Goal: Task Accomplishment & Management: Use online tool/utility

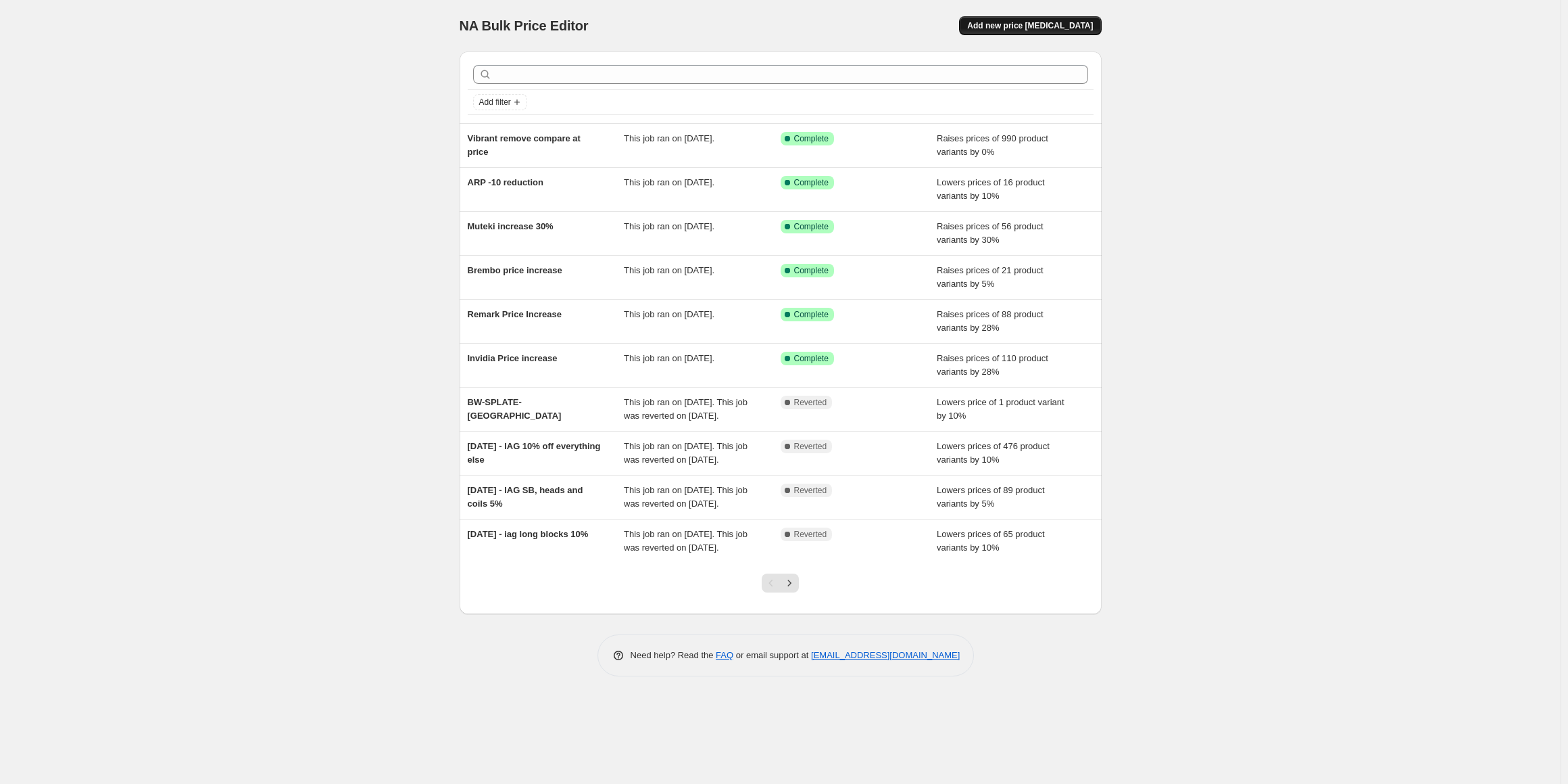
click at [1019, 16] on button "Add new price [MEDICAL_DATA]" at bounding box center [1030, 25] width 142 height 19
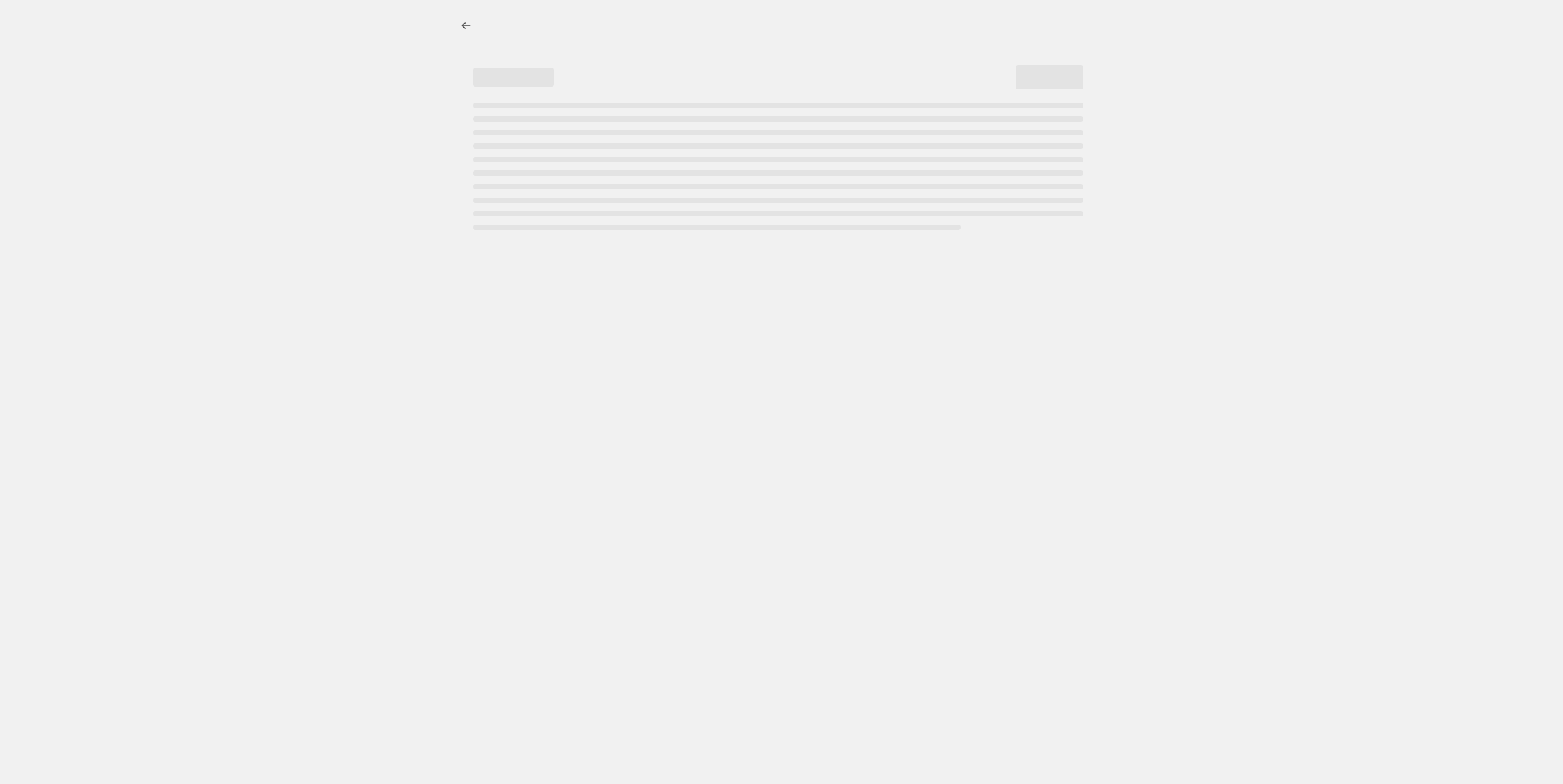
select select "percentage"
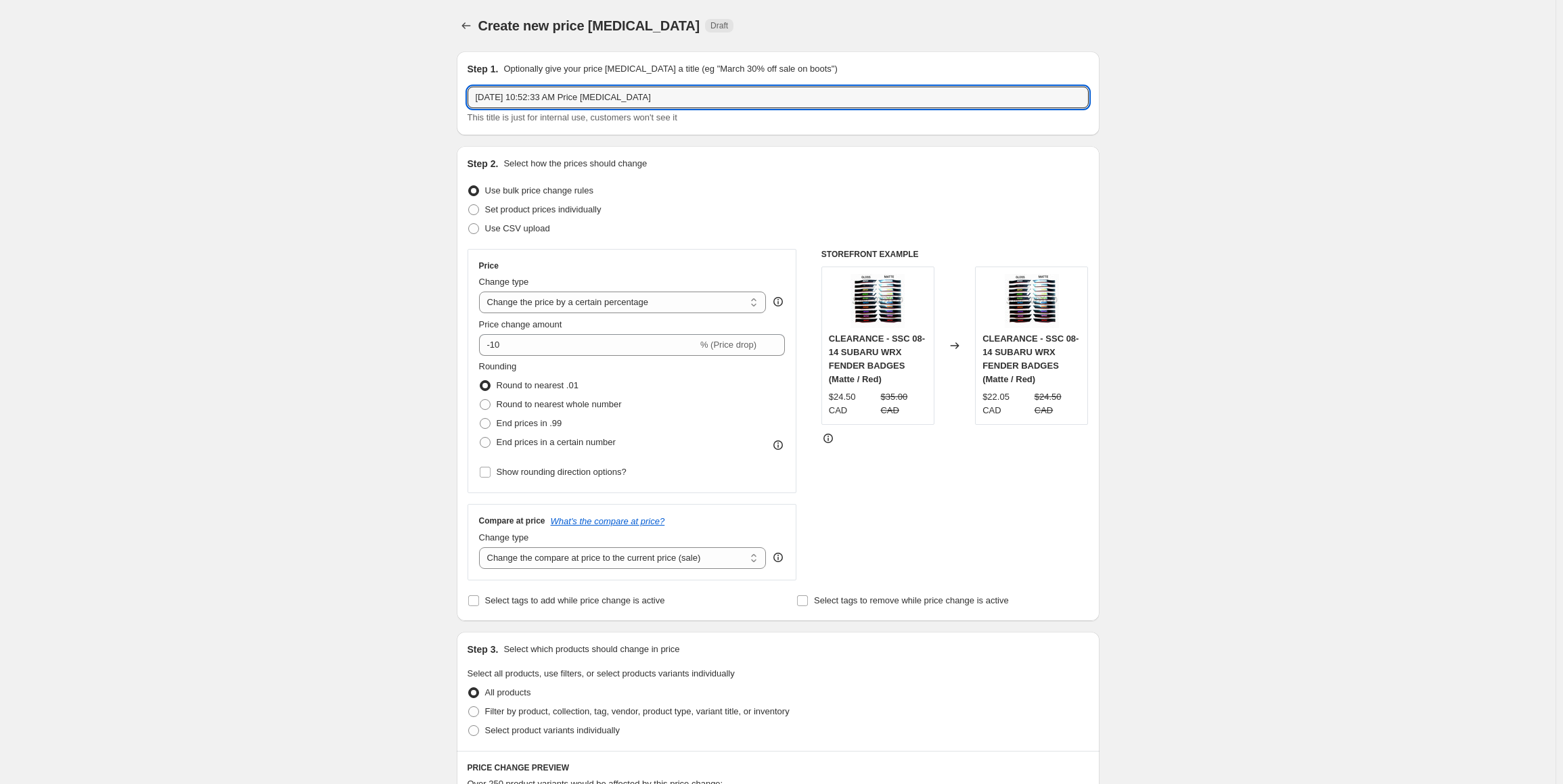
drag, startPoint x: 686, startPoint y: 97, endPoint x: 322, endPoint y: 78, distance: 364.5
click at [331, 82] on div "Create new price [MEDICAL_DATA]. This page is ready Create new price [MEDICAL_D…" at bounding box center [778, 686] width 1555 height 1373
type input "b"
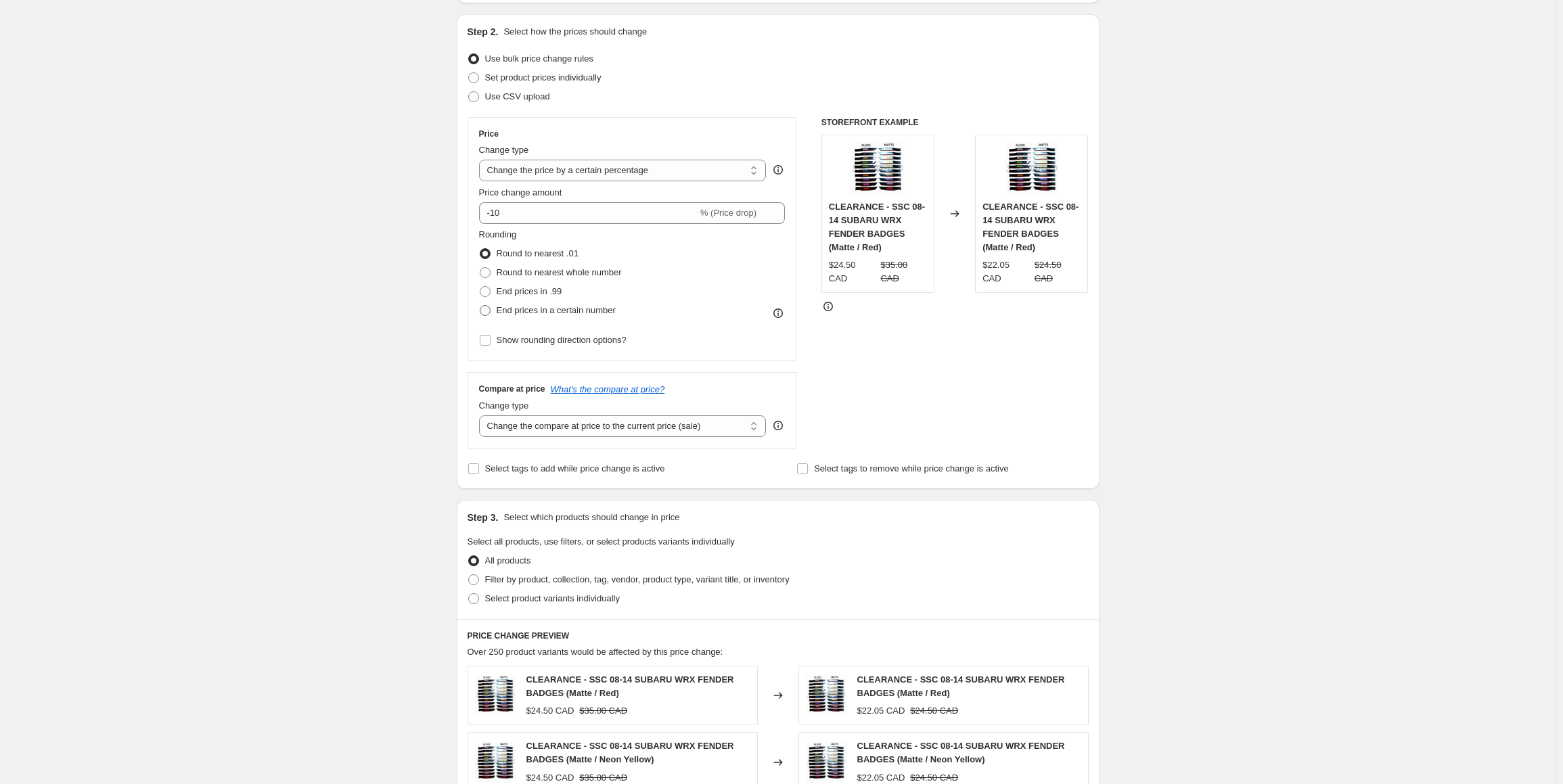
scroll to position [135, 0]
type input "BOOST SEASON SALE"
drag, startPoint x: 525, startPoint y: 289, endPoint x: 675, endPoint y: 383, distance: 177.0
click at [525, 289] on span "End prices in .99" at bounding box center [530, 287] width 66 height 10
click at [481, 283] on input "End prices in .99" at bounding box center [480, 282] width 1 height 1
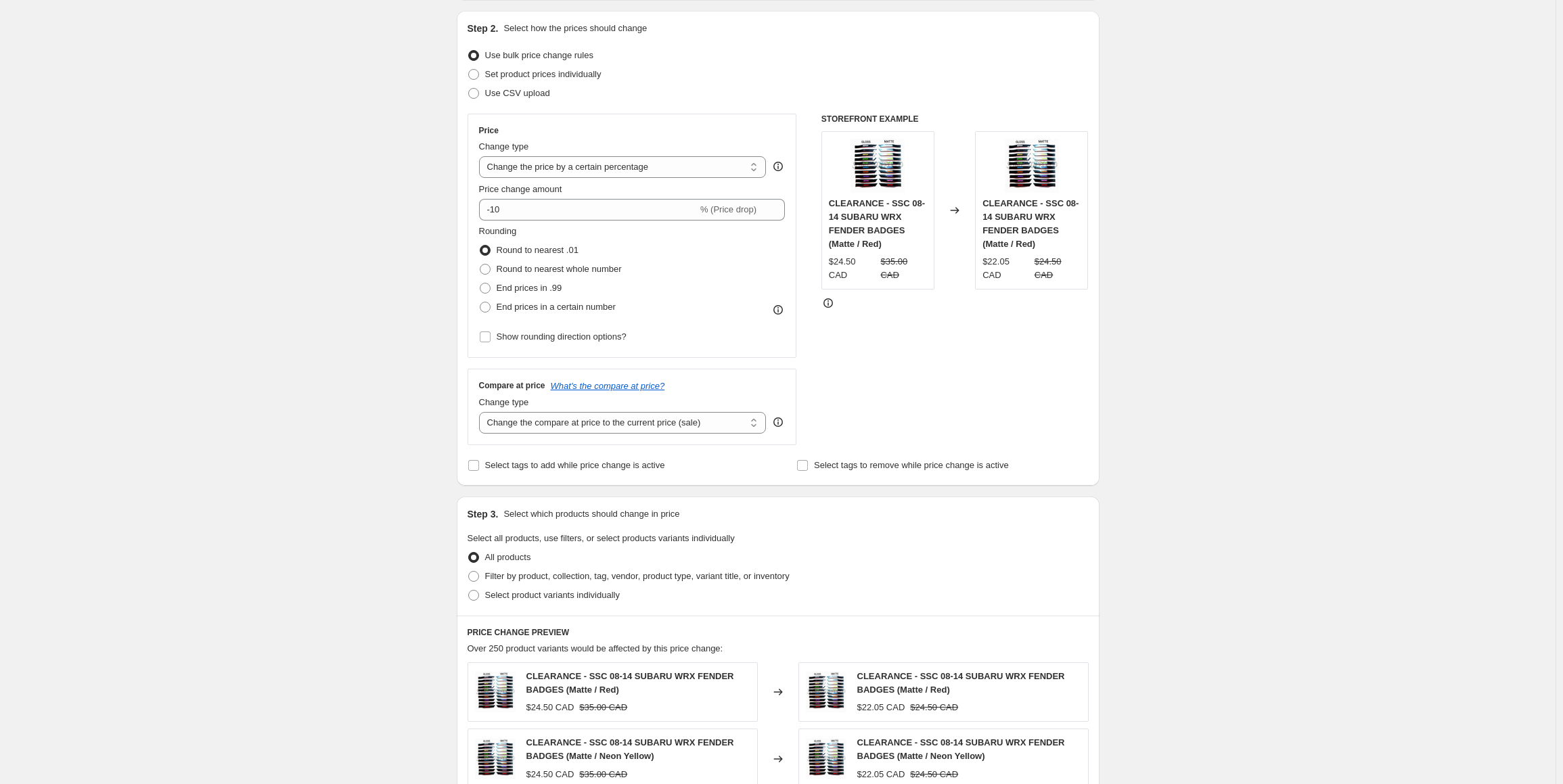
radio input "true"
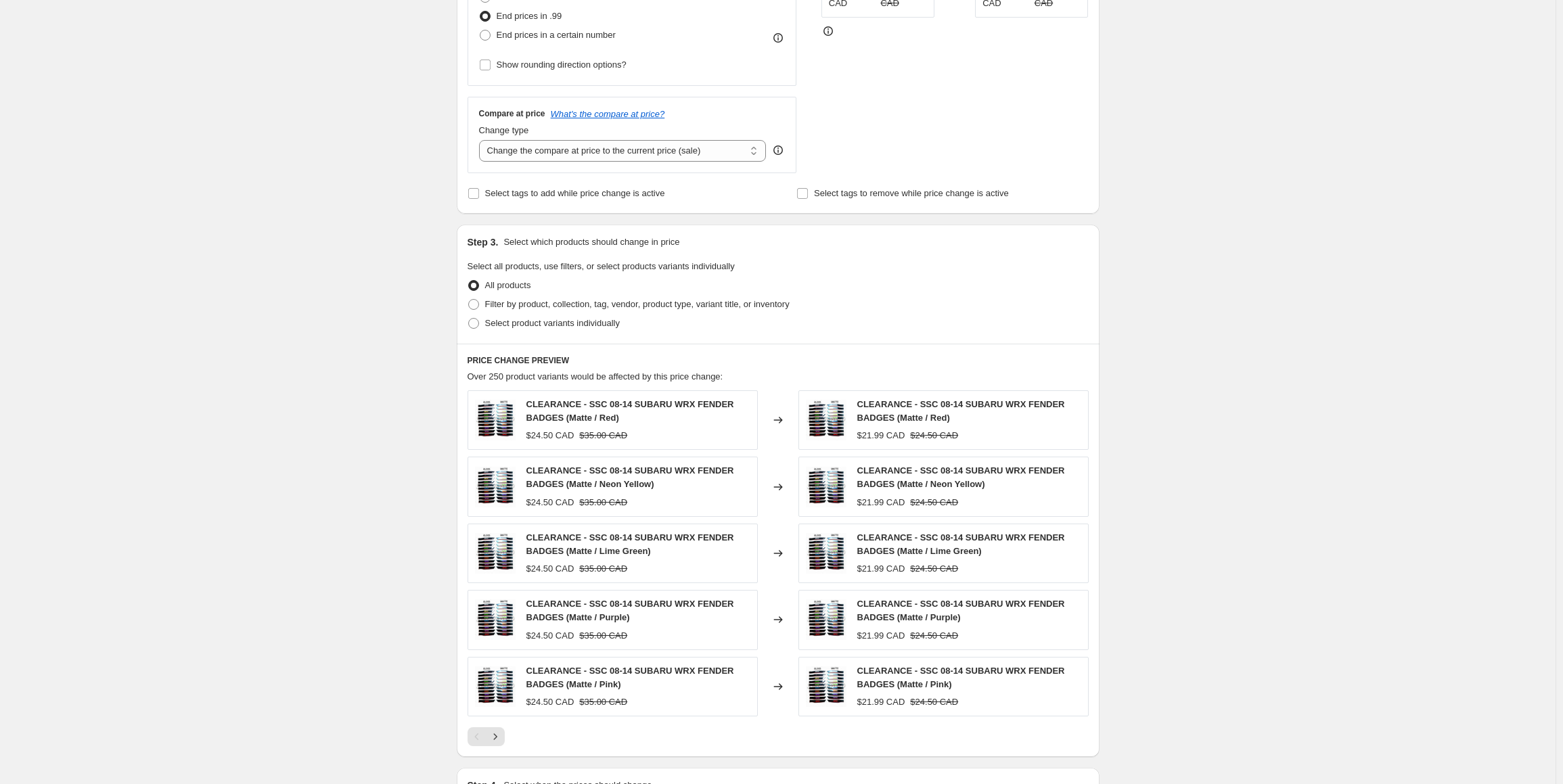
scroll to position [474, 0]
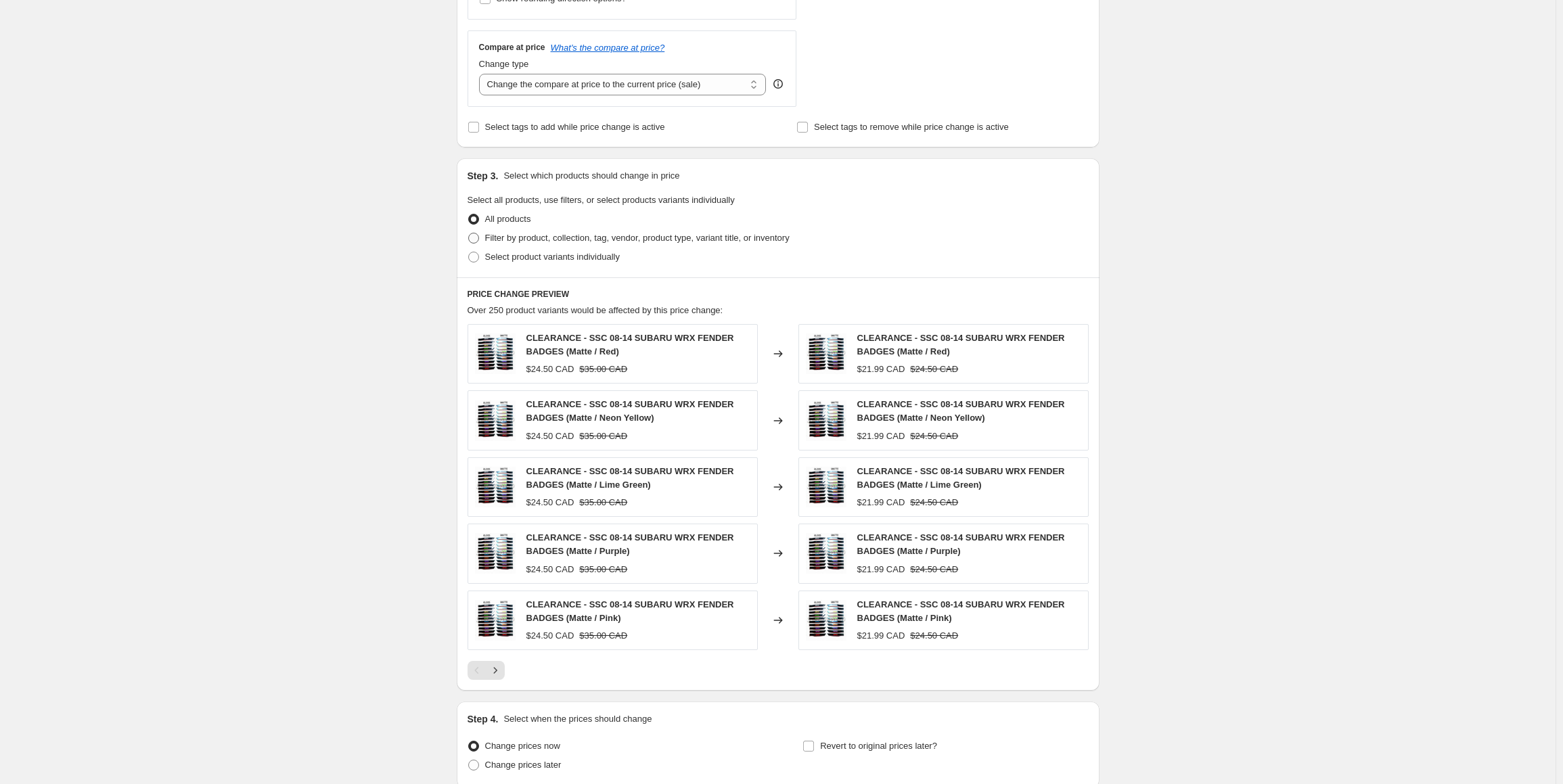
click at [525, 239] on span "Filter by product, collection, tag, vendor, product type, variant title, or inv…" at bounding box center [637, 238] width 305 height 10
click at [469, 234] on input "Filter by product, collection, tag, vendor, product type, variant title, or inv…" at bounding box center [468, 233] width 1 height 1
radio input "true"
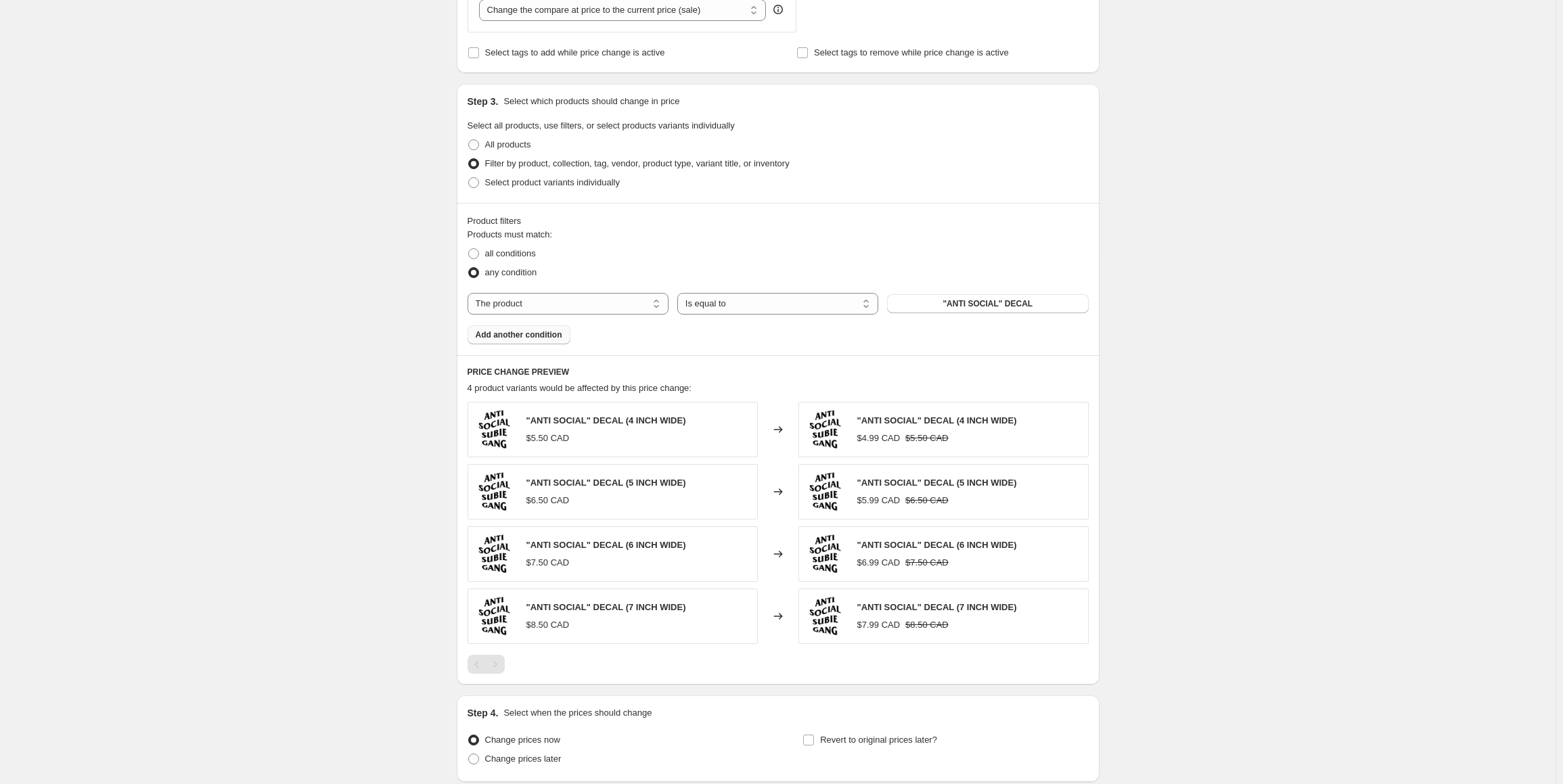
scroll to position [609, 0]
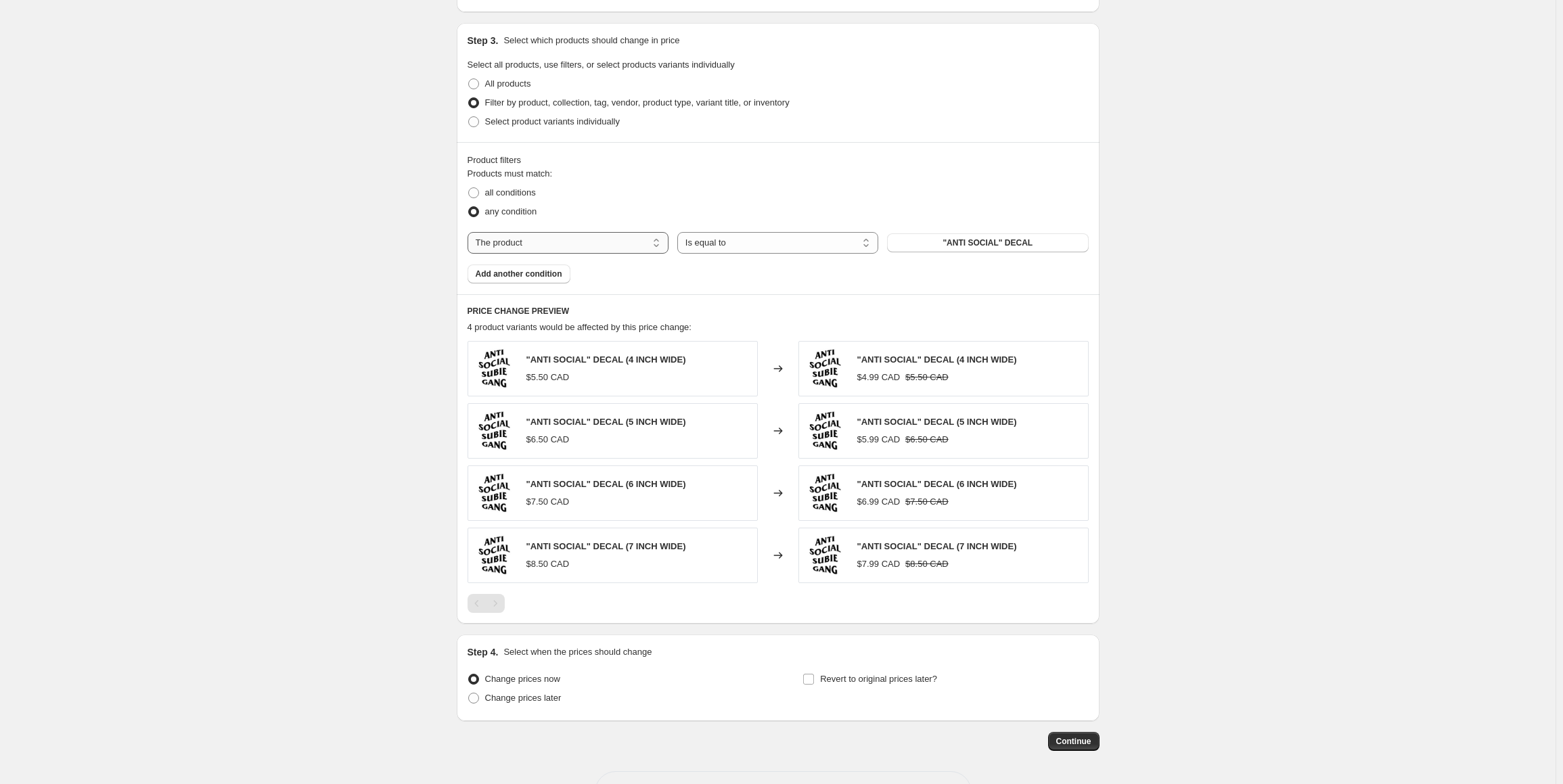
click at [552, 244] on select "The product The product's collection The product's tag The product's vendor The…" at bounding box center [568, 243] width 201 height 22
select select "tag"
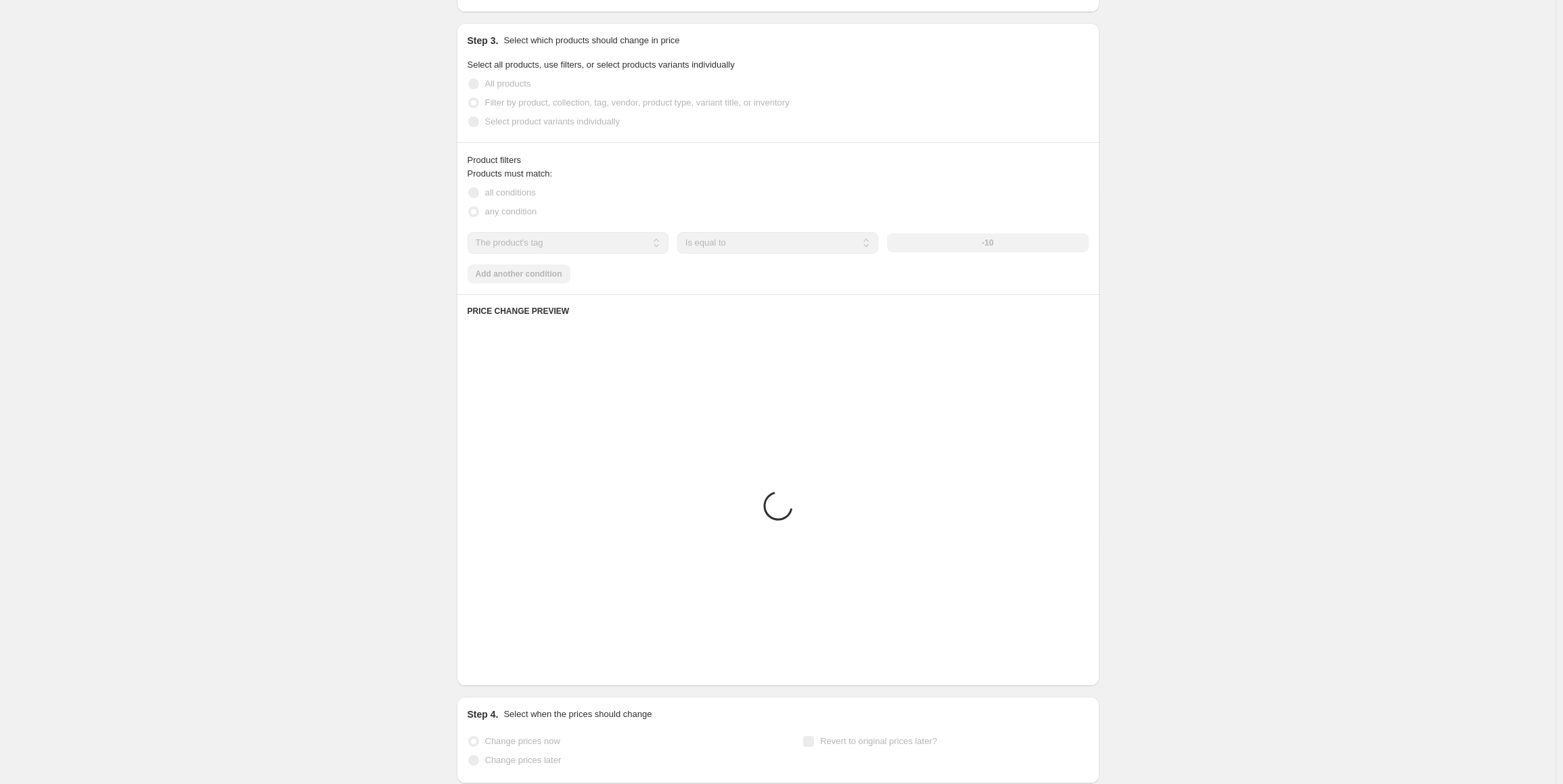
scroll to position [474, 0]
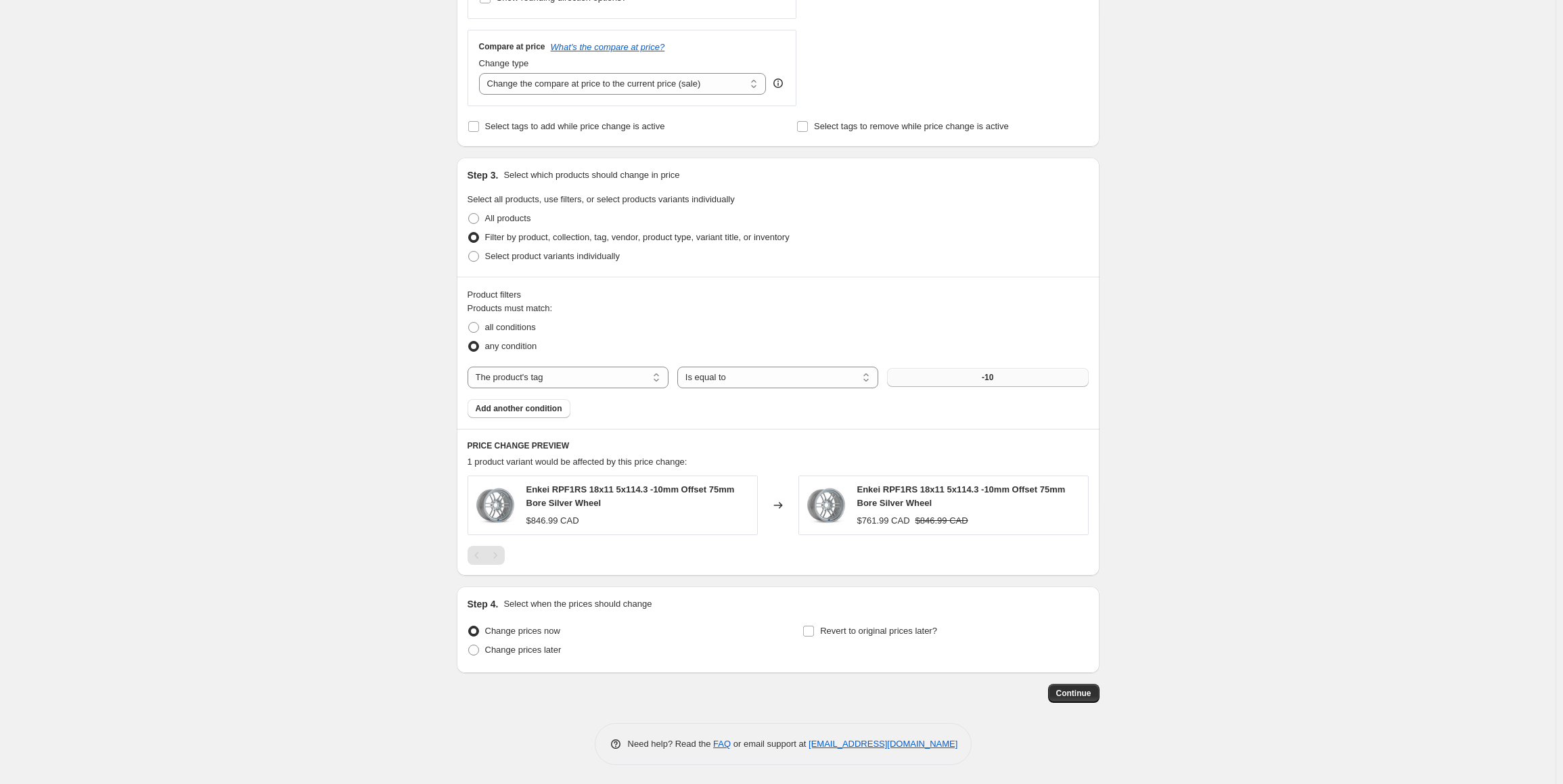
click at [967, 380] on button "-10" at bounding box center [988, 377] width 201 height 19
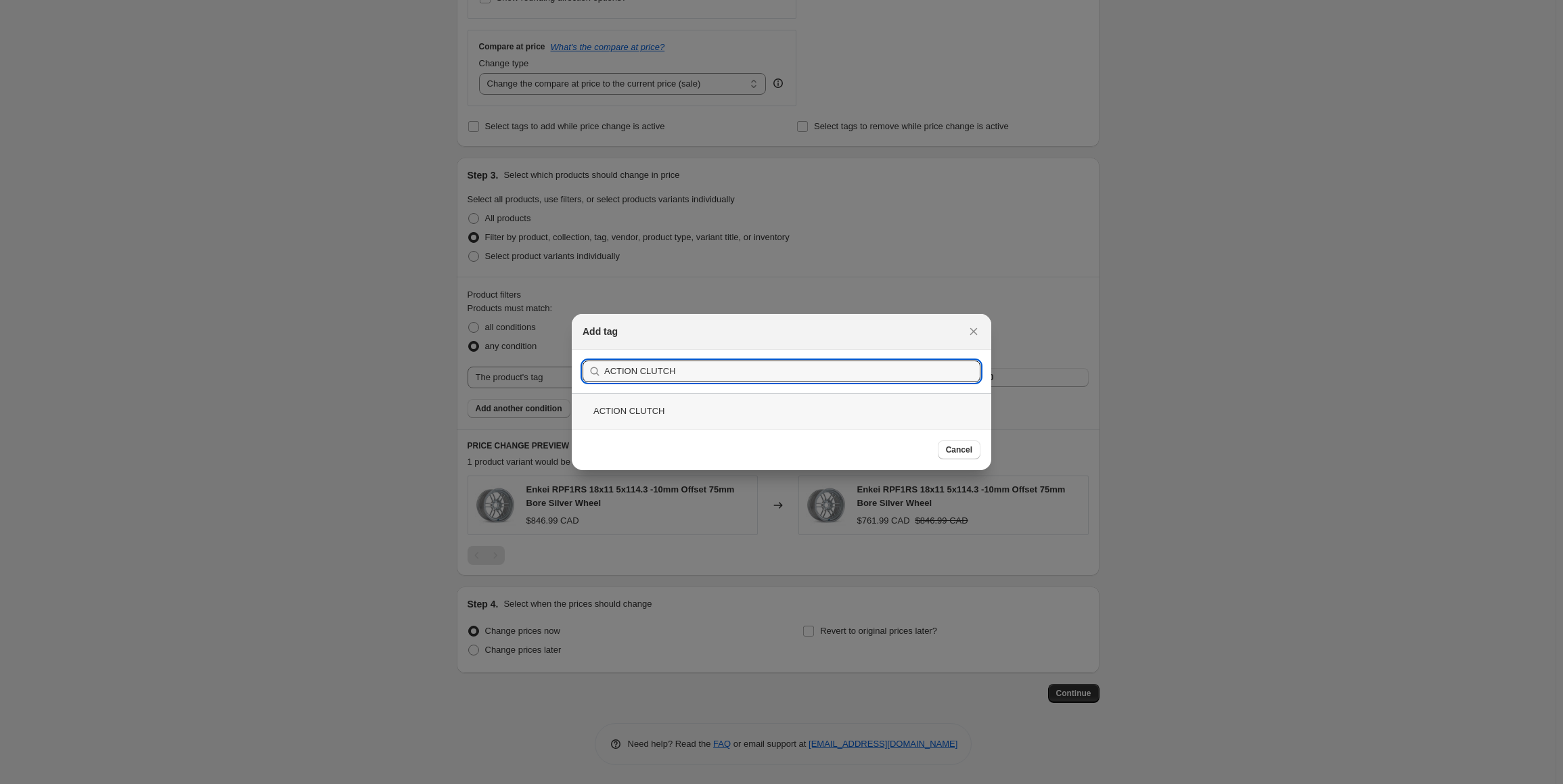
type input "ACTION CLUTCH"
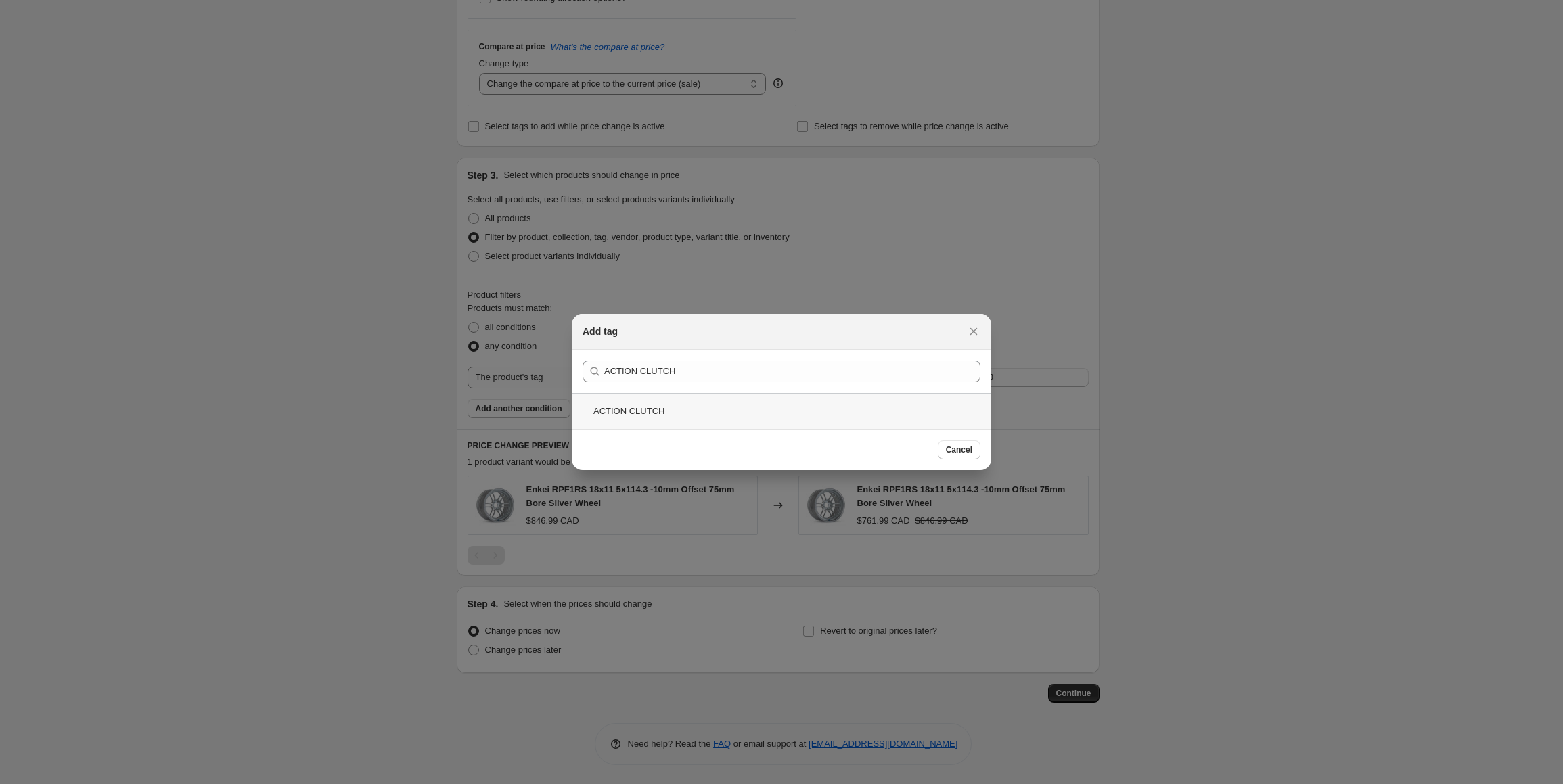
click at [662, 403] on div "ACTION CLUTCH" at bounding box center [781, 411] width 419 height 36
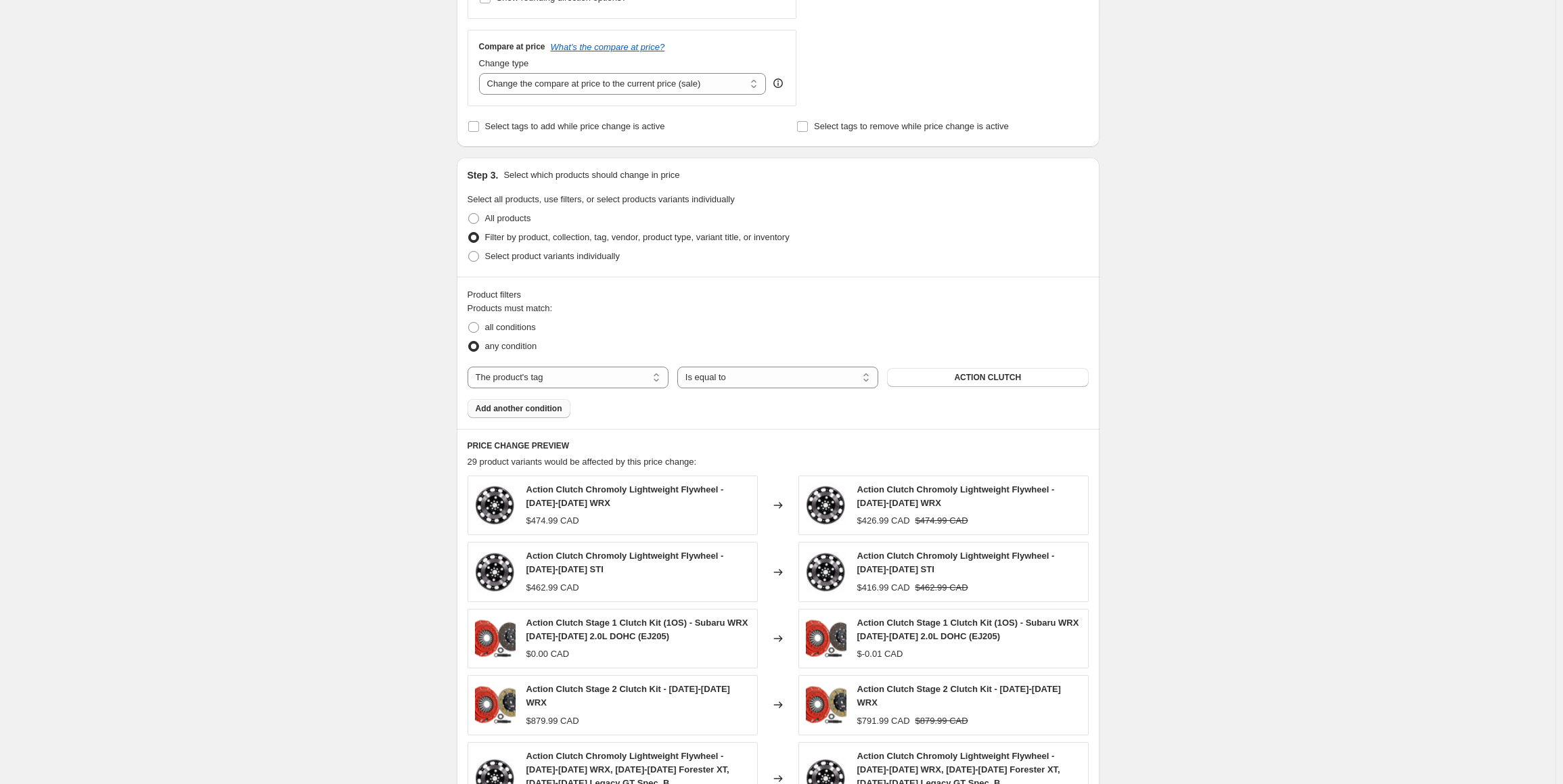
click at [525, 404] on span "Add another condition" at bounding box center [519, 408] width 87 height 11
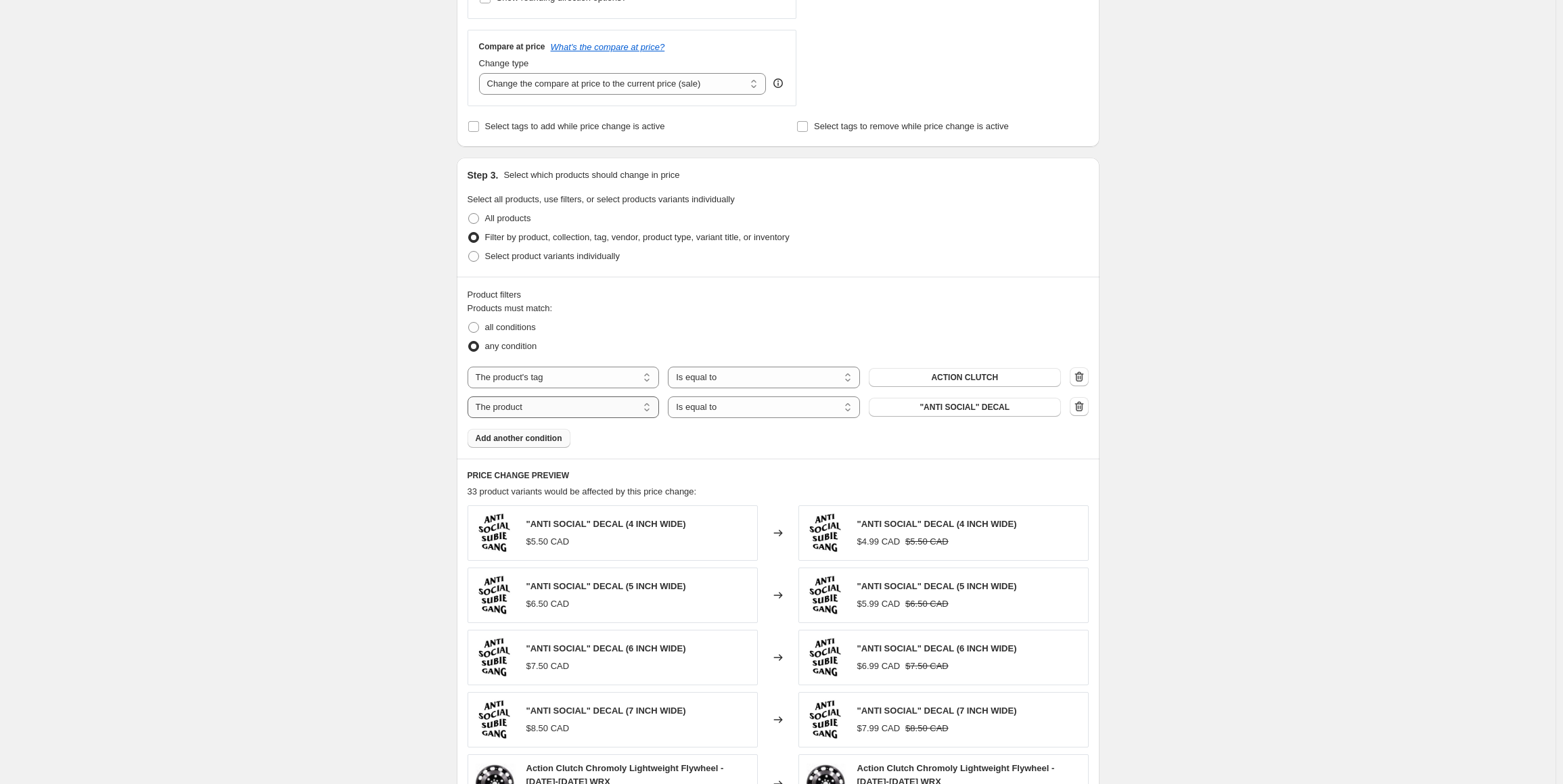
click at [564, 409] on select "The product The product's collection The product's tag The product's vendor The…" at bounding box center [563, 407] width 192 height 22
select select "tag"
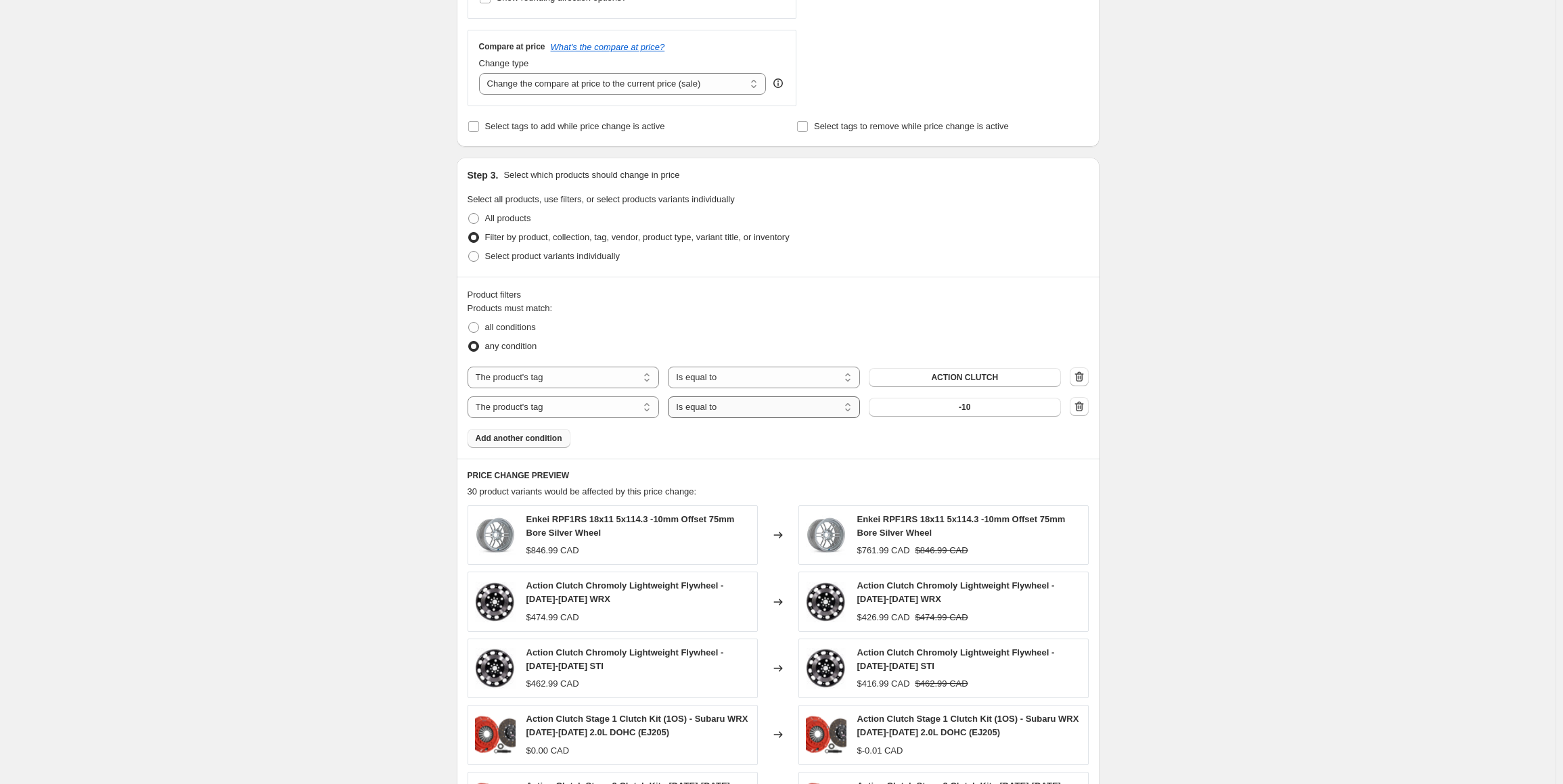
click at [736, 411] on select "Is equal to Is not equal to" at bounding box center [764, 407] width 192 height 22
click at [945, 401] on button "-10" at bounding box center [965, 407] width 192 height 19
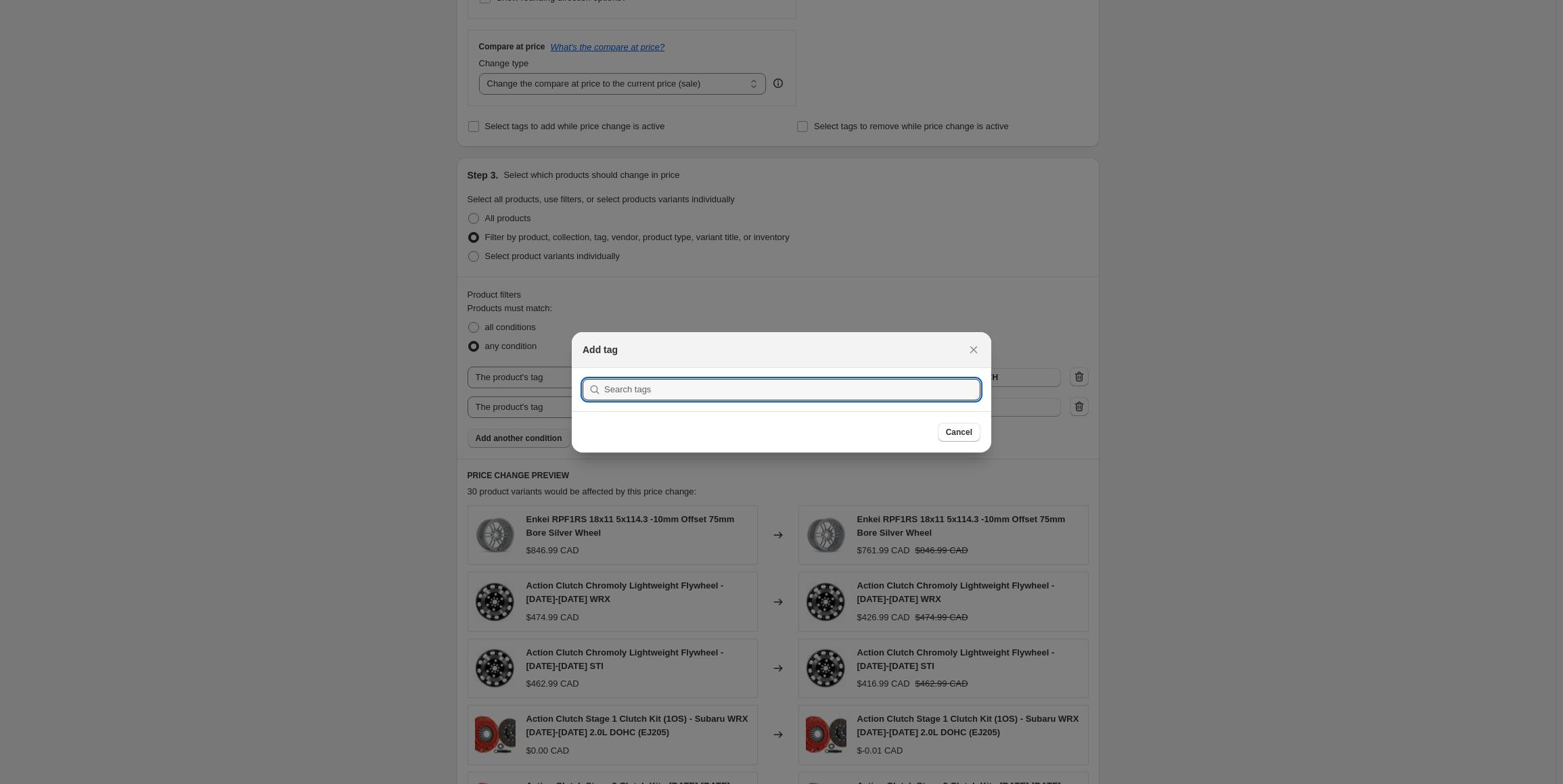
scroll to position [0, 0]
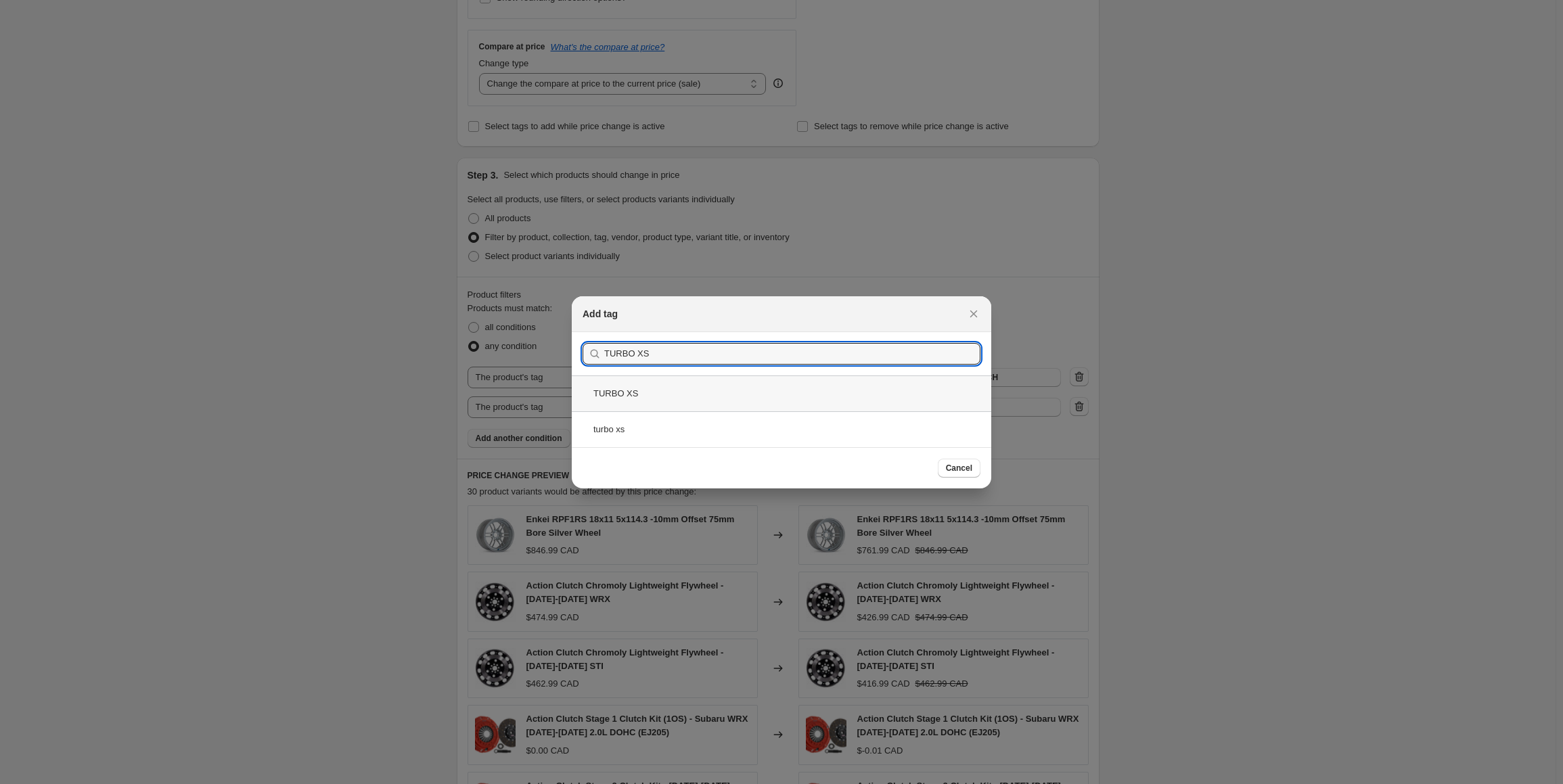
type input "TURBO XS"
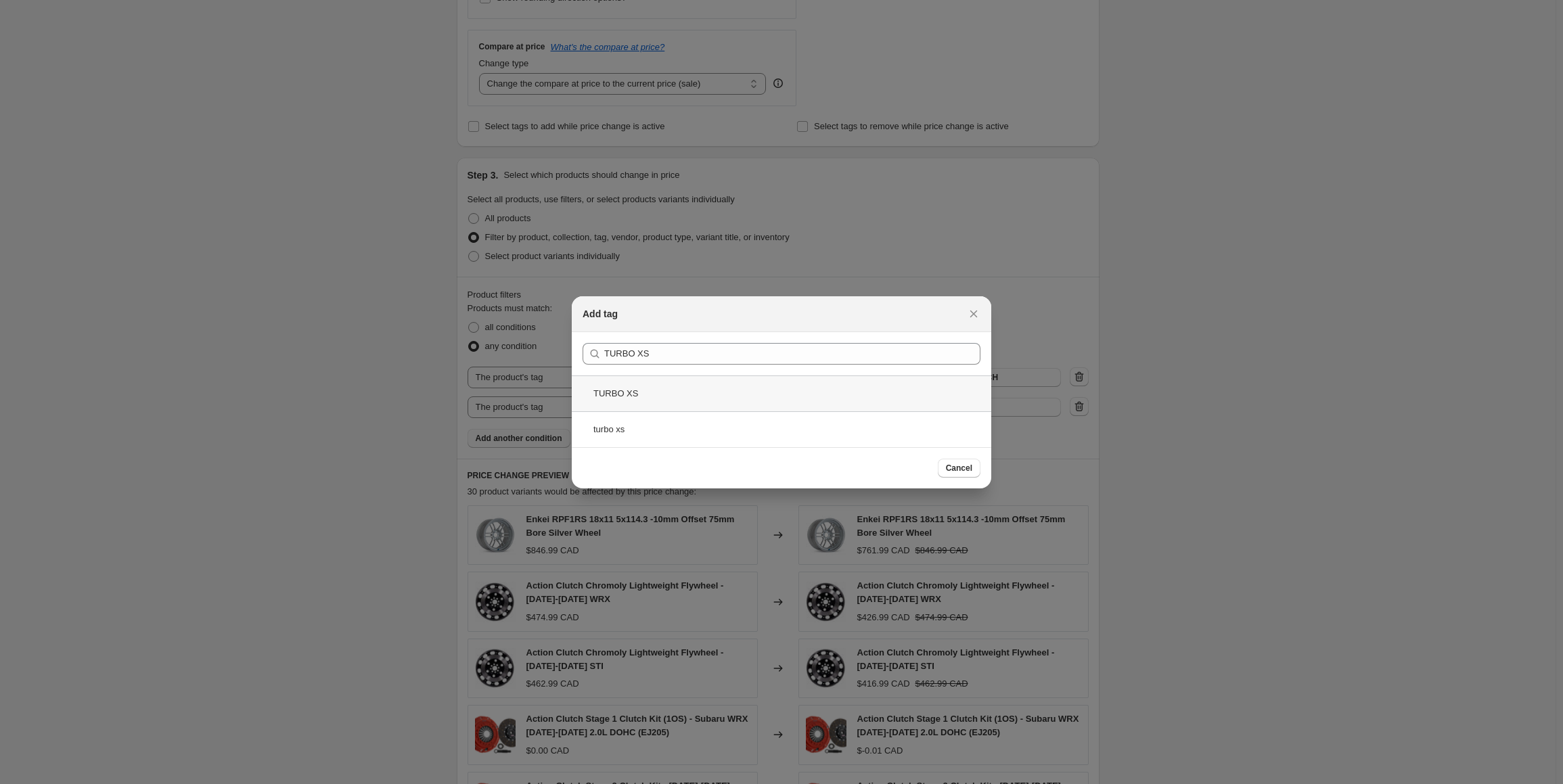
click at [651, 394] on div "TURBO XS" at bounding box center [781, 393] width 419 height 36
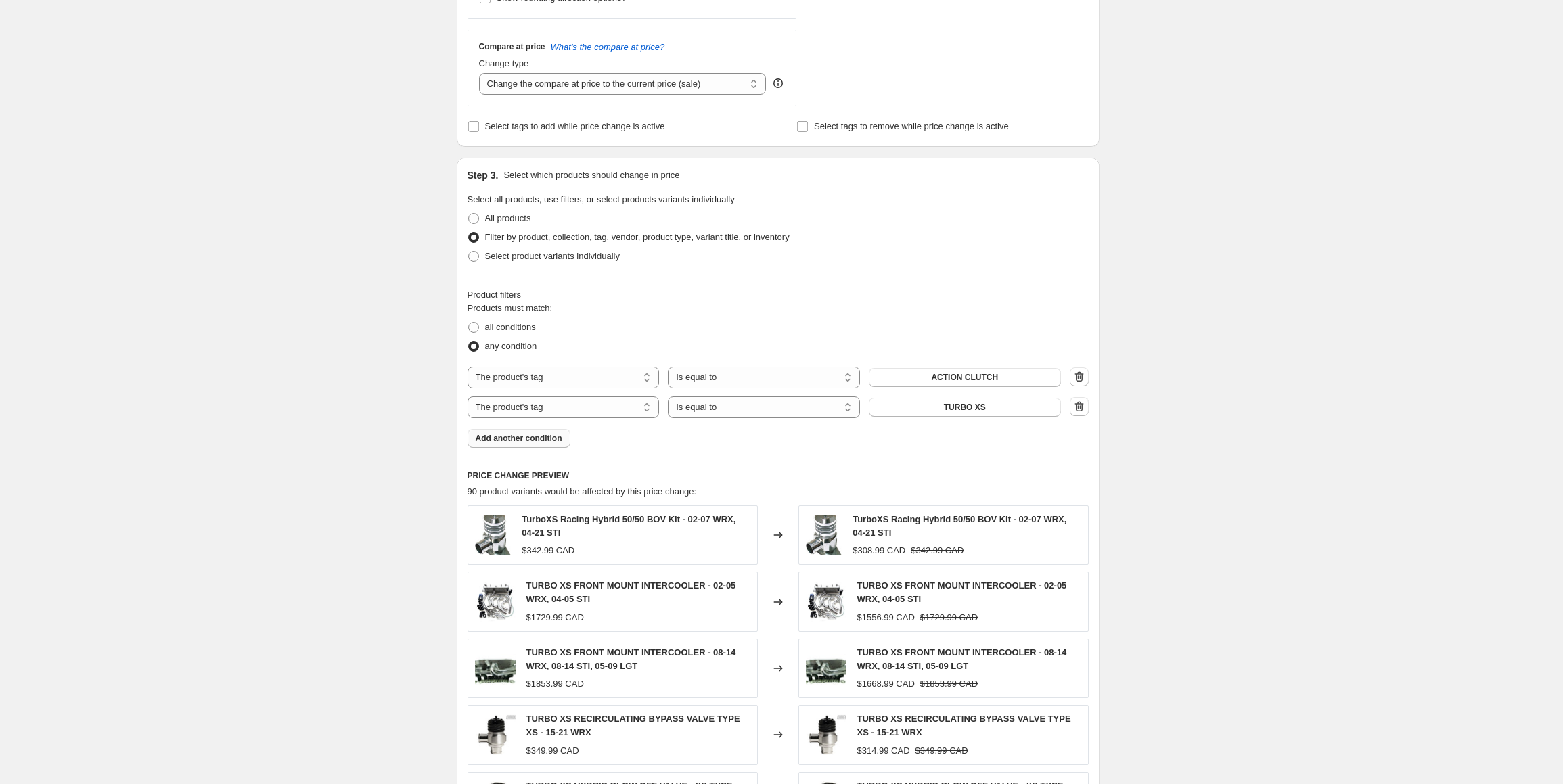
click at [519, 440] on span "Add another condition" at bounding box center [519, 438] width 87 height 11
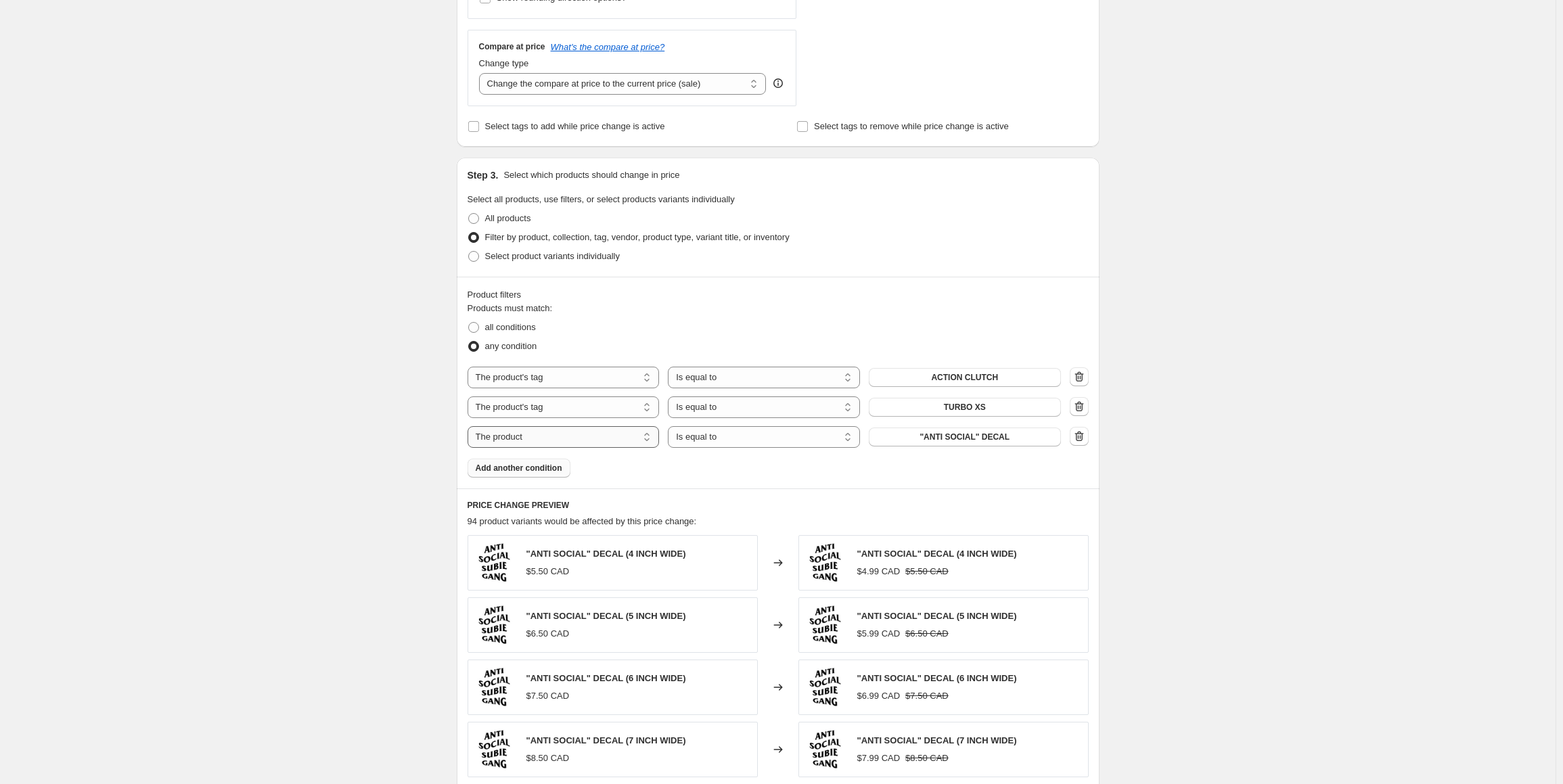
click at [576, 438] on select "The product The product's collection The product's tag The product's vendor The…" at bounding box center [563, 437] width 192 height 22
select select "tag"
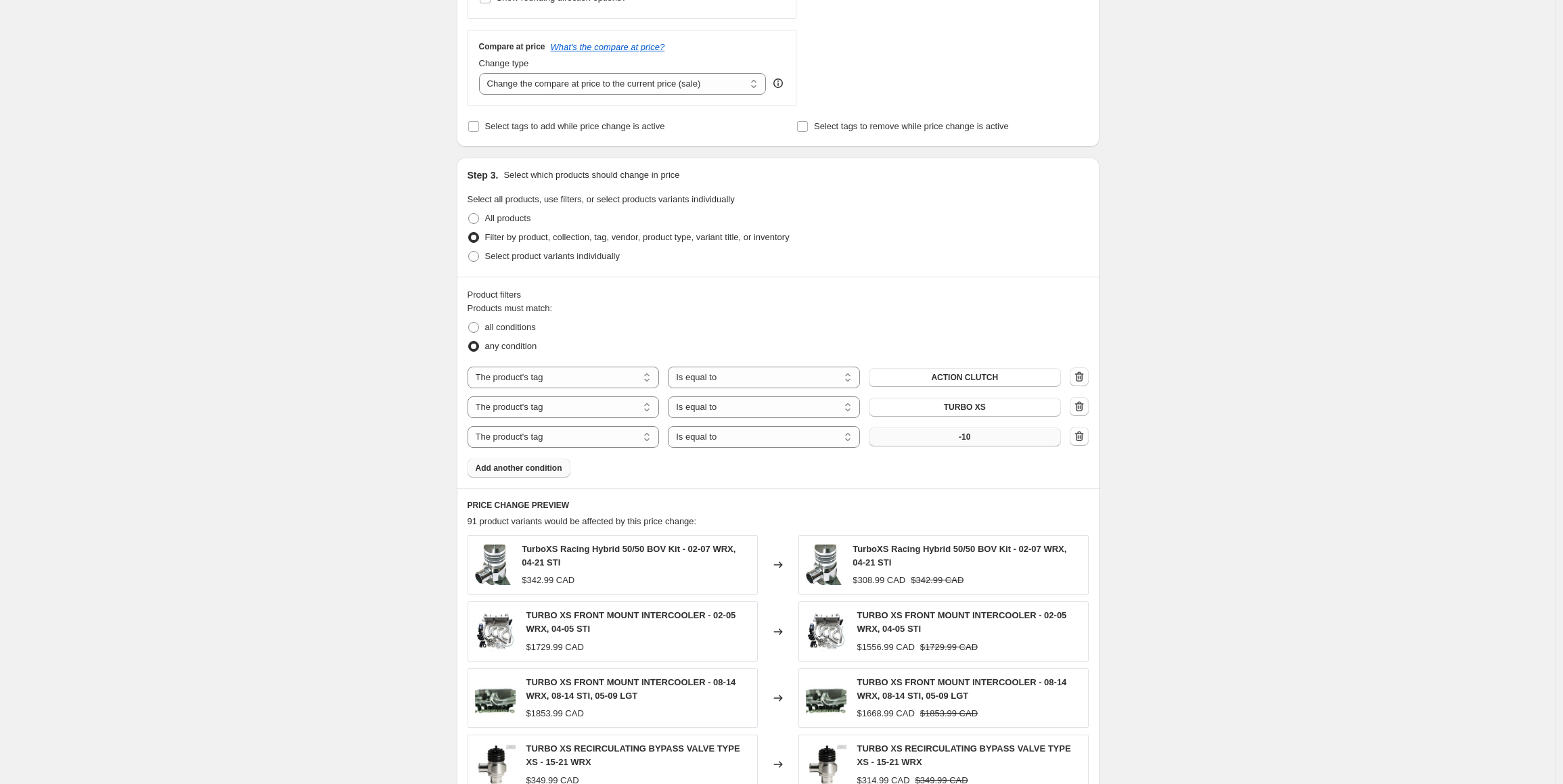
click at [987, 436] on button "-10" at bounding box center [965, 437] width 192 height 19
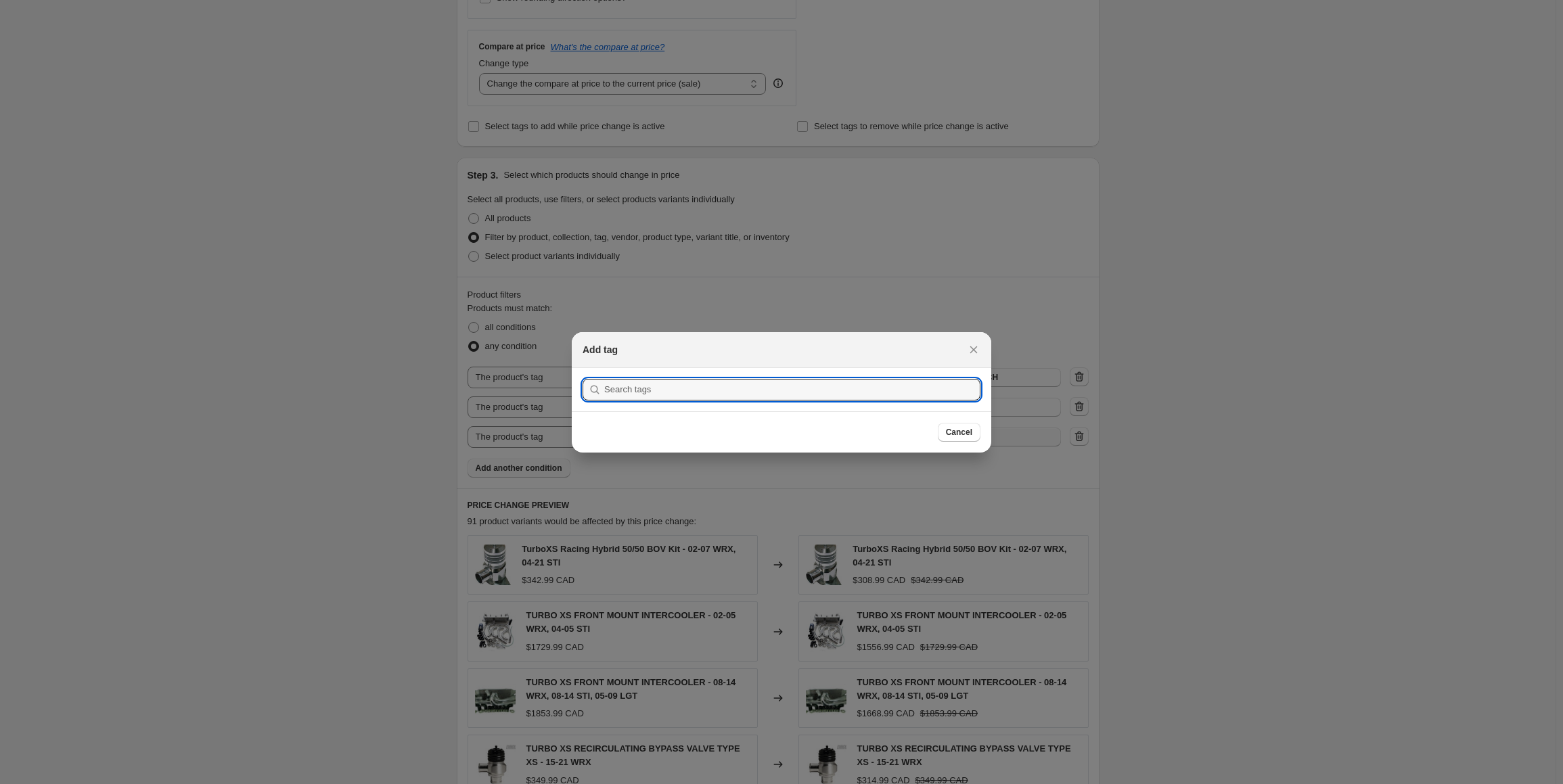
scroll to position [0, 0]
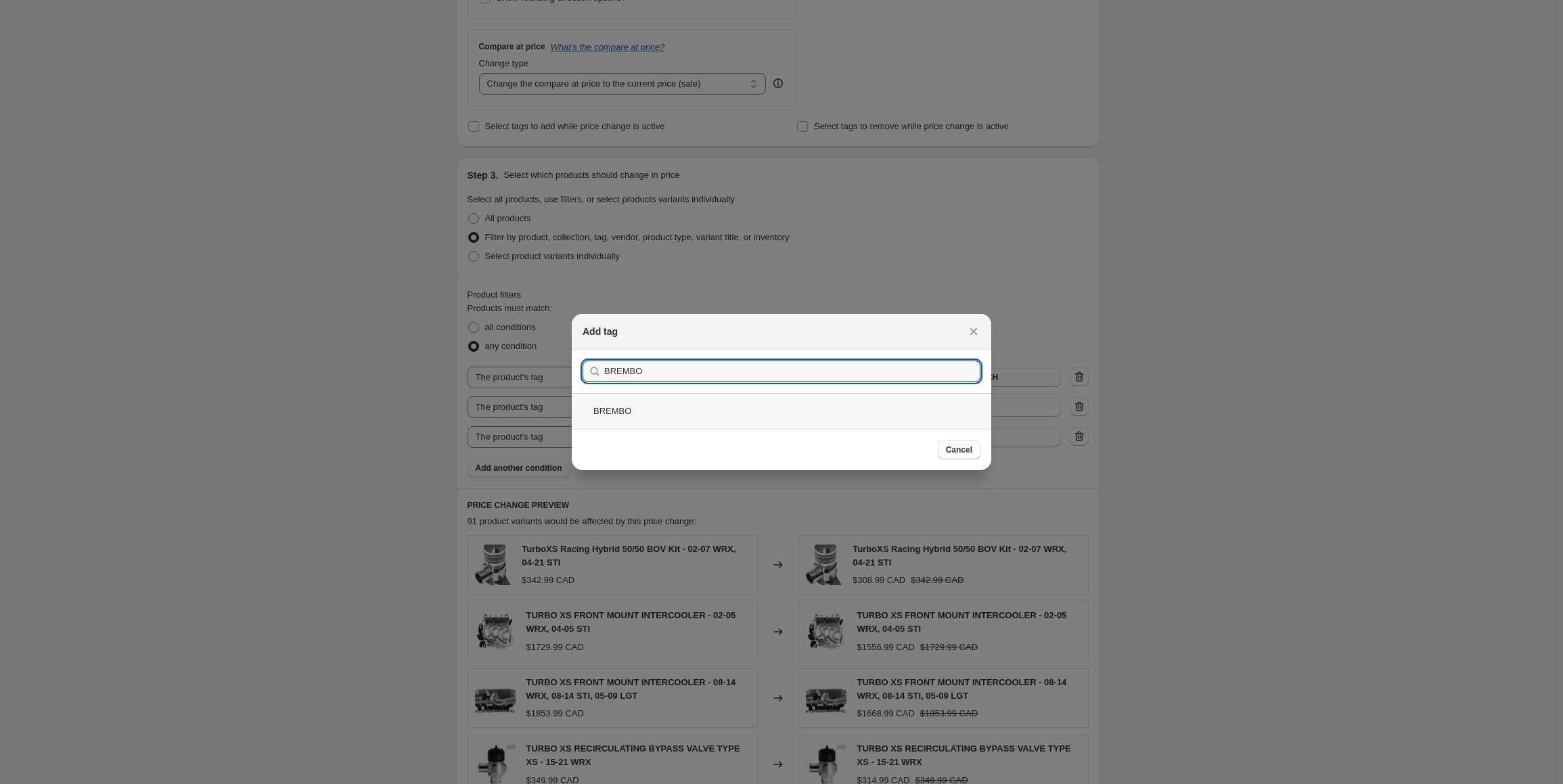
type input "BREMBO"
click at [644, 412] on div "BREMBO" at bounding box center [781, 411] width 419 height 36
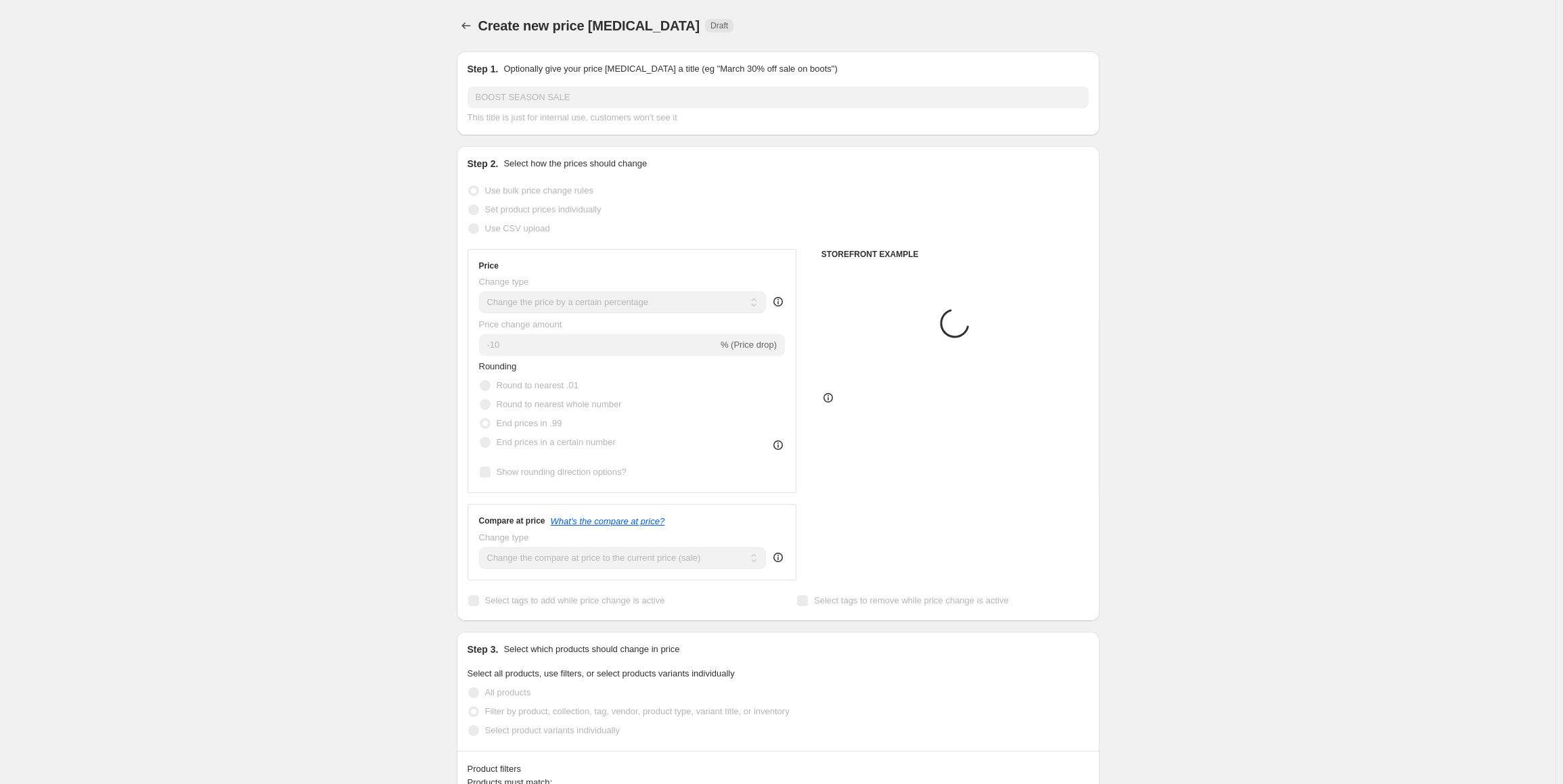
scroll to position [474, 0]
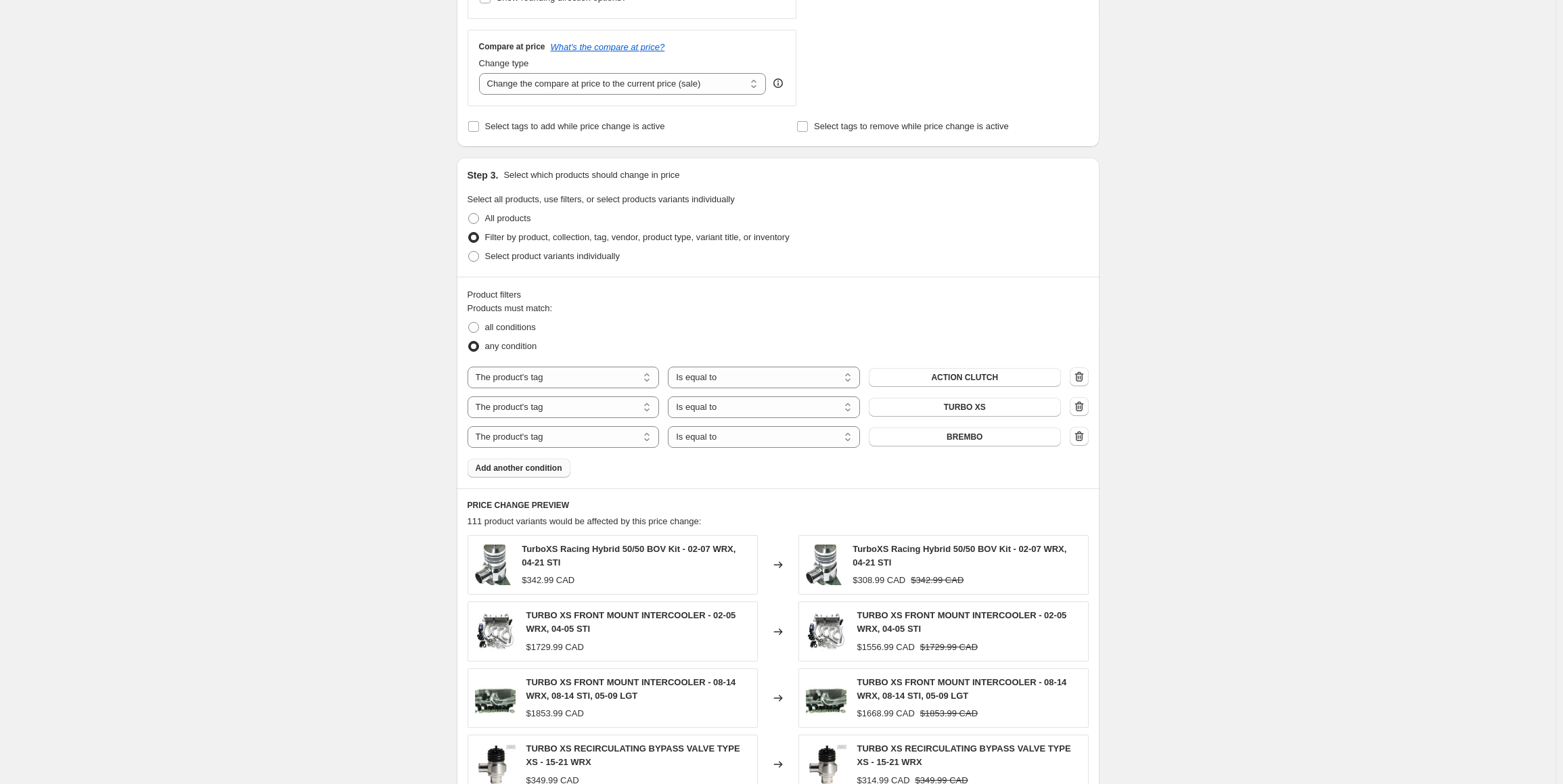
click at [502, 469] on span "Add another condition" at bounding box center [519, 468] width 87 height 11
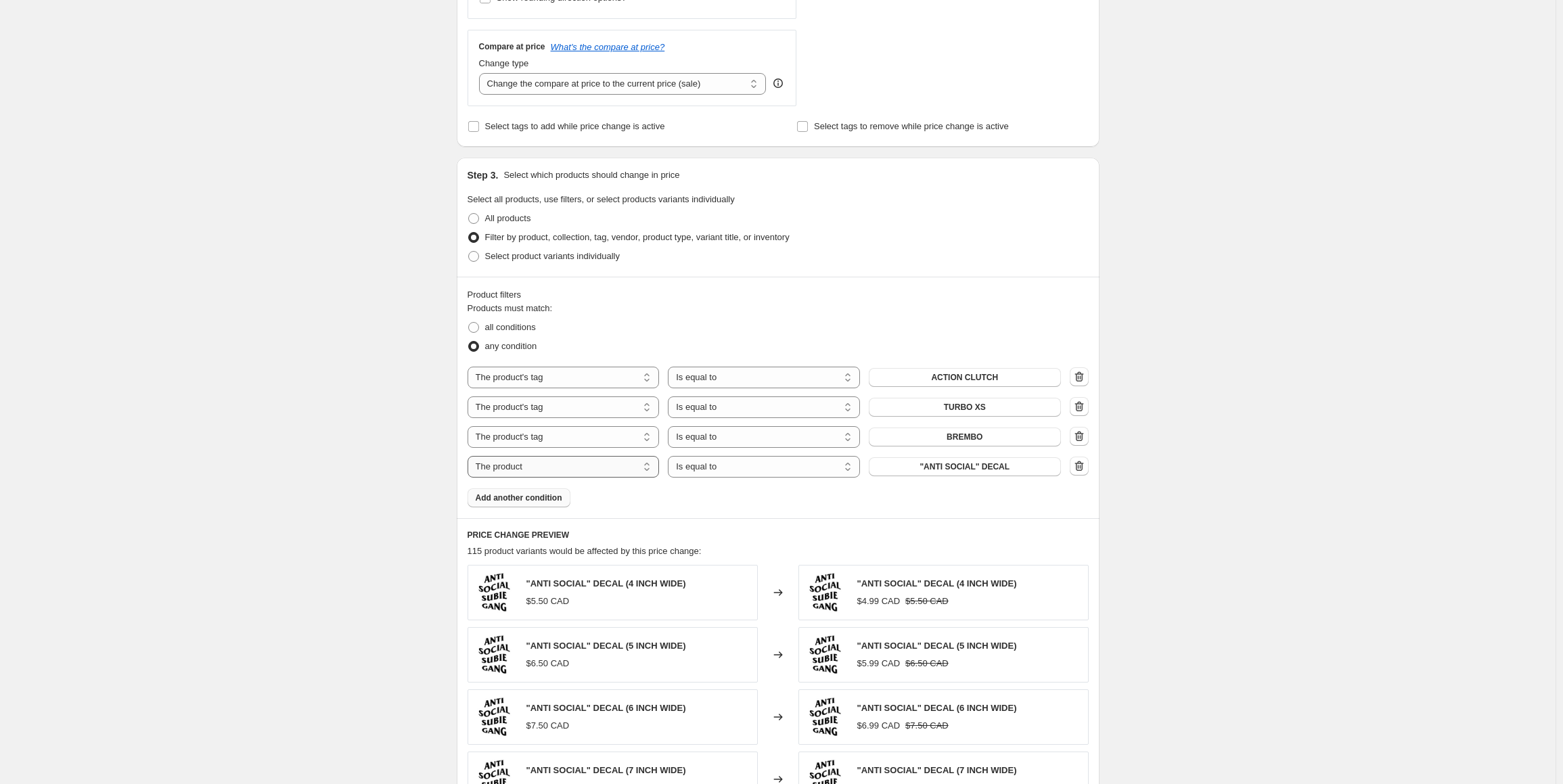
click at [556, 466] on select "The product The product's collection The product's tag The product's vendor The…" at bounding box center [563, 467] width 192 height 22
select select "tag"
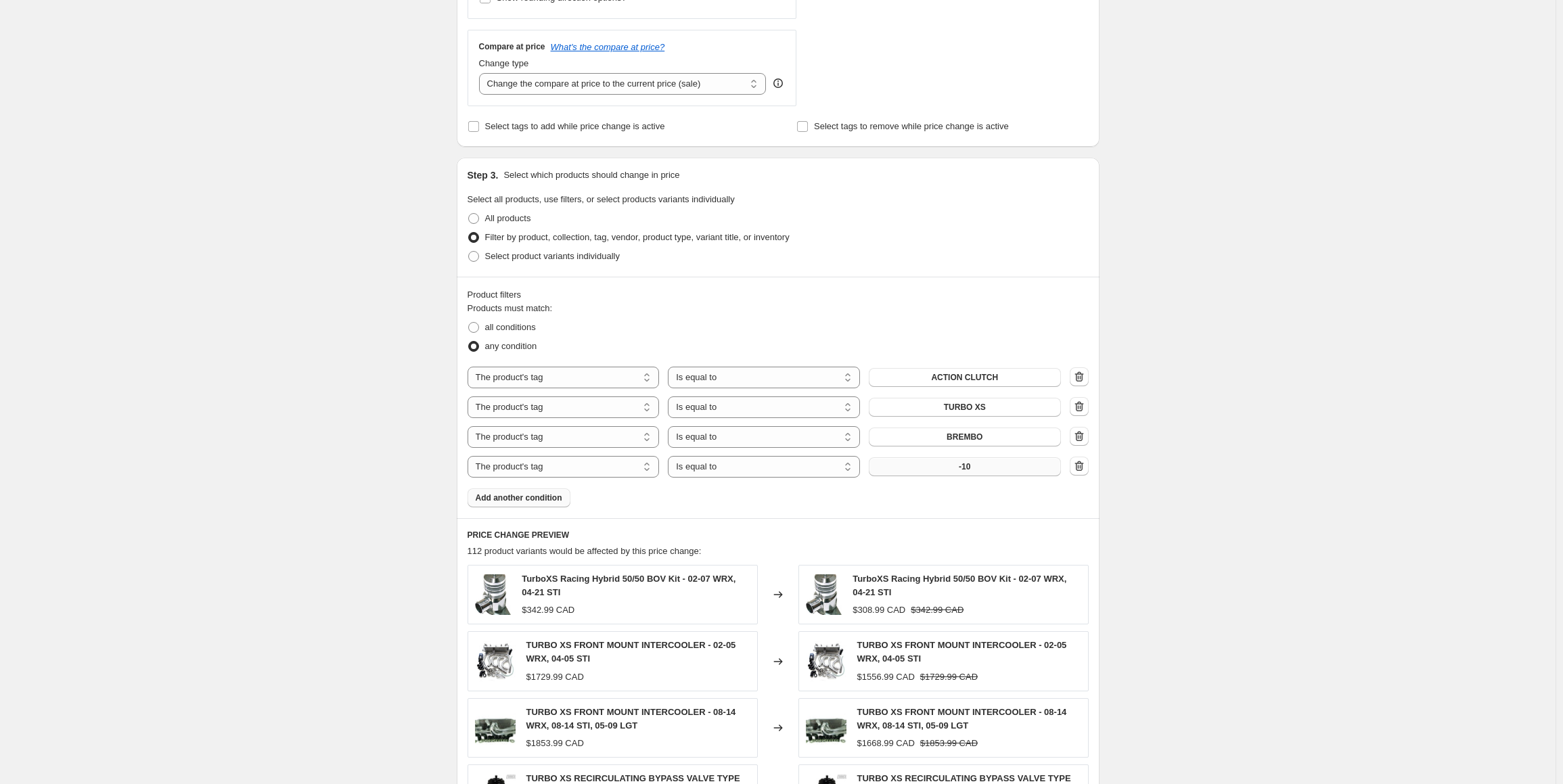
click at [970, 470] on span "-10" at bounding box center [965, 466] width 12 height 11
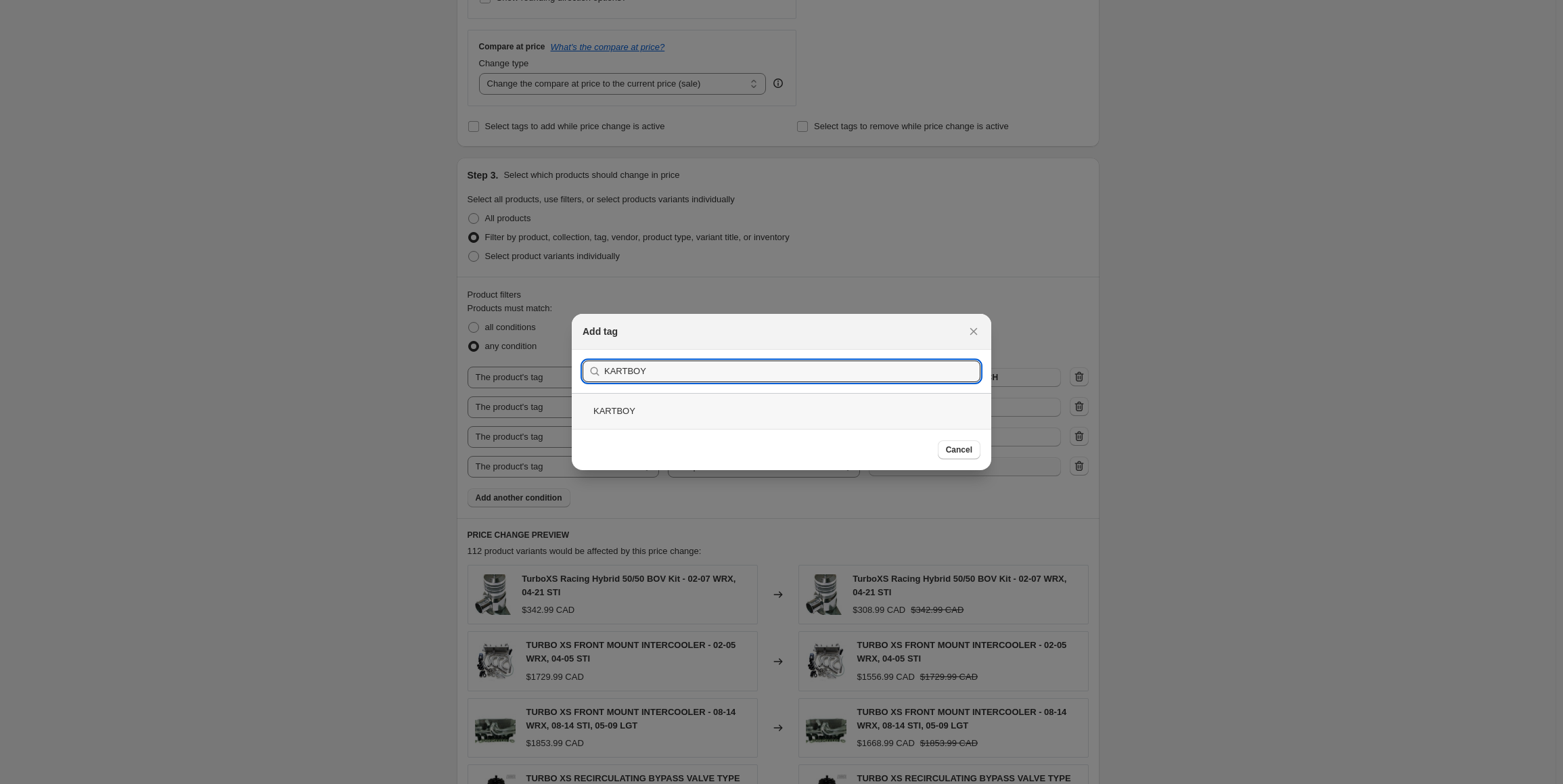
type input "KARTBOY"
click at [660, 400] on div "KARTBOY" at bounding box center [781, 411] width 419 height 36
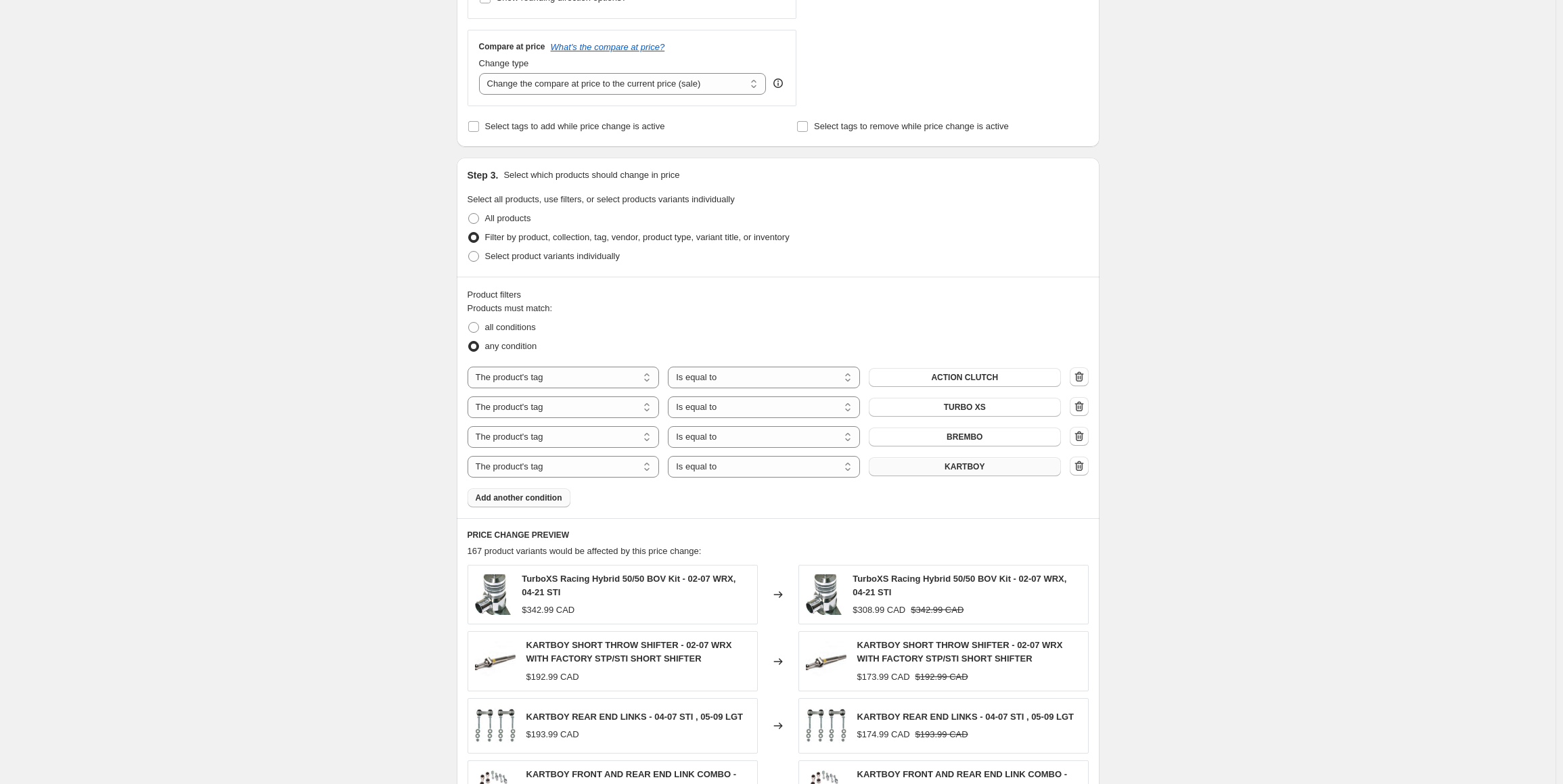
scroll to position [744, 0]
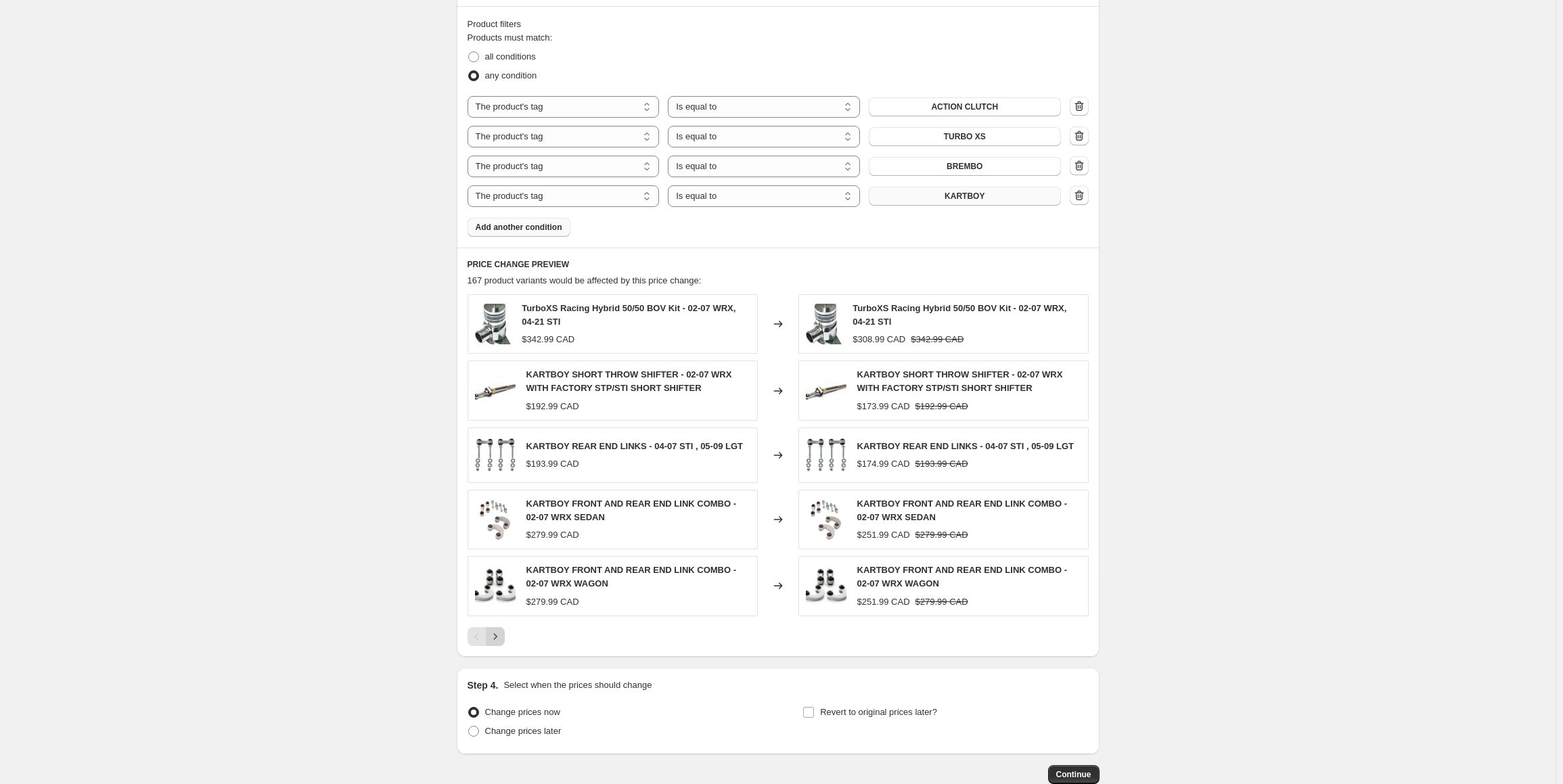
click at [491, 634] on button "Next" at bounding box center [495, 636] width 19 height 19
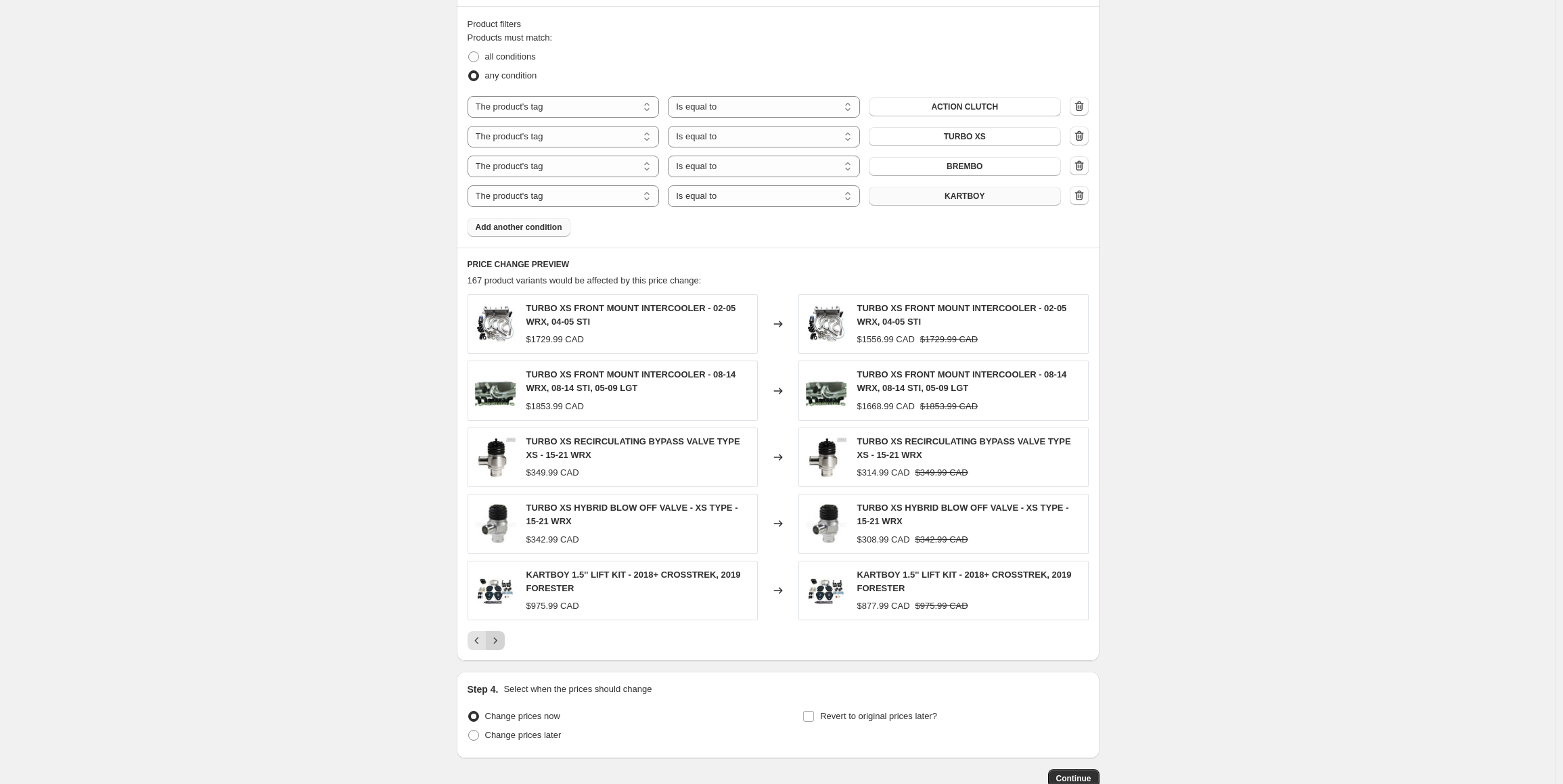
click at [497, 634] on icon "Next" at bounding box center [495, 641] width 13 height 13
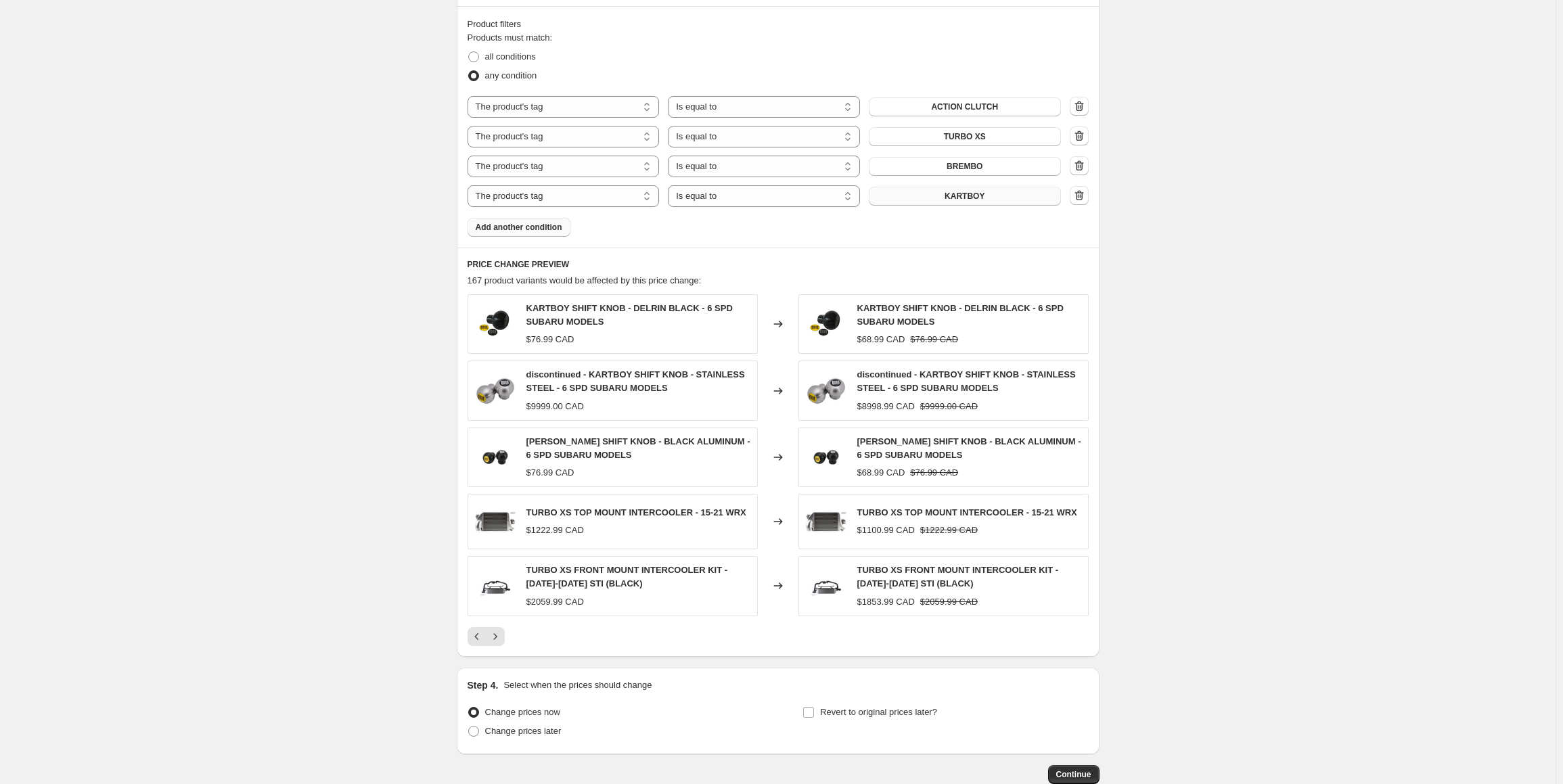
click at [498, 633] on icon "Next" at bounding box center [495, 636] width 13 height 13
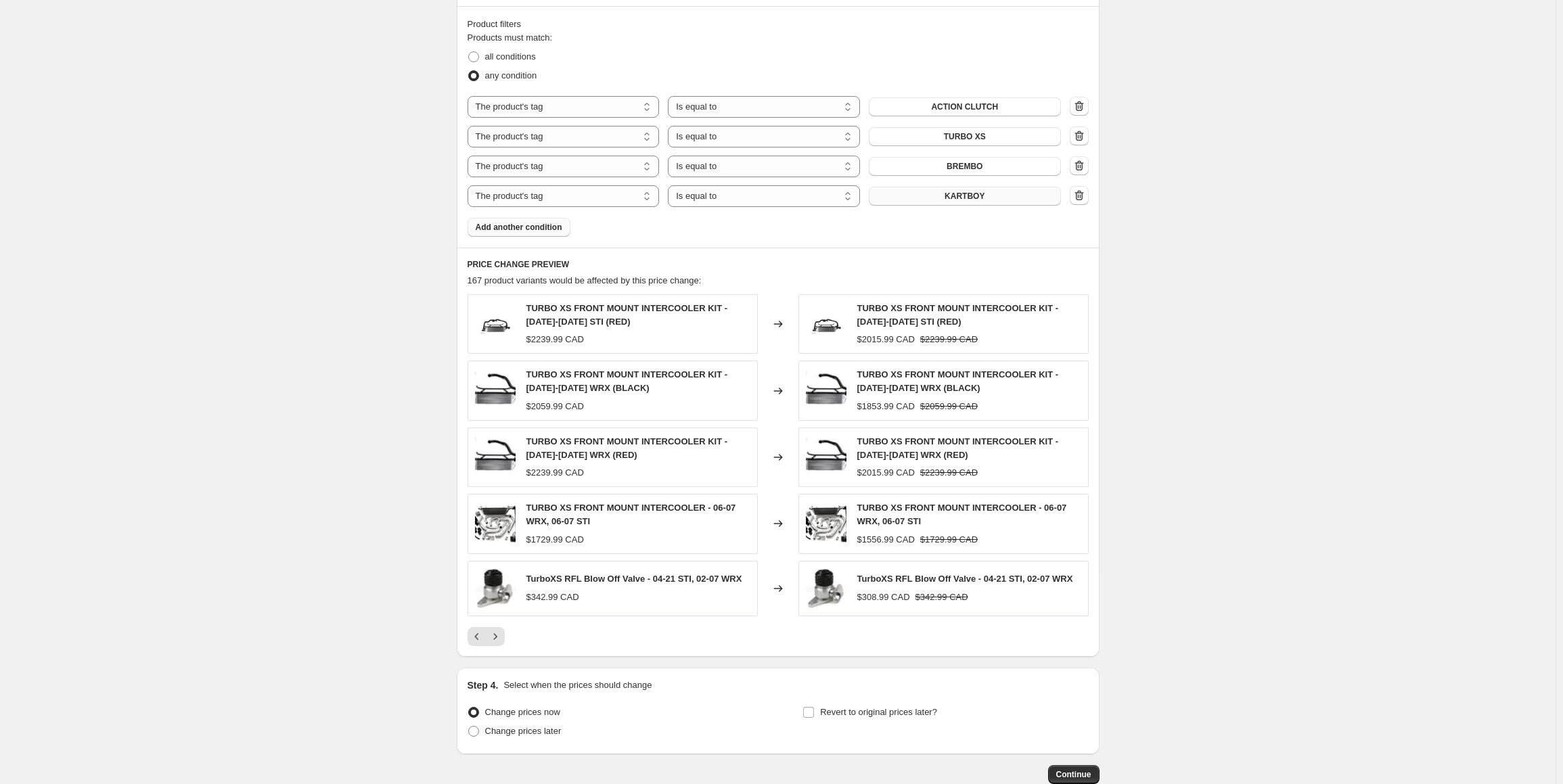
click at [498, 637] on icon "Next" at bounding box center [495, 636] width 13 height 13
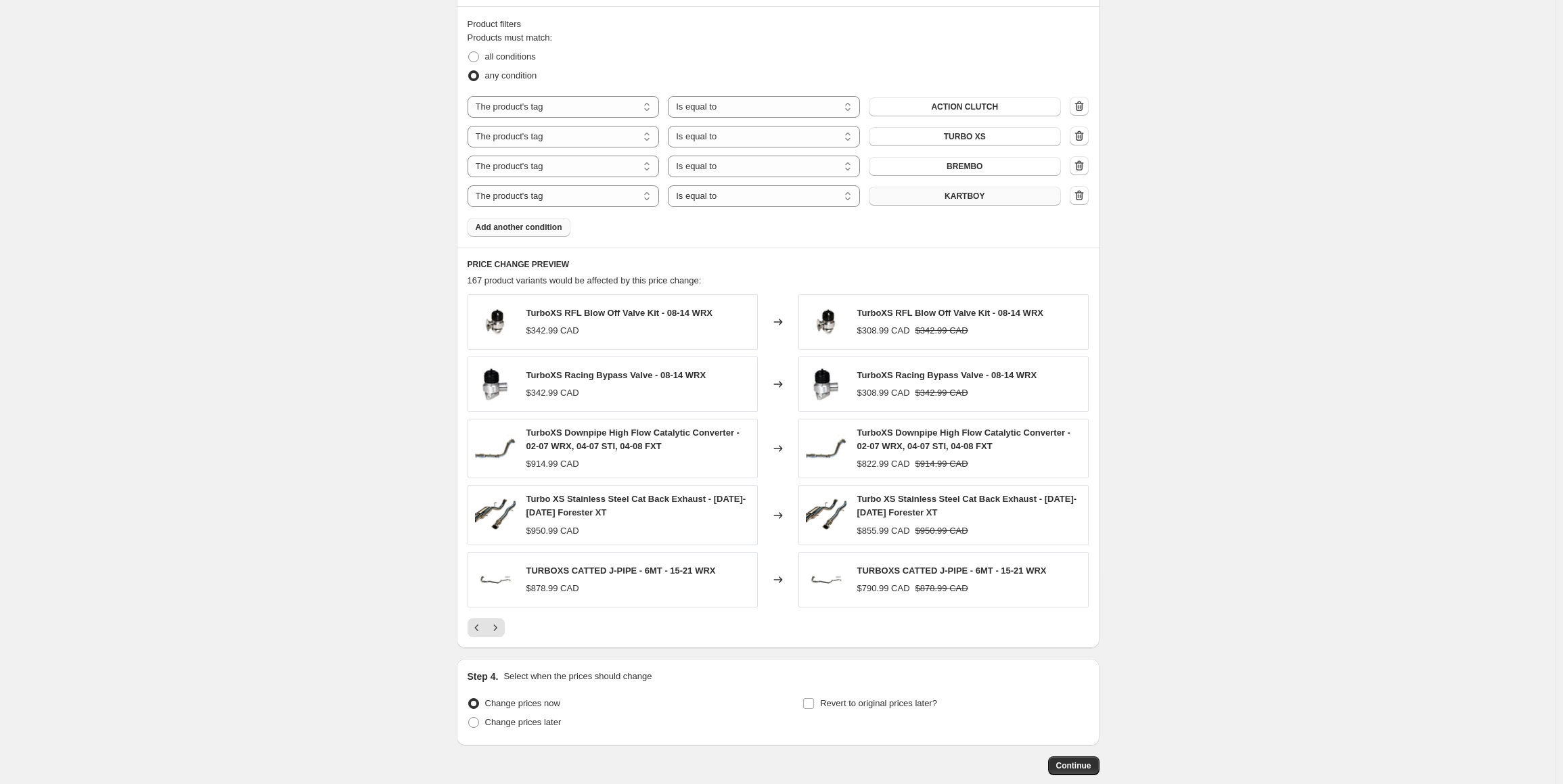
click at [498, 637] on div "PRICE CHANGE PREVIEW 167 product variants would be affected by this price chang…" at bounding box center [778, 448] width 643 height 400
click at [495, 618] on button "Next" at bounding box center [495, 627] width 19 height 19
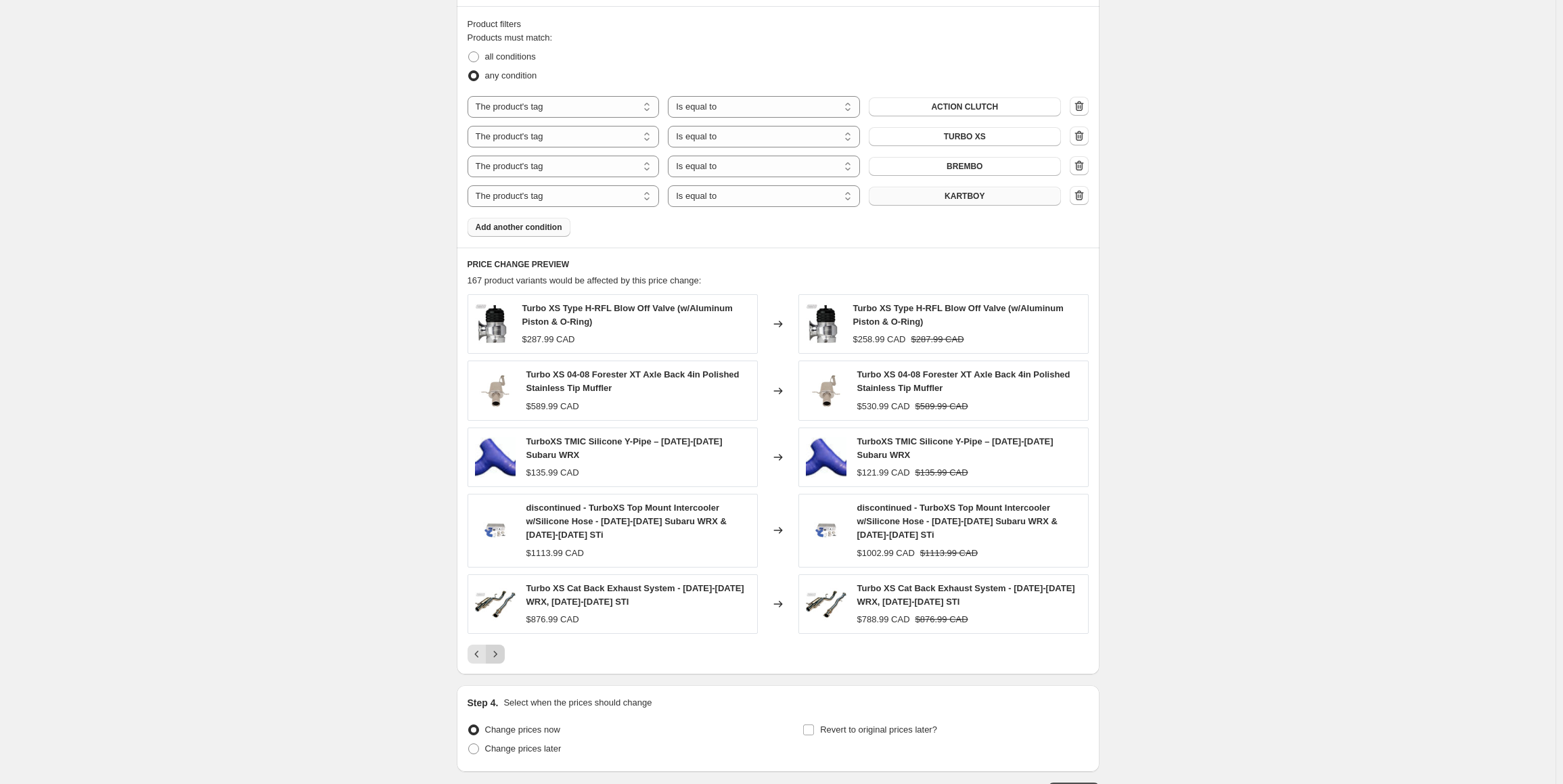
click at [497, 617] on img at bounding box center [495, 604] width 40 height 40
click at [494, 652] on icon "Next" at bounding box center [495, 654] width 13 height 13
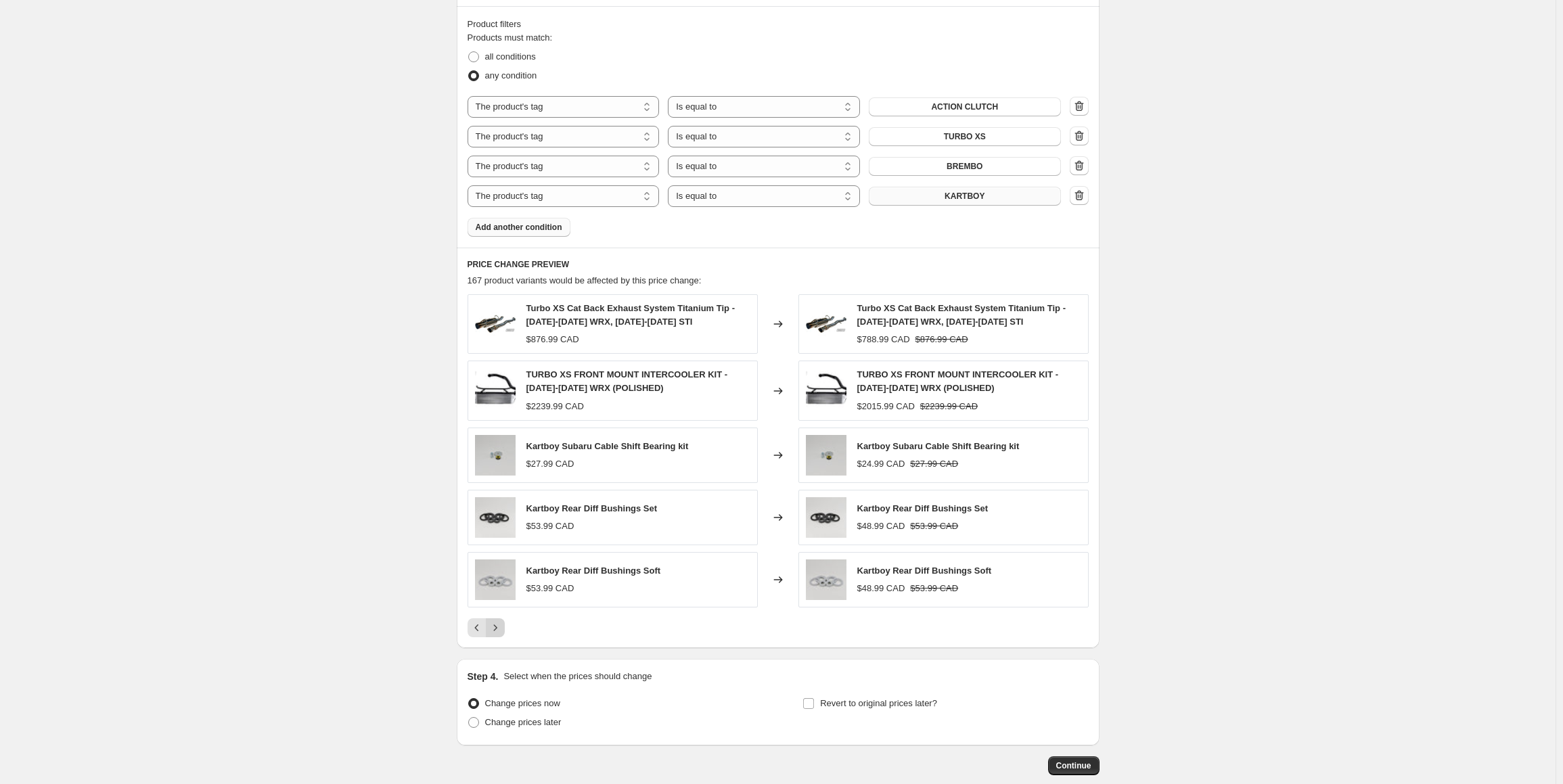
click at [494, 652] on div "Step 1. Optionally give your price [MEDICAL_DATA] a title (eg "March 30% off sa…" at bounding box center [773, 35] width 654 height 1479
click at [493, 622] on icon "Next" at bounding box center [495, 627] width 13 height 13
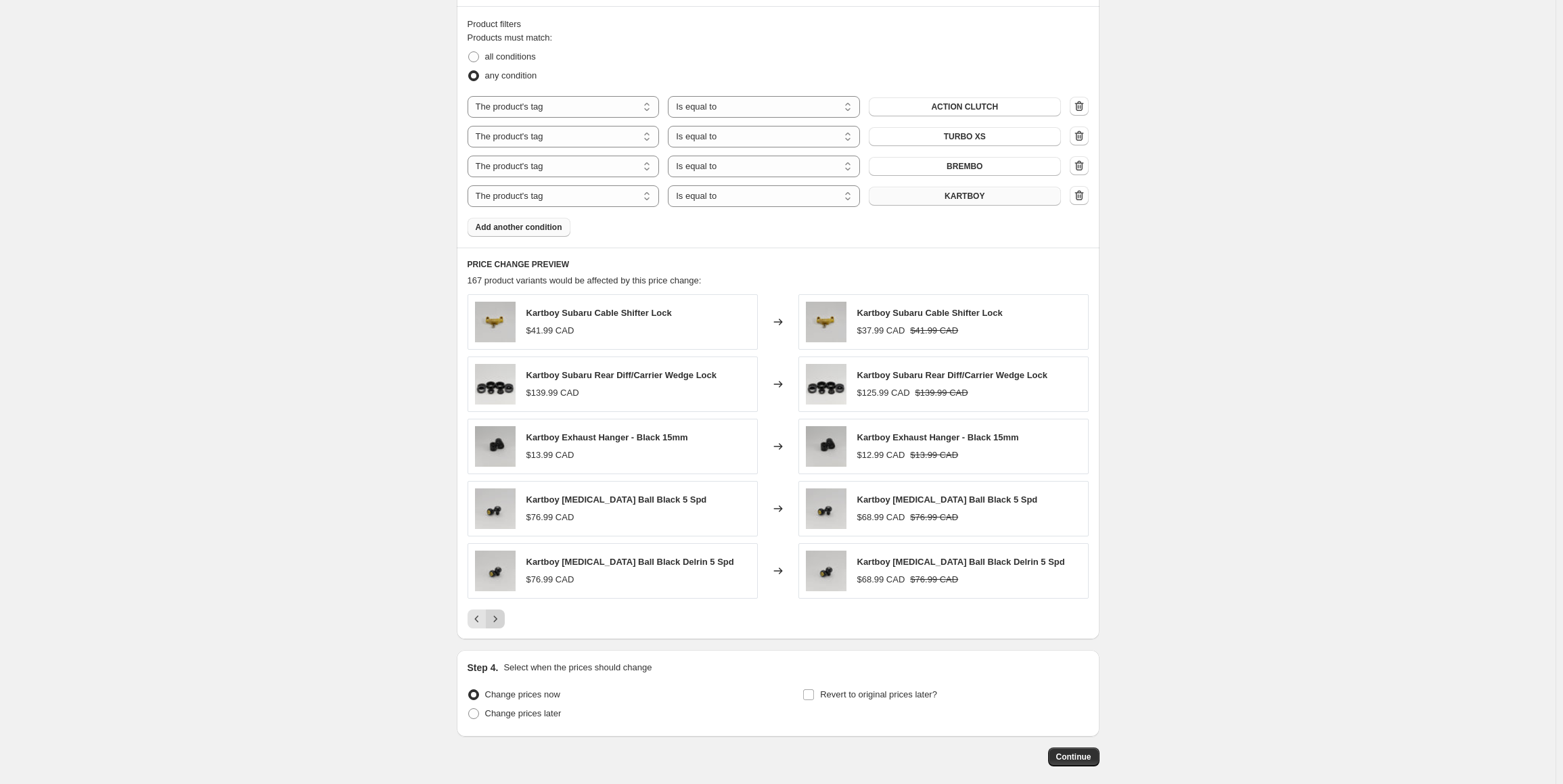
click at [493, 622] on icon "Next" at bounding box center [495, 619] width 13 height 13
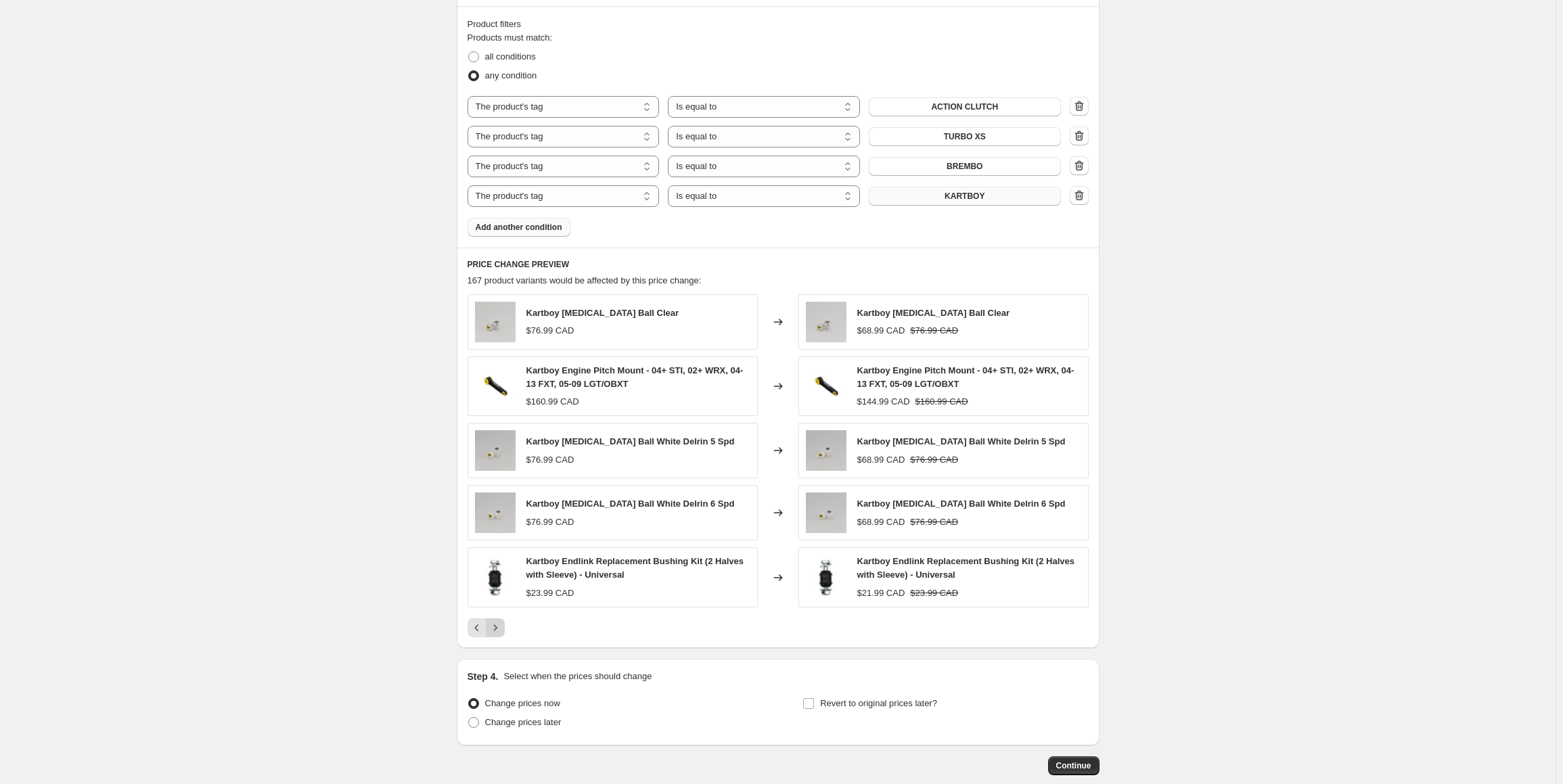
click at [494, 623] on icon "Next" at bounding box center [495, 627] width 13 height 13
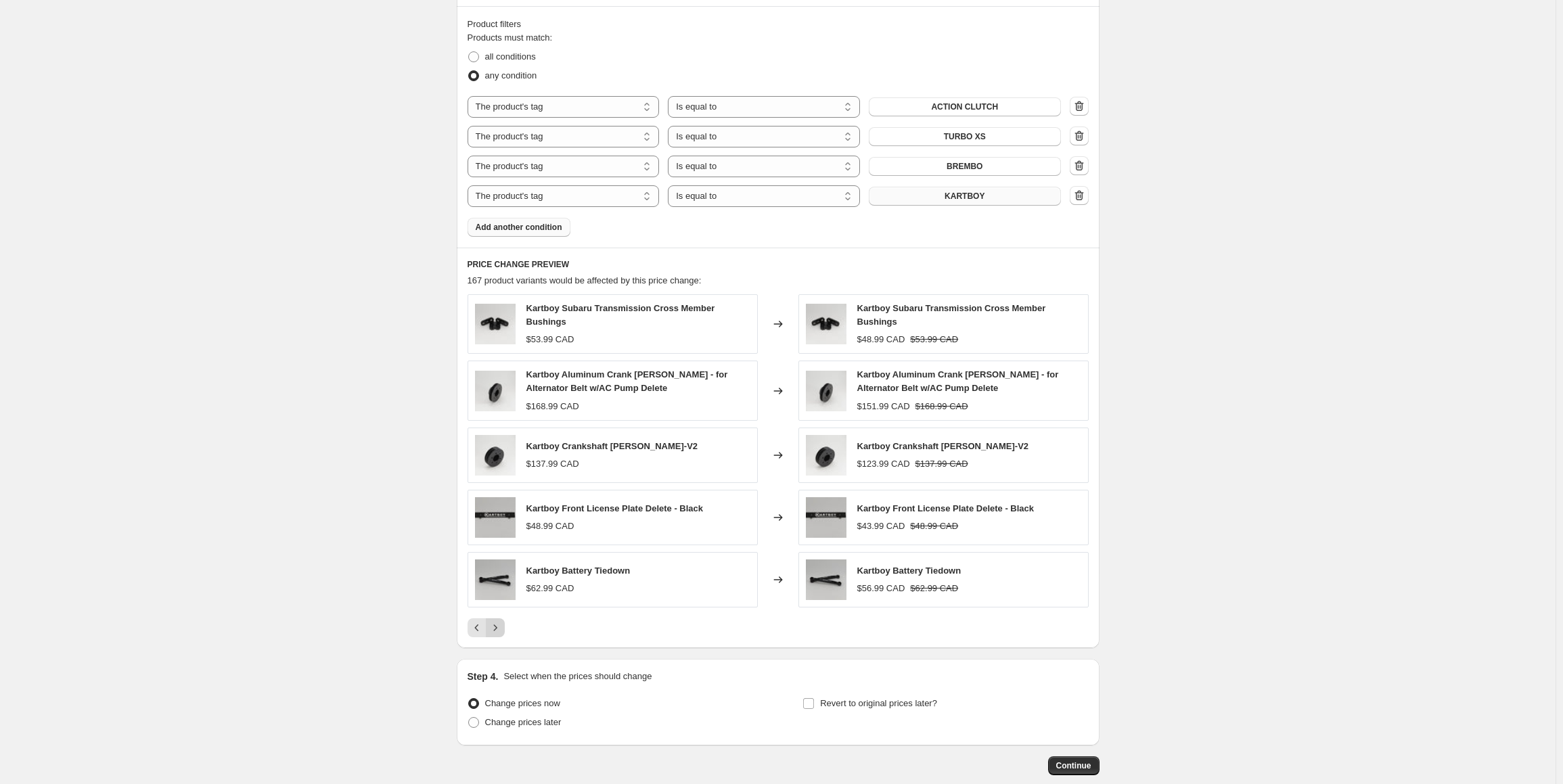
click at [497, 624] on icon "Next" at bounding box center [495, 626] width 3 height 6
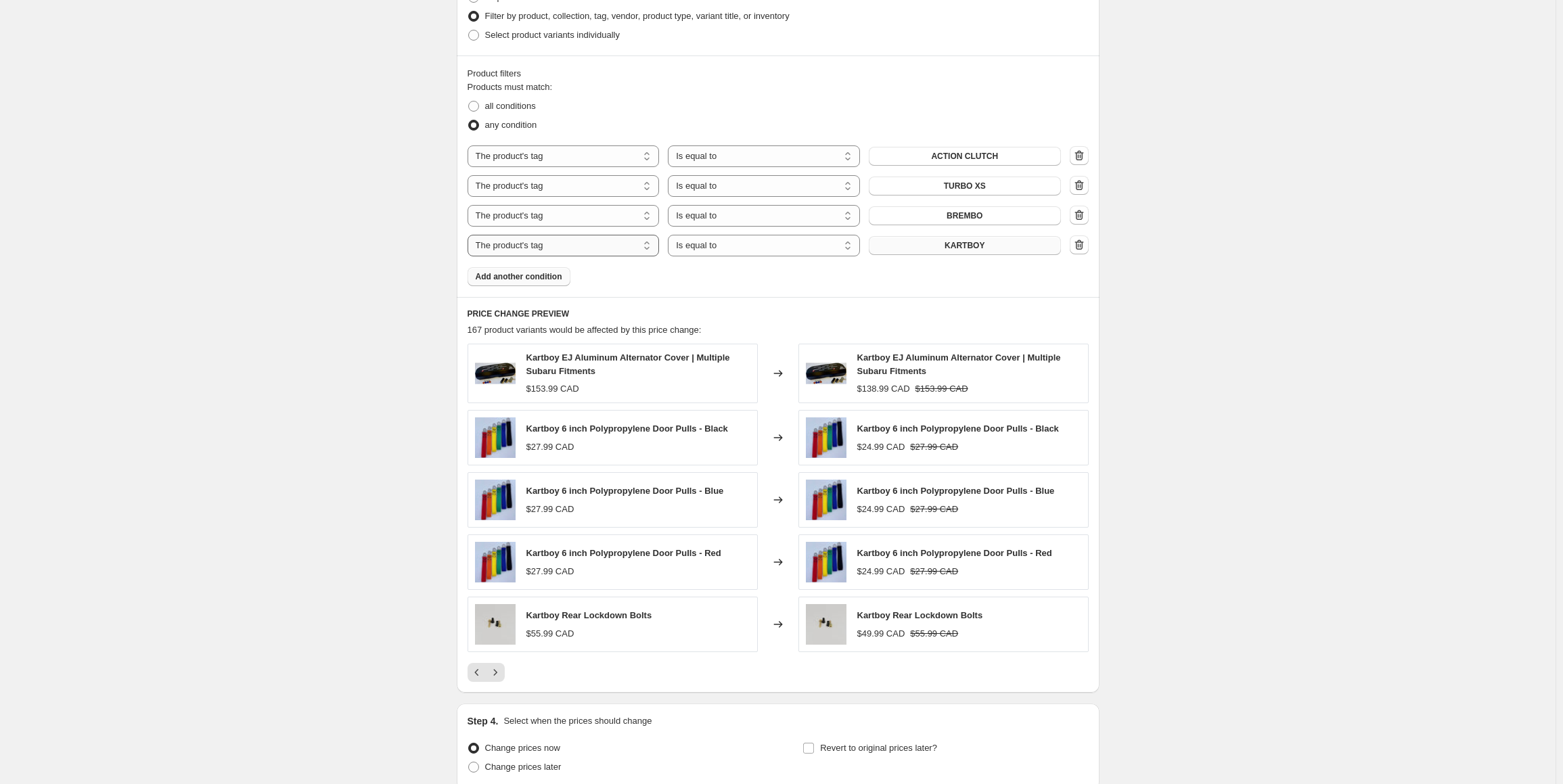
scroll to position [609, 0]
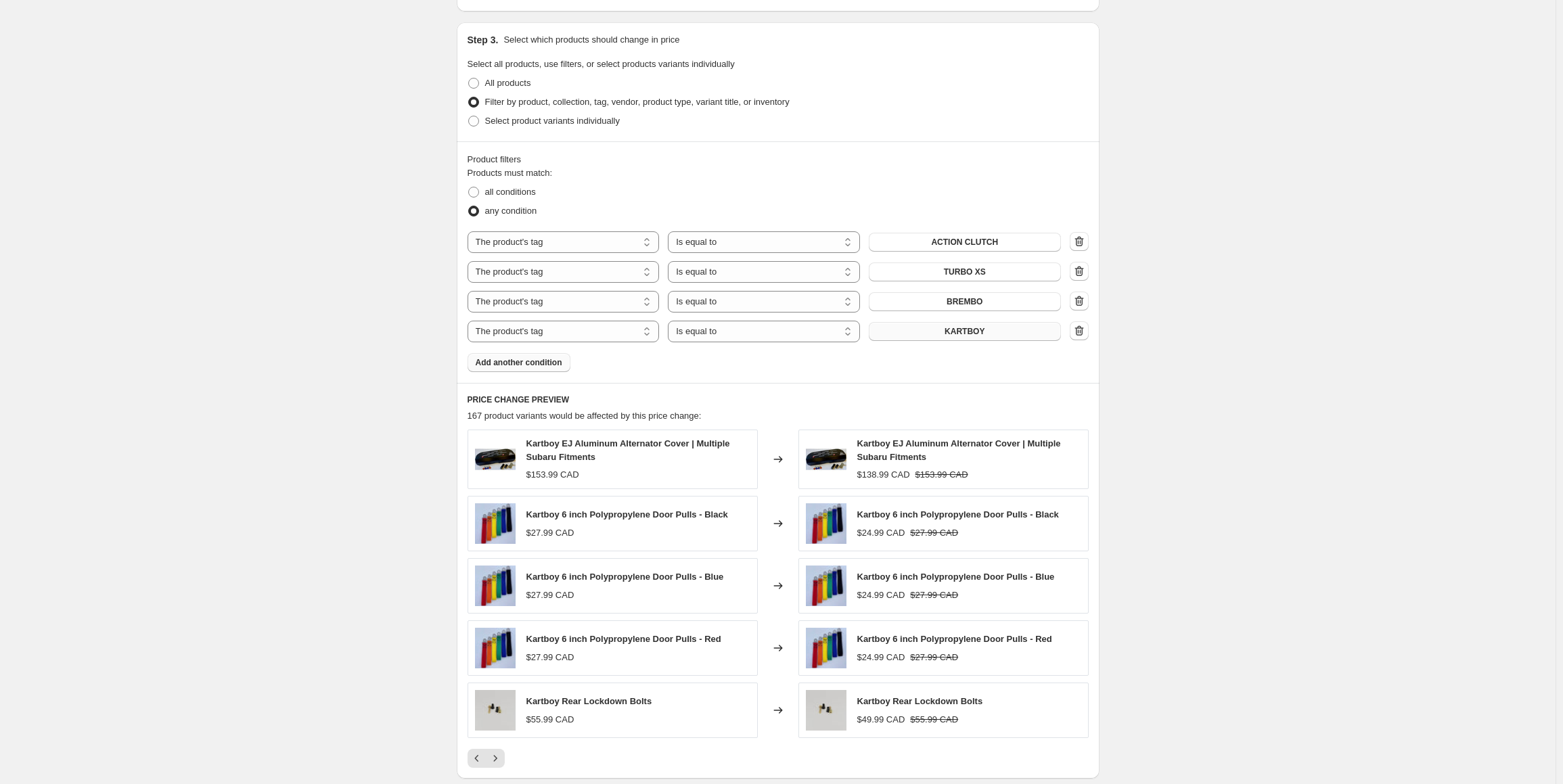
click at [517, 365] on span "Add another condition" at bounding box center [519, 362] width 87 height 11
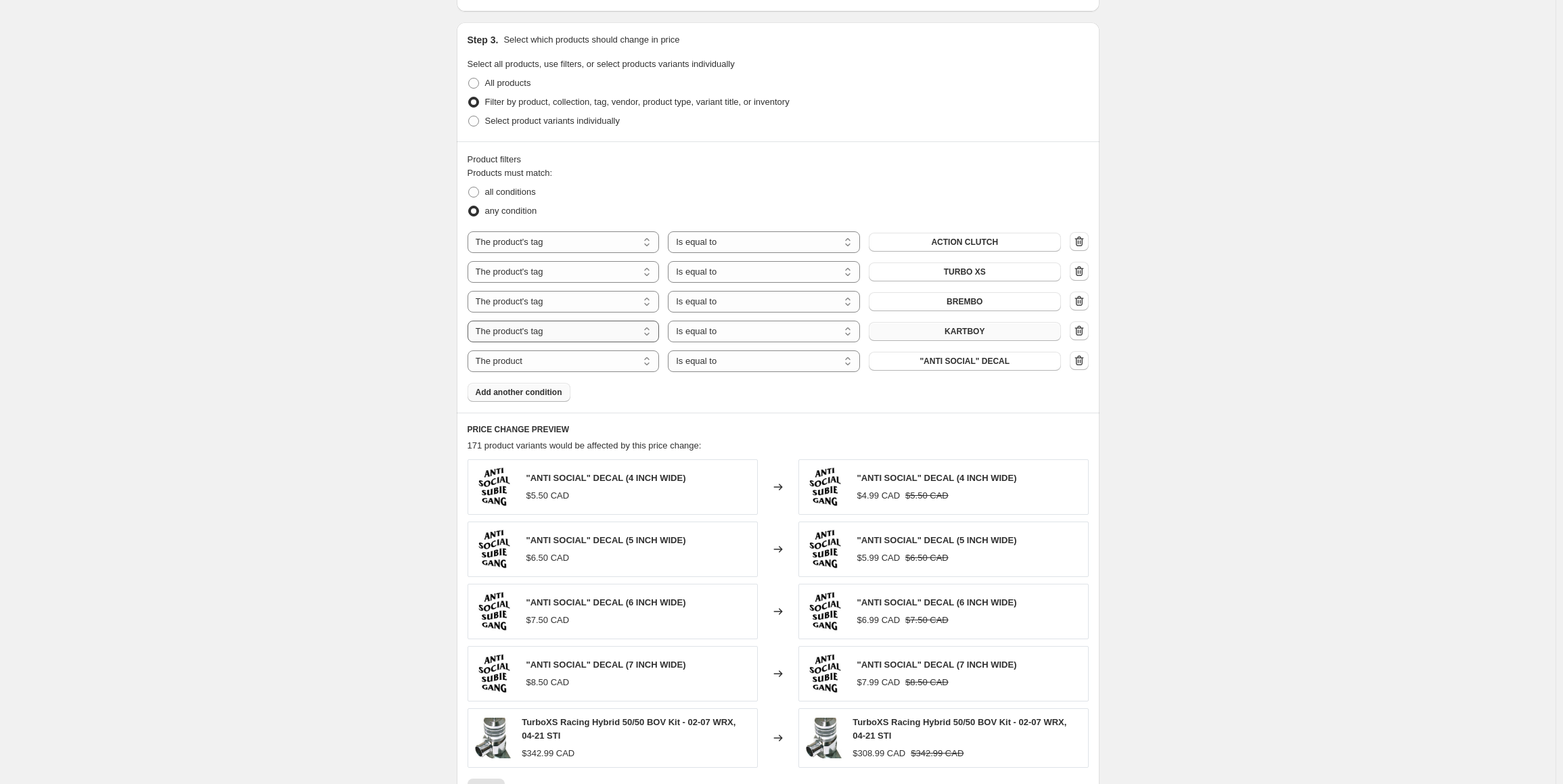
click at [556, 337] on select "The product The product's collection The product's tag The product's vendor The…" at bounding box center [563, 331] width 192 height 22
click at [405, 373] on div "Create new price [MEDICAL_DATA]. This page is ready Create new price [MEDICAL_D…" at bounding box center [778, 204] width 1555 height 1627
click at [502, 359] on select "The product The product's collection The product's tag The product's vendor The…" at bounding box center [563, 362] width 192 height 22
click at [341, 448] on div "Create new price [MEDICAL_DATA]. This page is ready Create new price [MEDICAL_D…" at bounding box center [778, 204] width 1555 height 1627
click at [531, 357] on select "The product The product's collection The product's tag The product's vendor The…" at bounding box center [563, 362] width 192 height 22
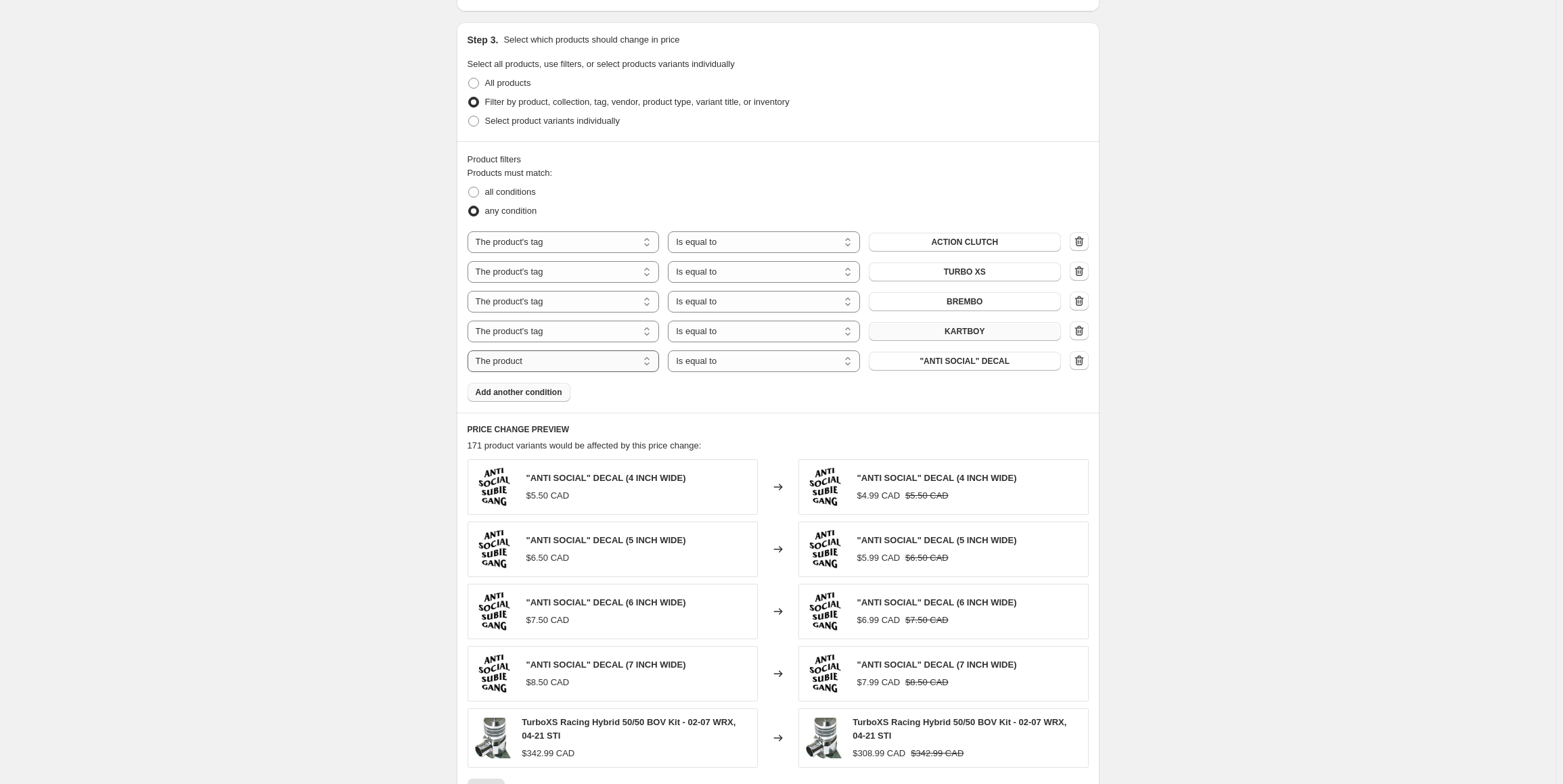
select select "product_status"
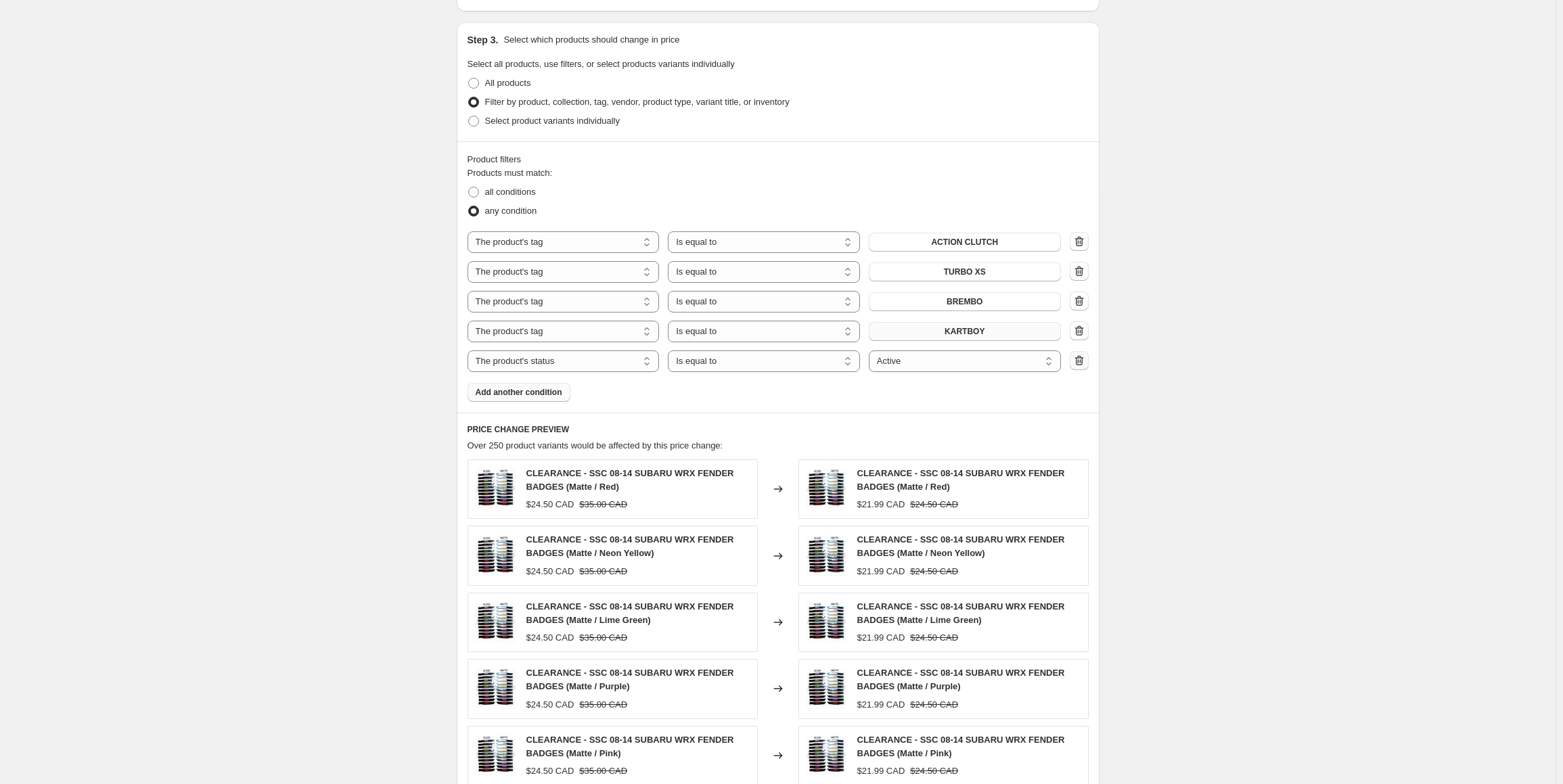
click at [1082, 362] on icon "button" at bounding box center [1079, 361] width 13 height 13
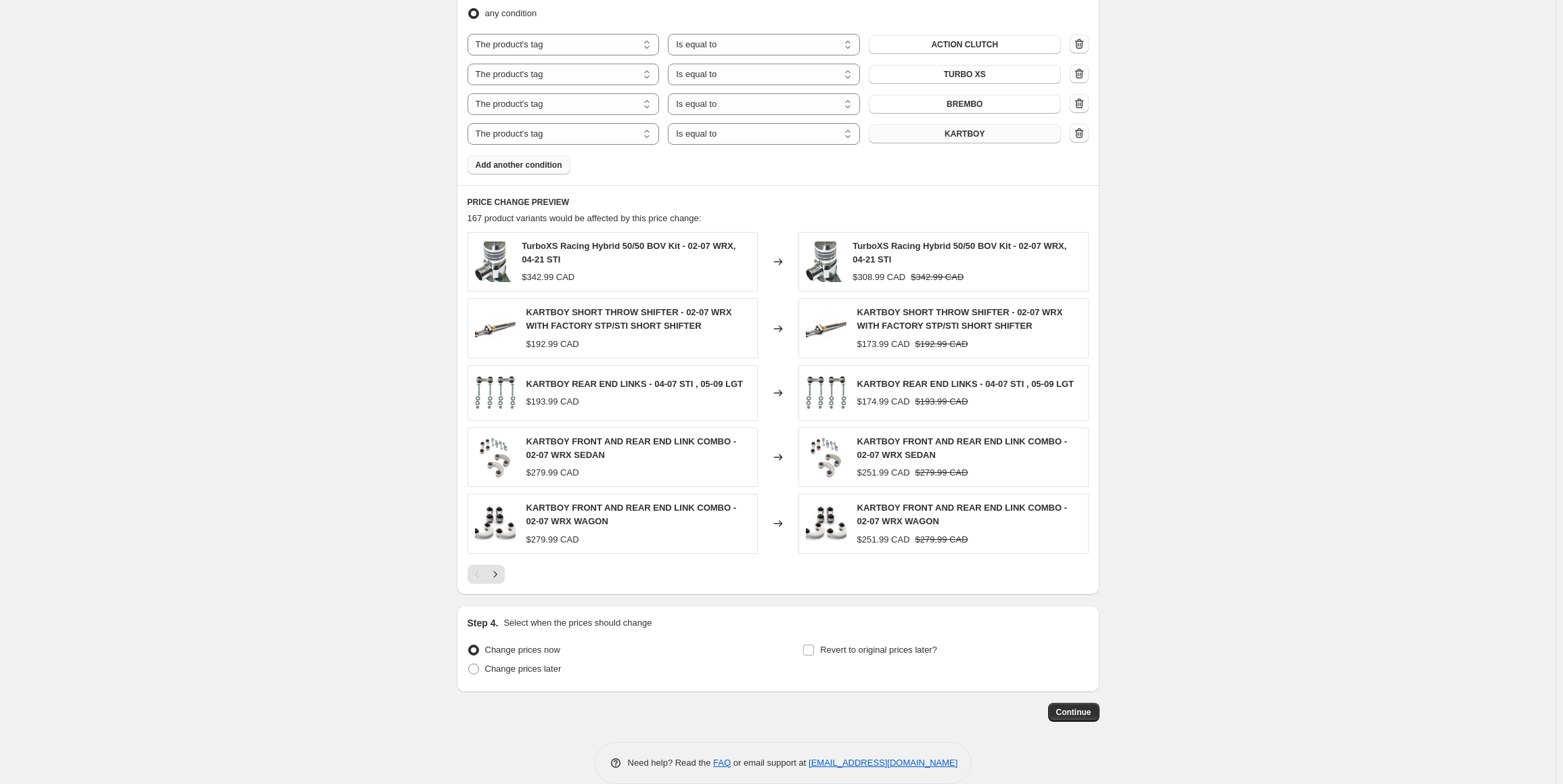
scroll to position [823, 0]
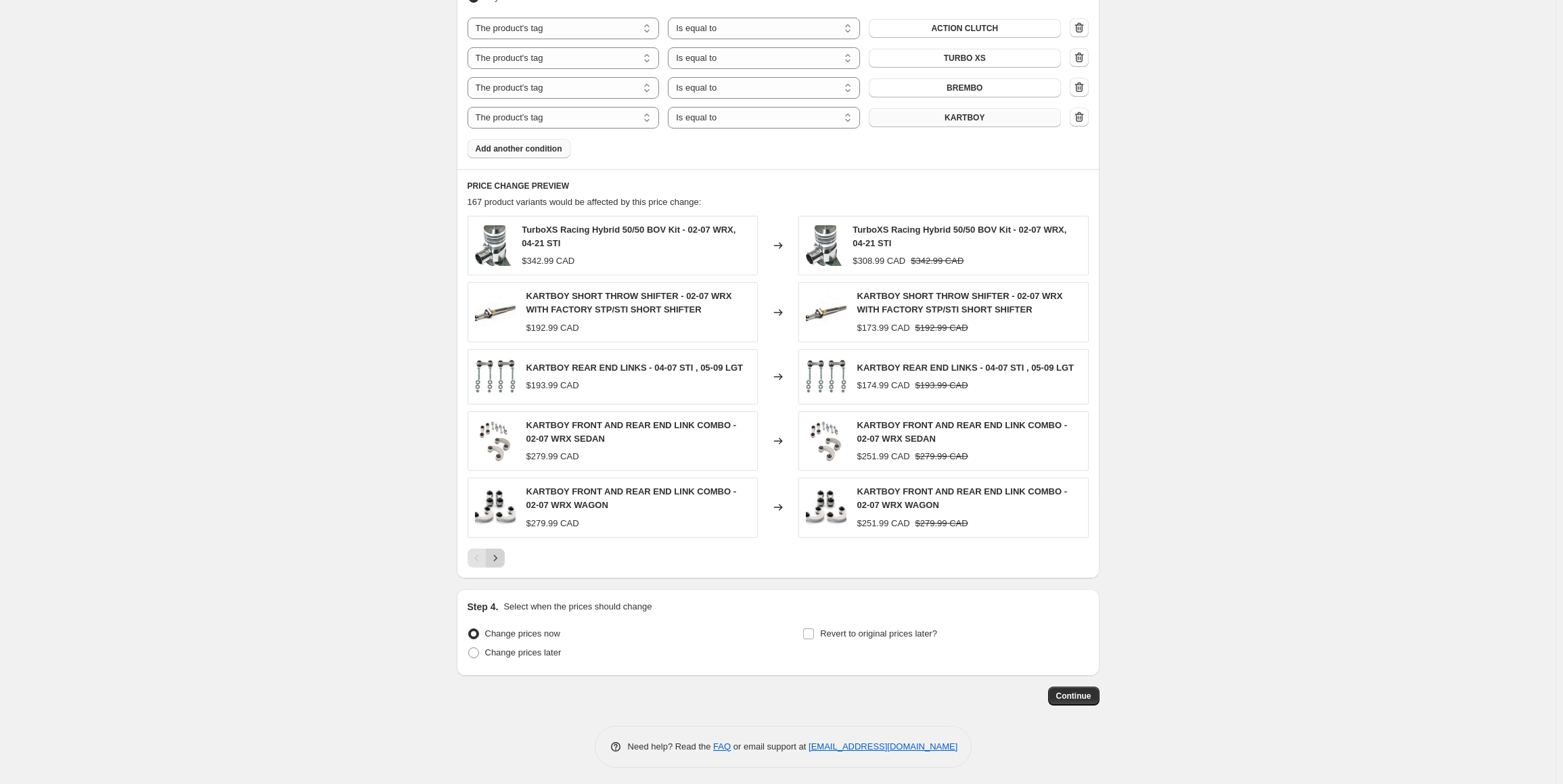
click at [497, 555] on icon "Next" at bounding box center [495, 557] width 3 height 6
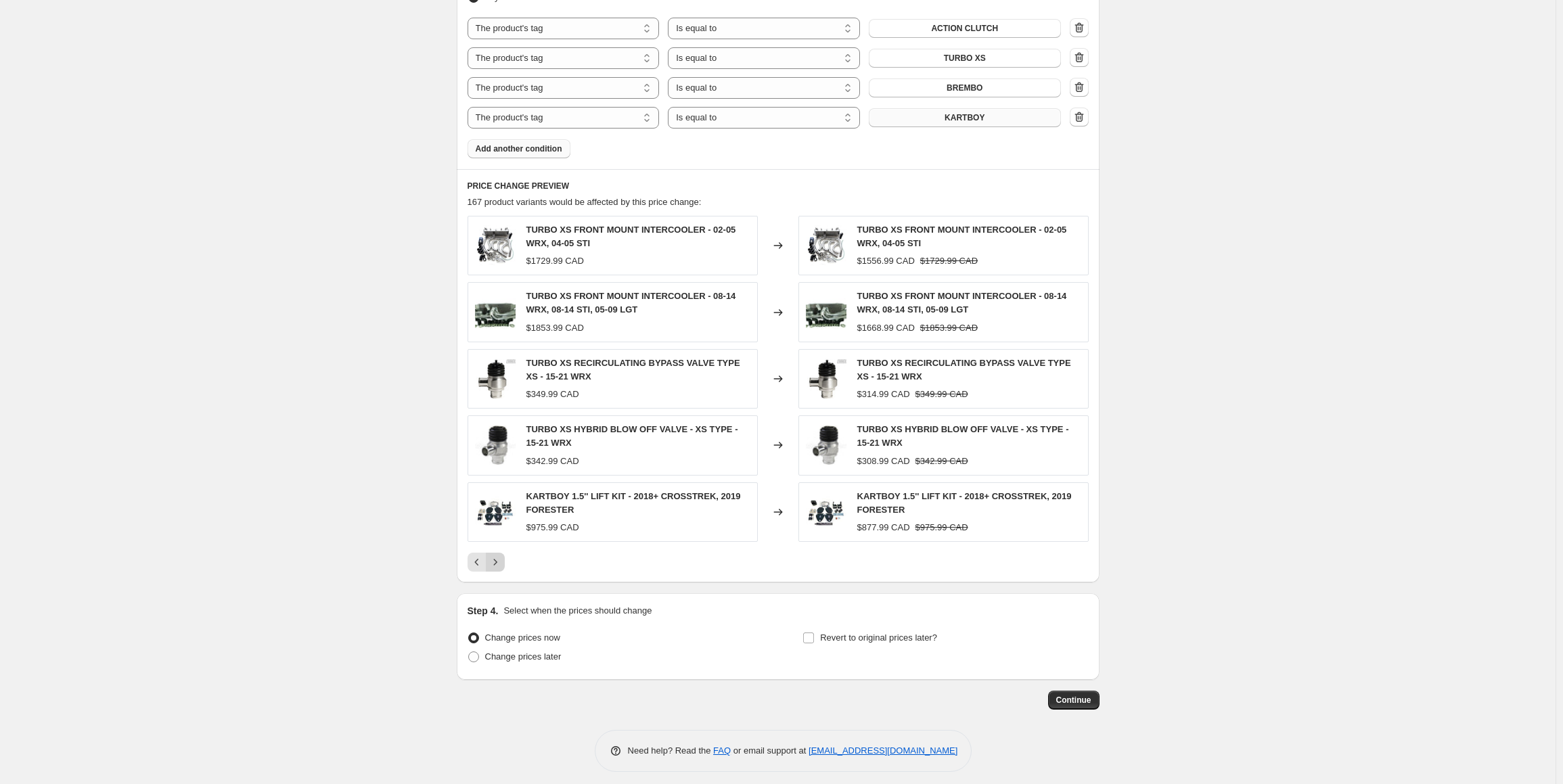
click at [497, 556] on icon "Next" at bounding box center [495, 562] width 13 height 13
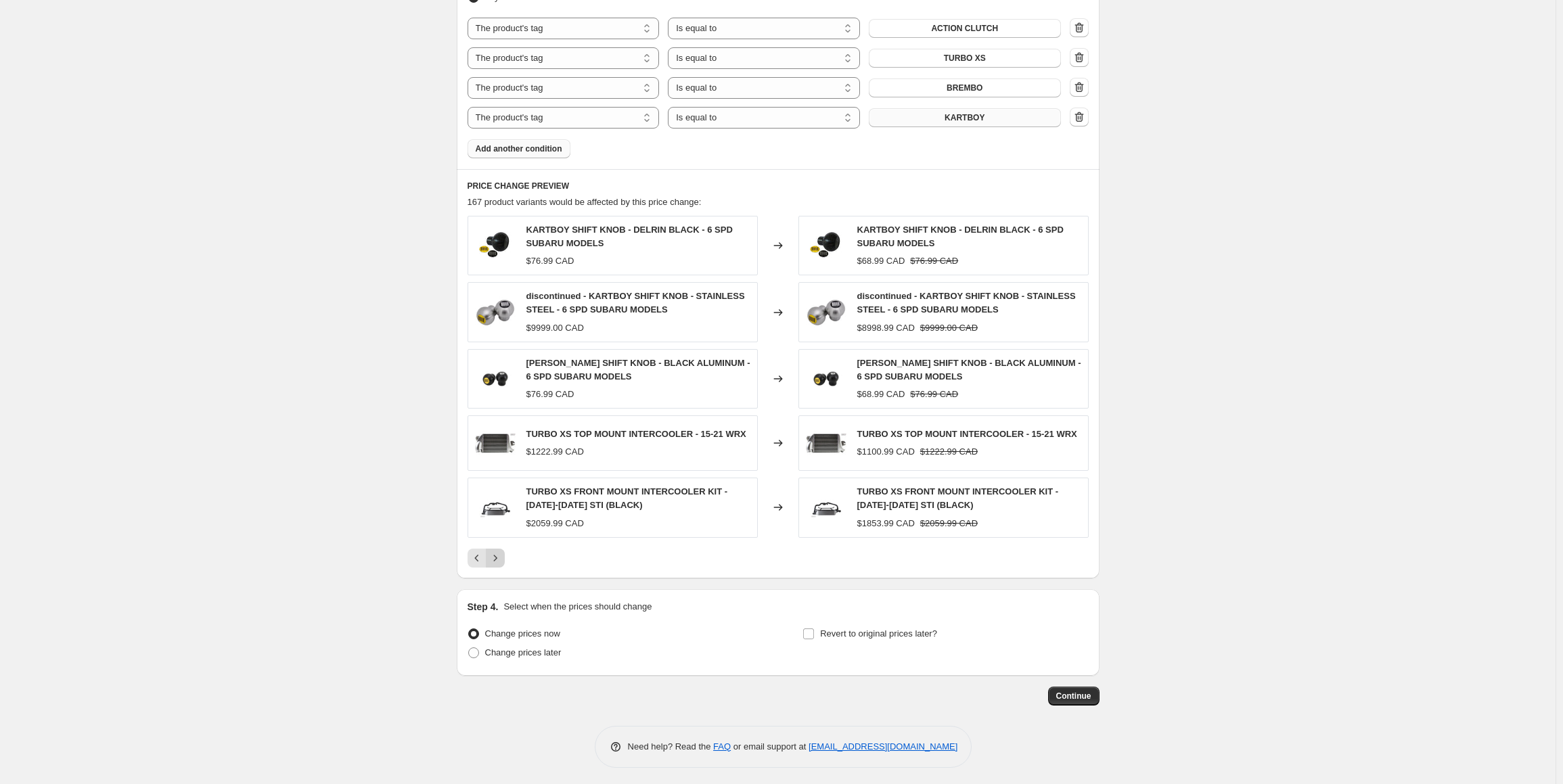
click at [497, 555] on icon "Next" at bounding box center [495, 557] width 3 height 6
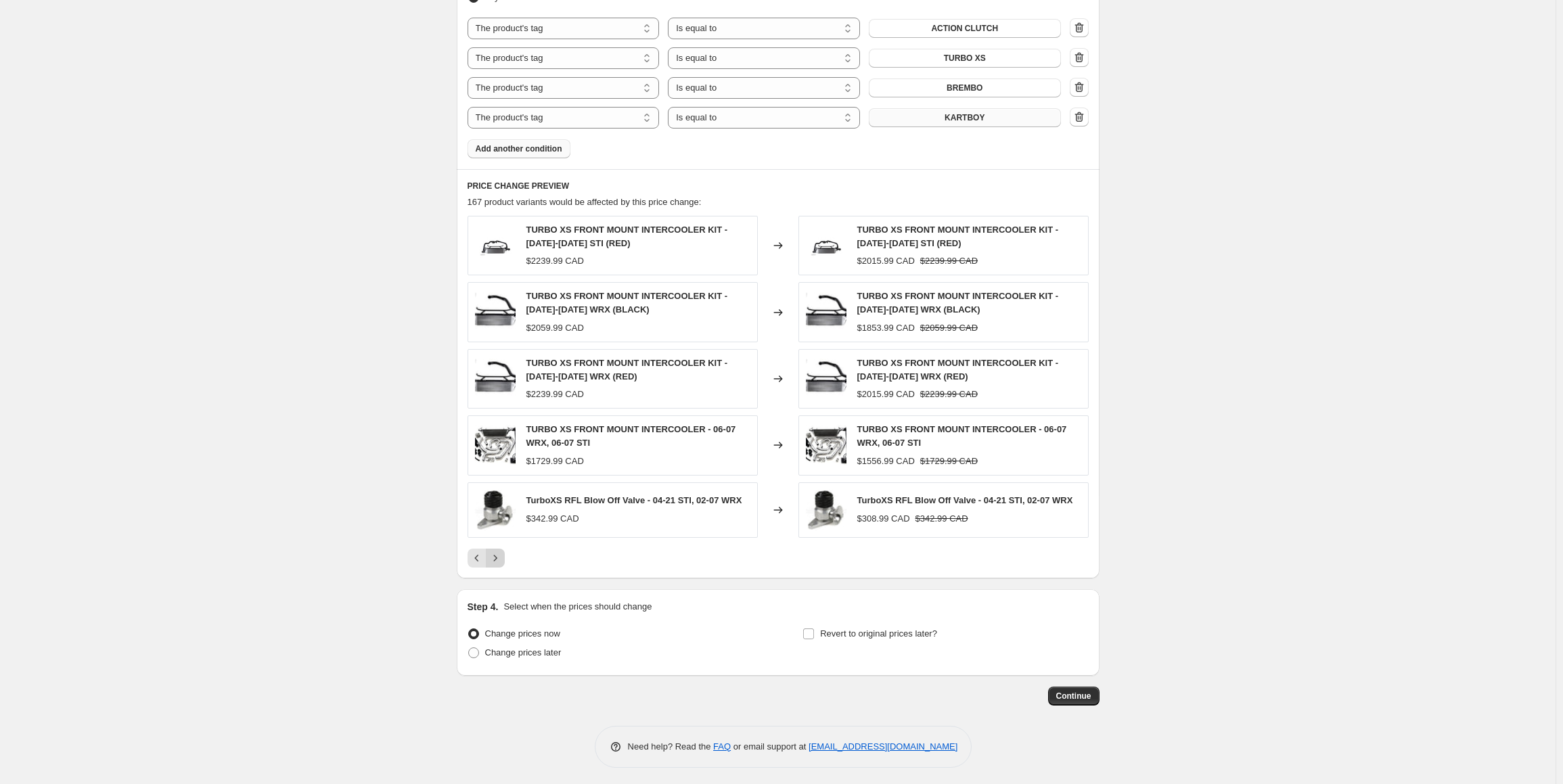
click at [499, 553] on icon "Next" at bounding box center [495, 558] width 13 height 13
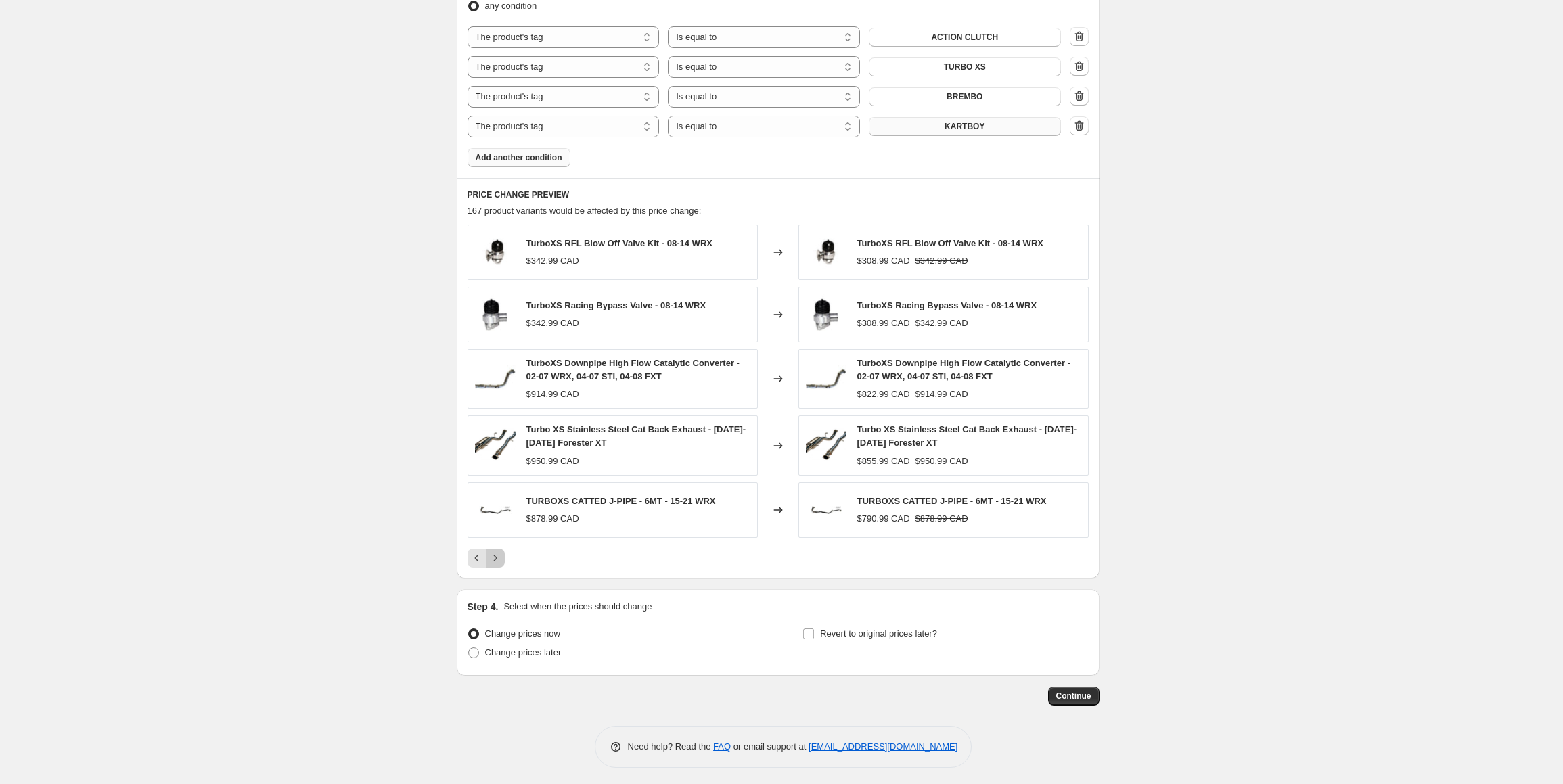
click at [499, 553] on icon "Next" at bounding box center [495, 558] width 13 height 13
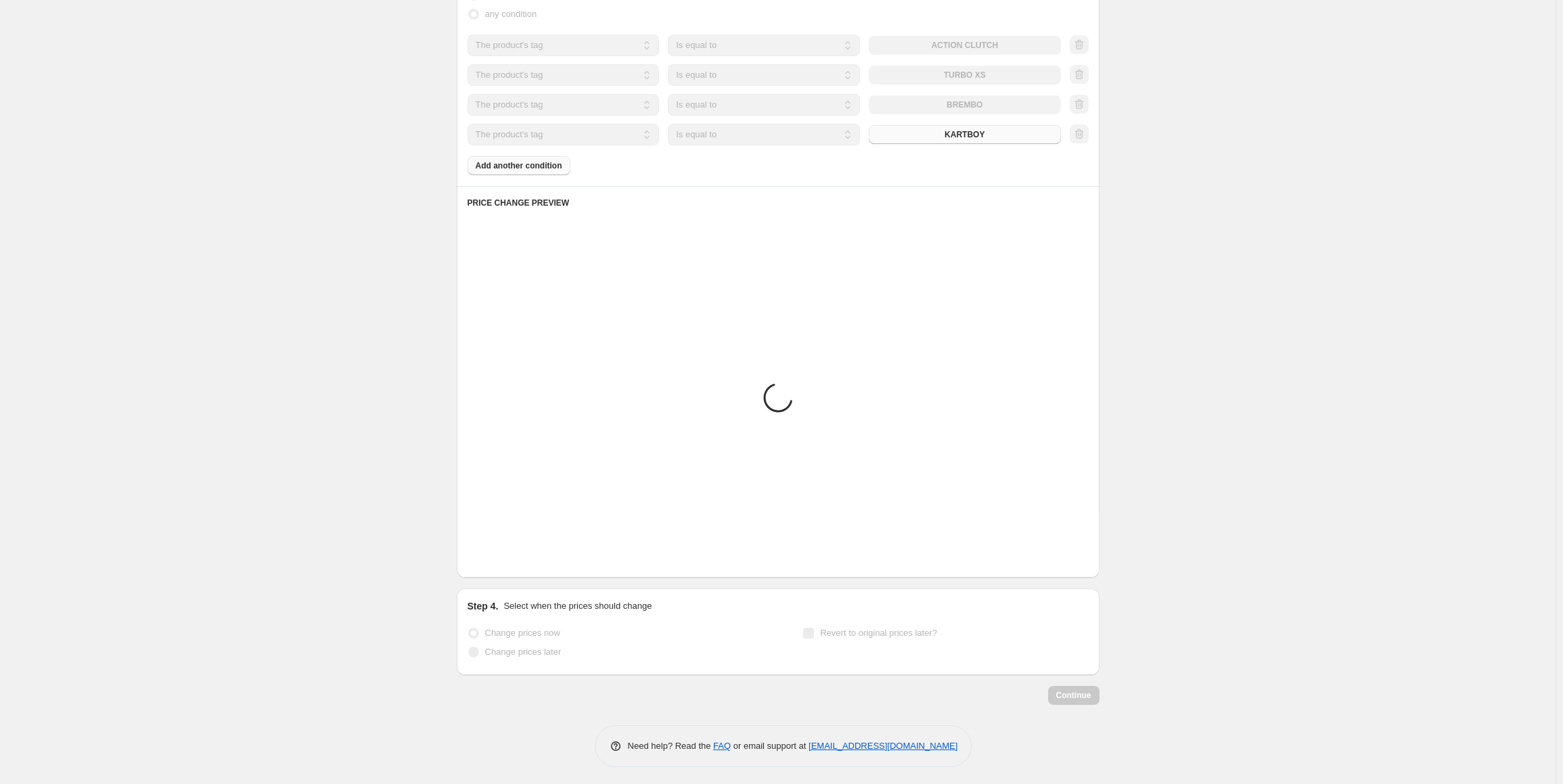
scroll to position [814, 0]
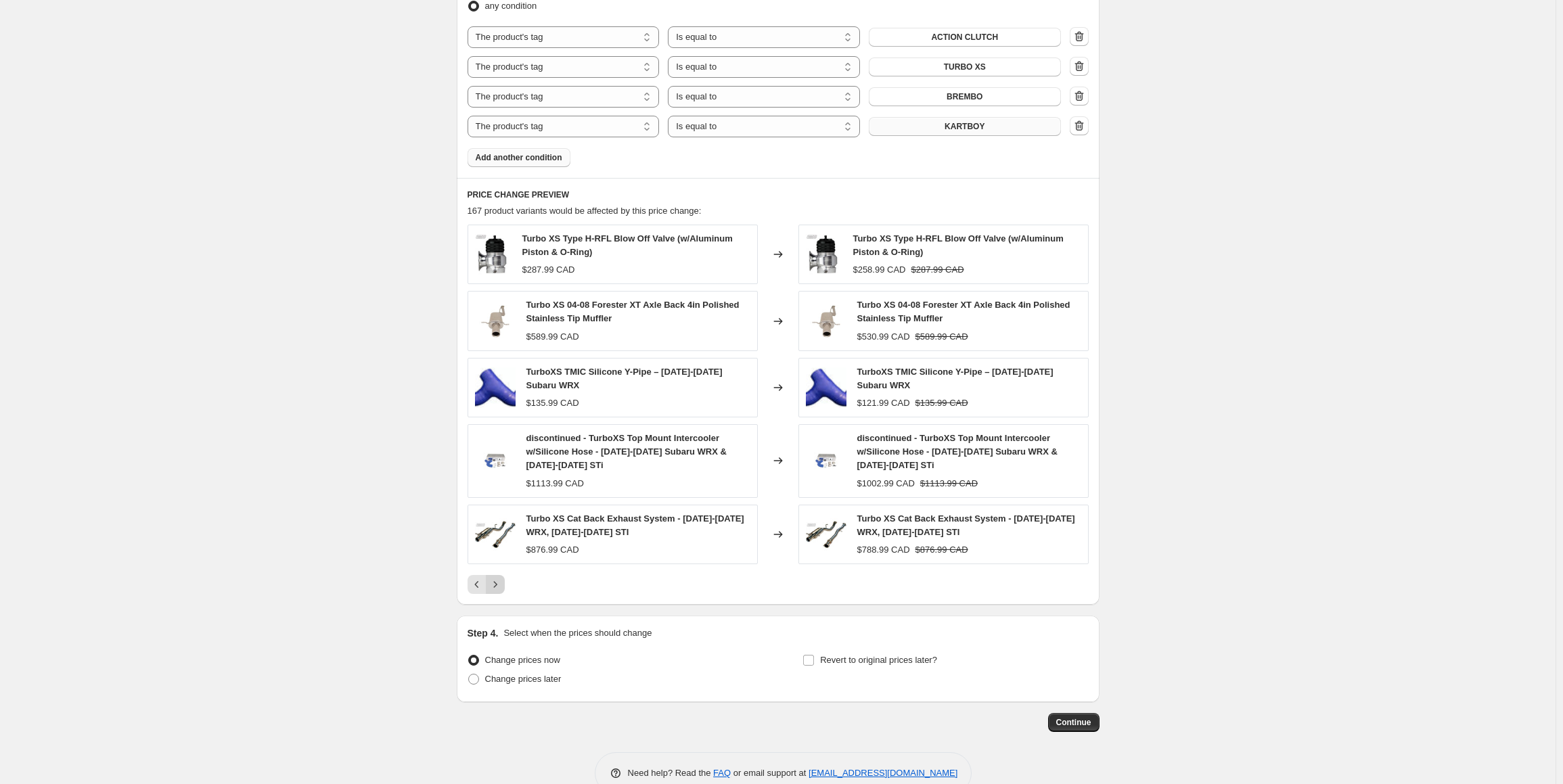
click at [499, 553] on div "Turbo XS Cat Back Exhaust System - [DATE]-[DATE] WRX, [DATE]-[DATE] STI $876.99…" at bounding box center [612, 534] width 290 height 60
click at [493, 577] on icon "Next" at bounding box center [495, 584] width 13 height 13
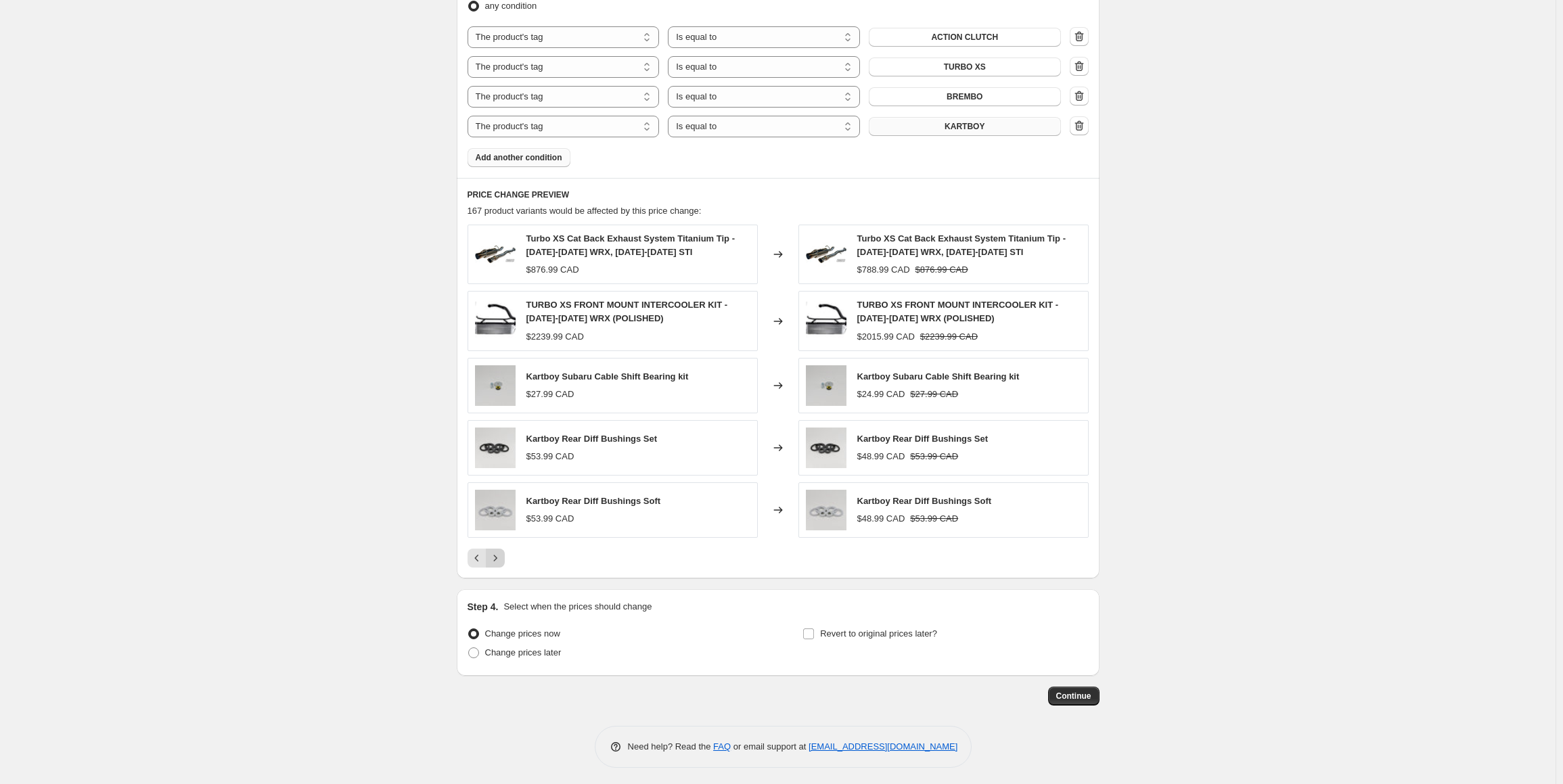
click at [499, 556] on icon "Next" at bounding box center [495, 558] width 13 height 13
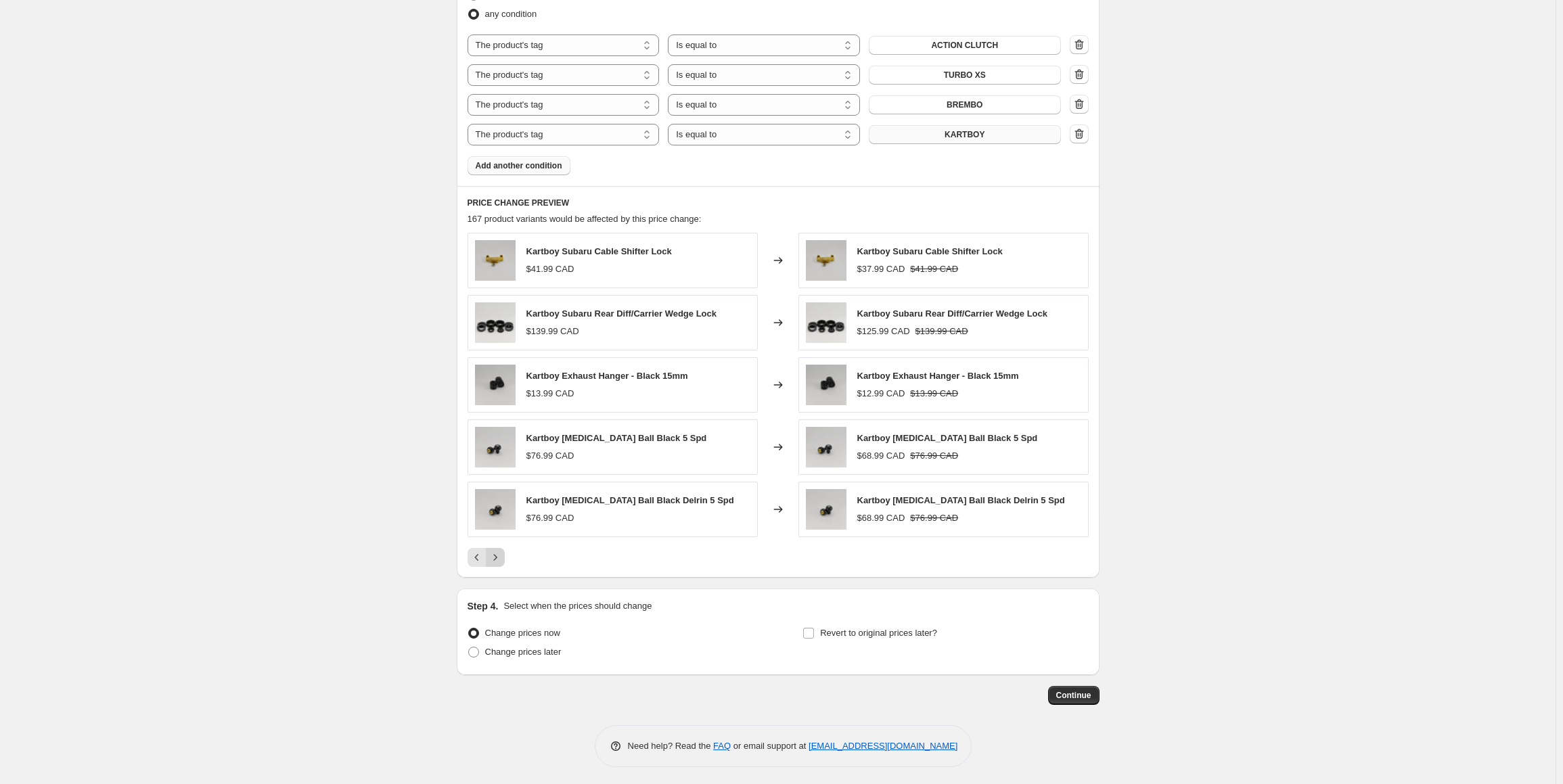
click at [499, 556] on icon "Next" at bounding box center [495, 557] width 13 height 13
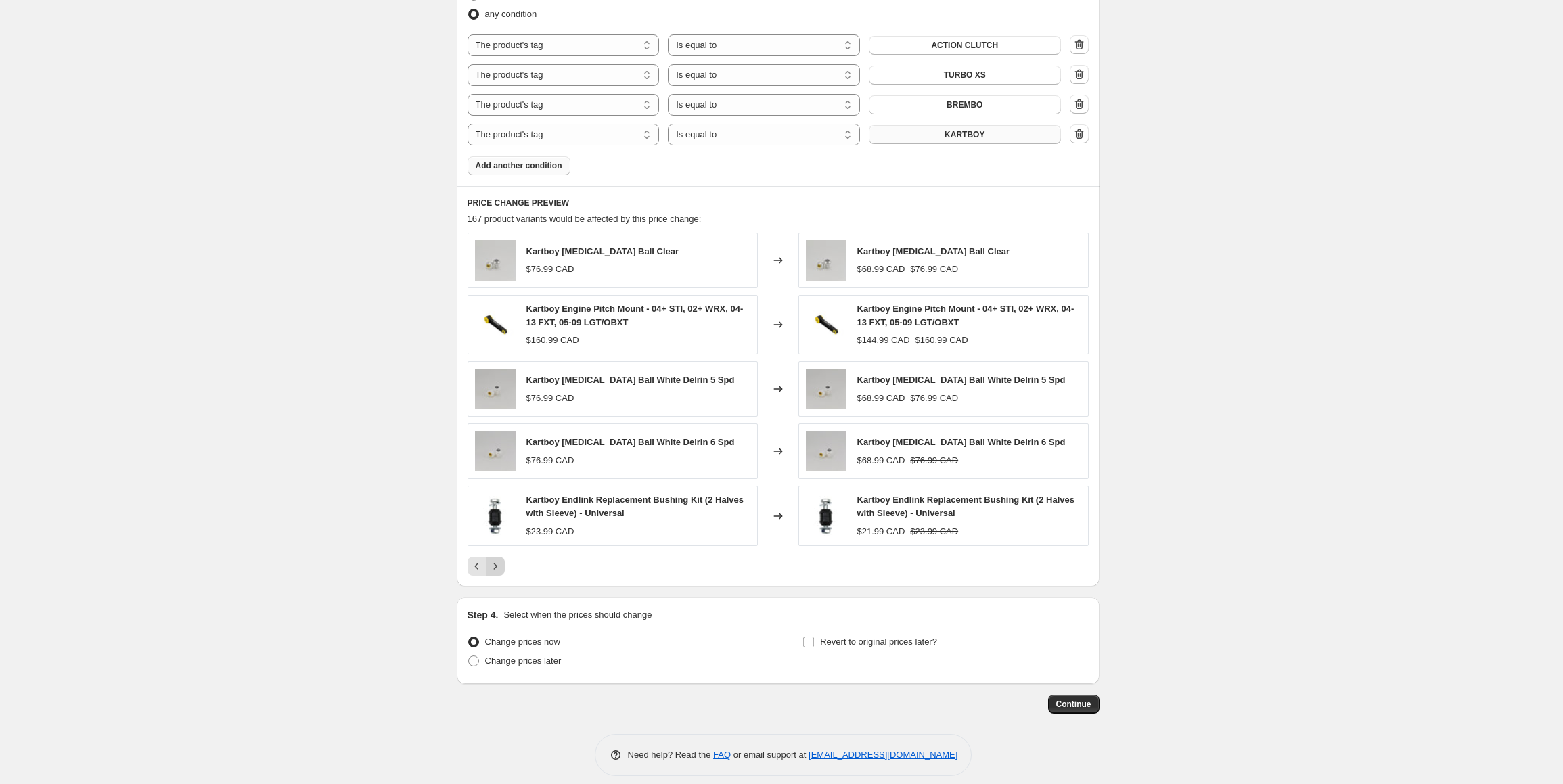
click at [499, 556] on button "Next" at bounding box center [495, 566] width 19 height 19
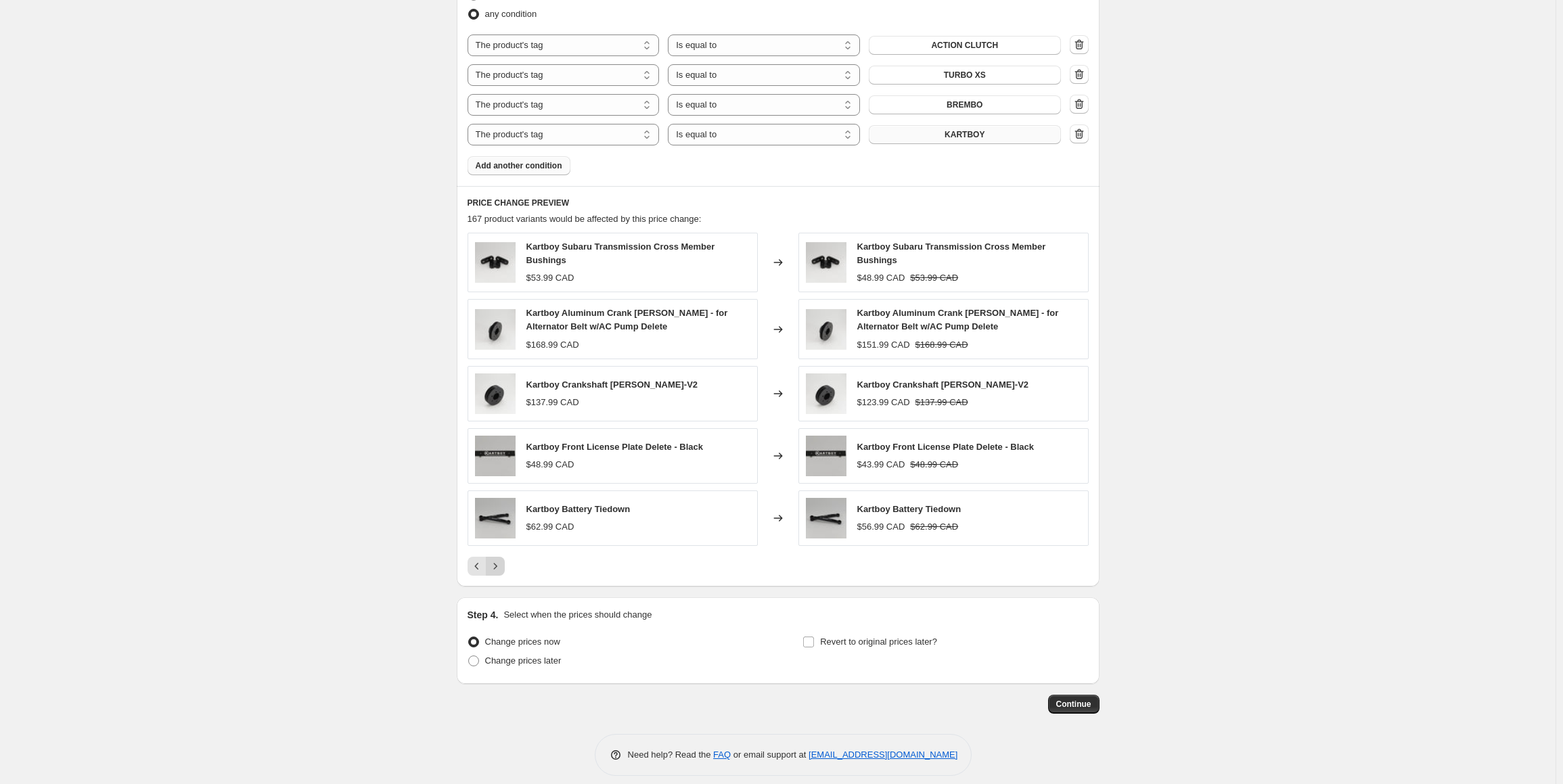
click at [499, 559] on icon "Next" at bounding box center [495, 566] width 13 height 13
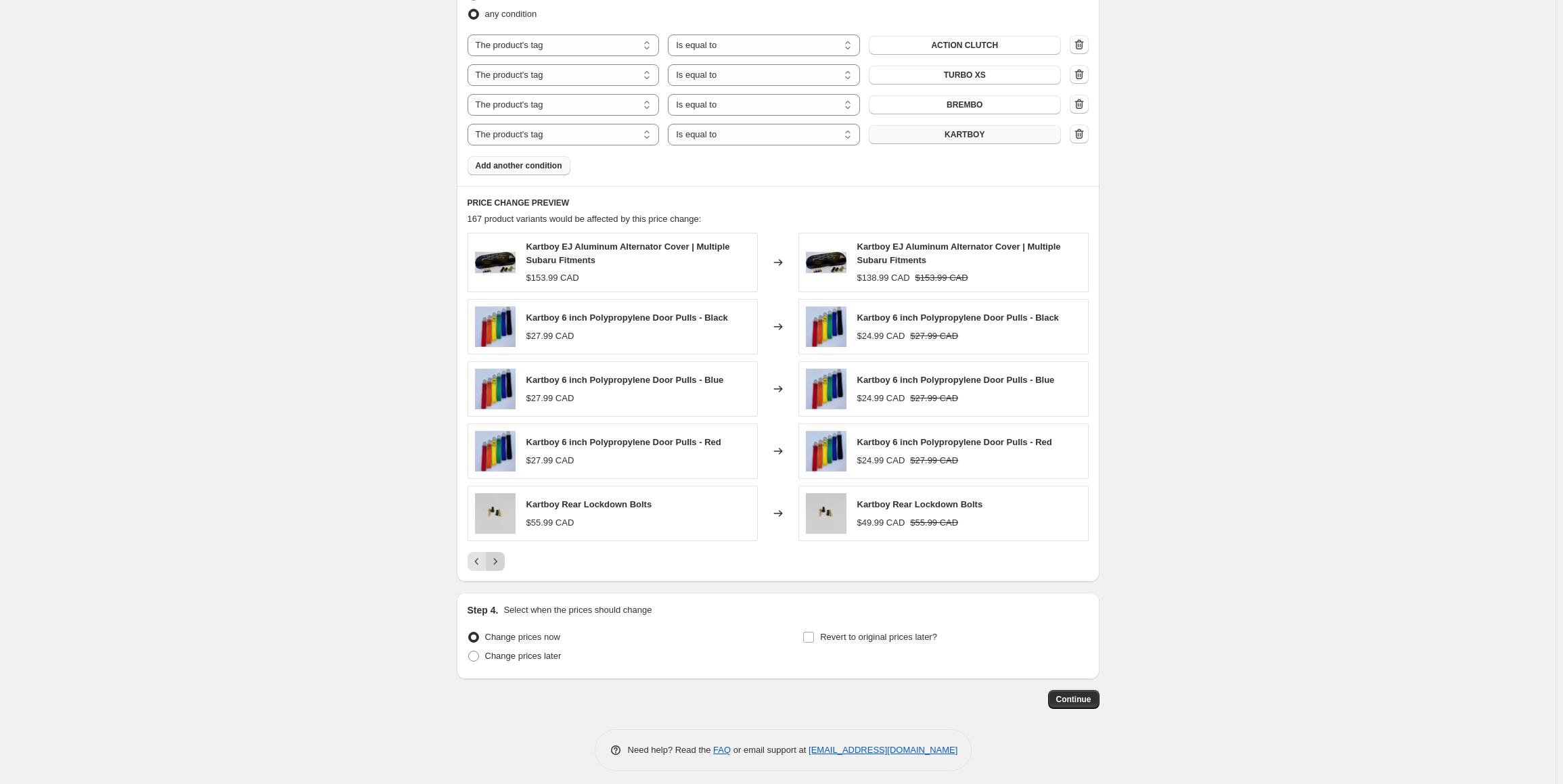
click at [499, 556] on icon "Next" at bounding box center [495, 561] width 13 height 13
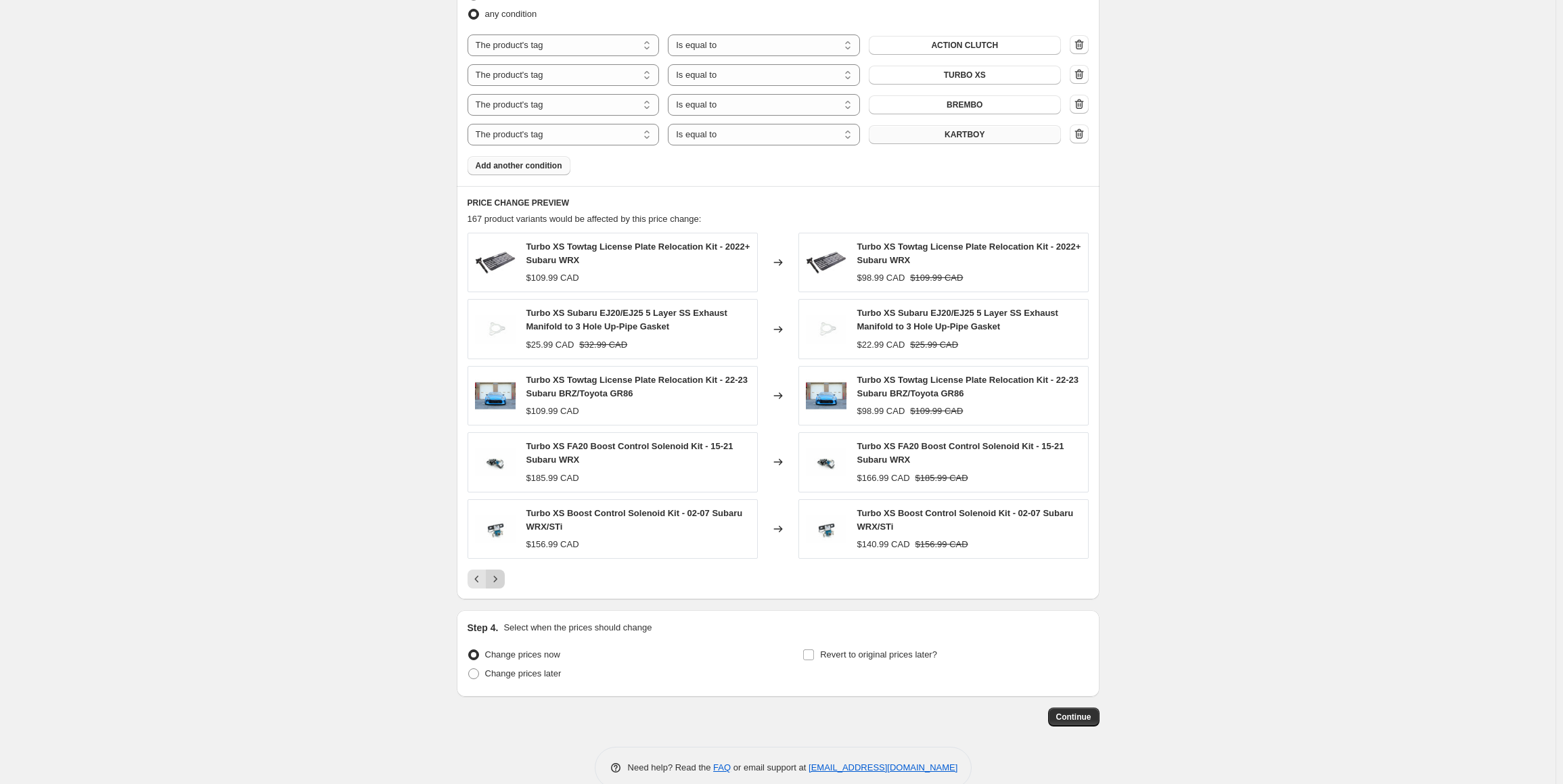
click at [499, 556] on div "Turbo XS Towtag License Plate Relocation Kit - 2022+ Subaru WRX $109.99 CAD Cha…" at bounding box center [778, 411] width 621 height 356
click at [501, 575] on icon "Next" at bounding box center [495, 579] width 13 height 13
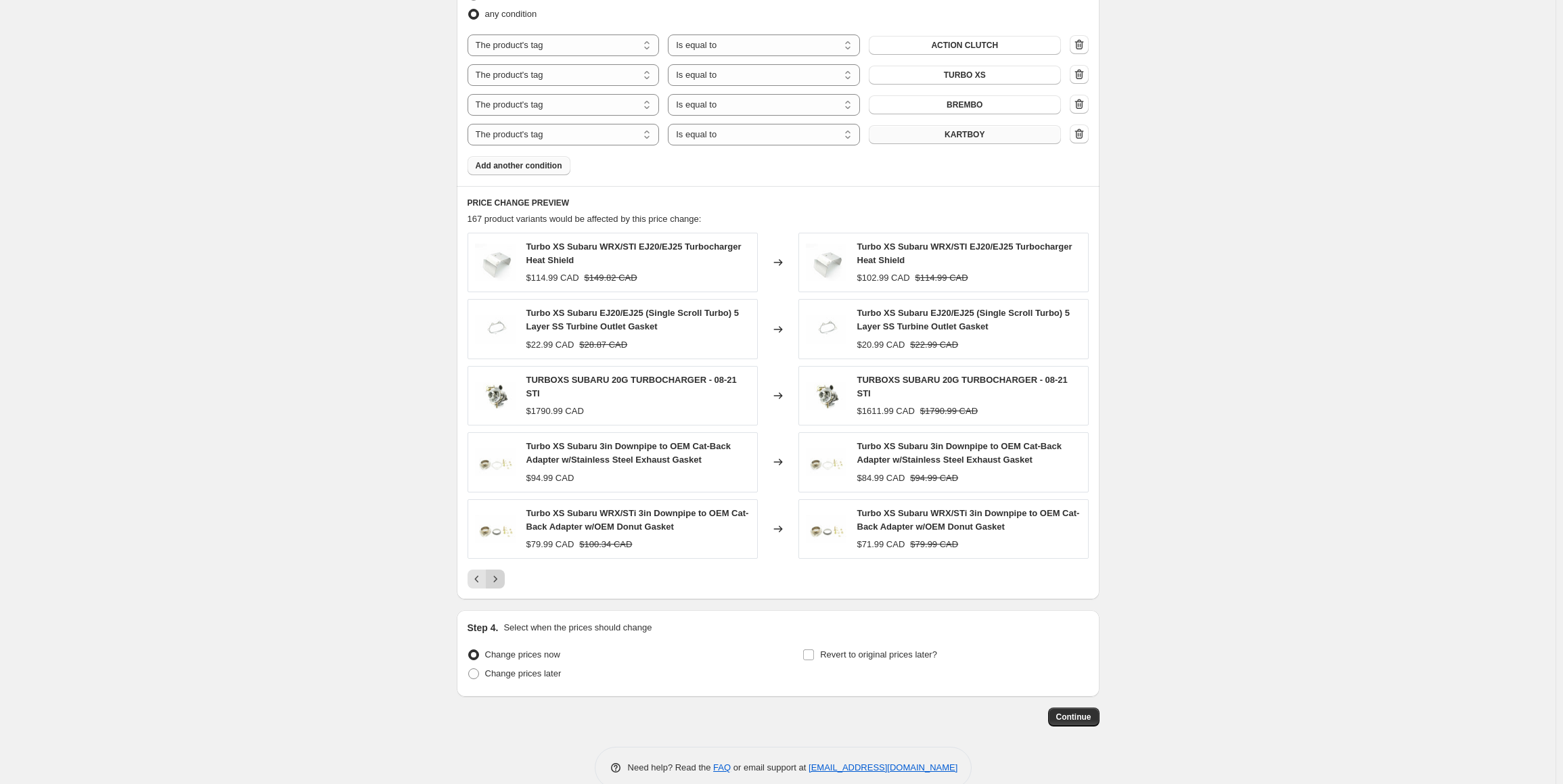
click at [502, 572] on icon "Next" at bounding box center [495, 579] width 13 height 13
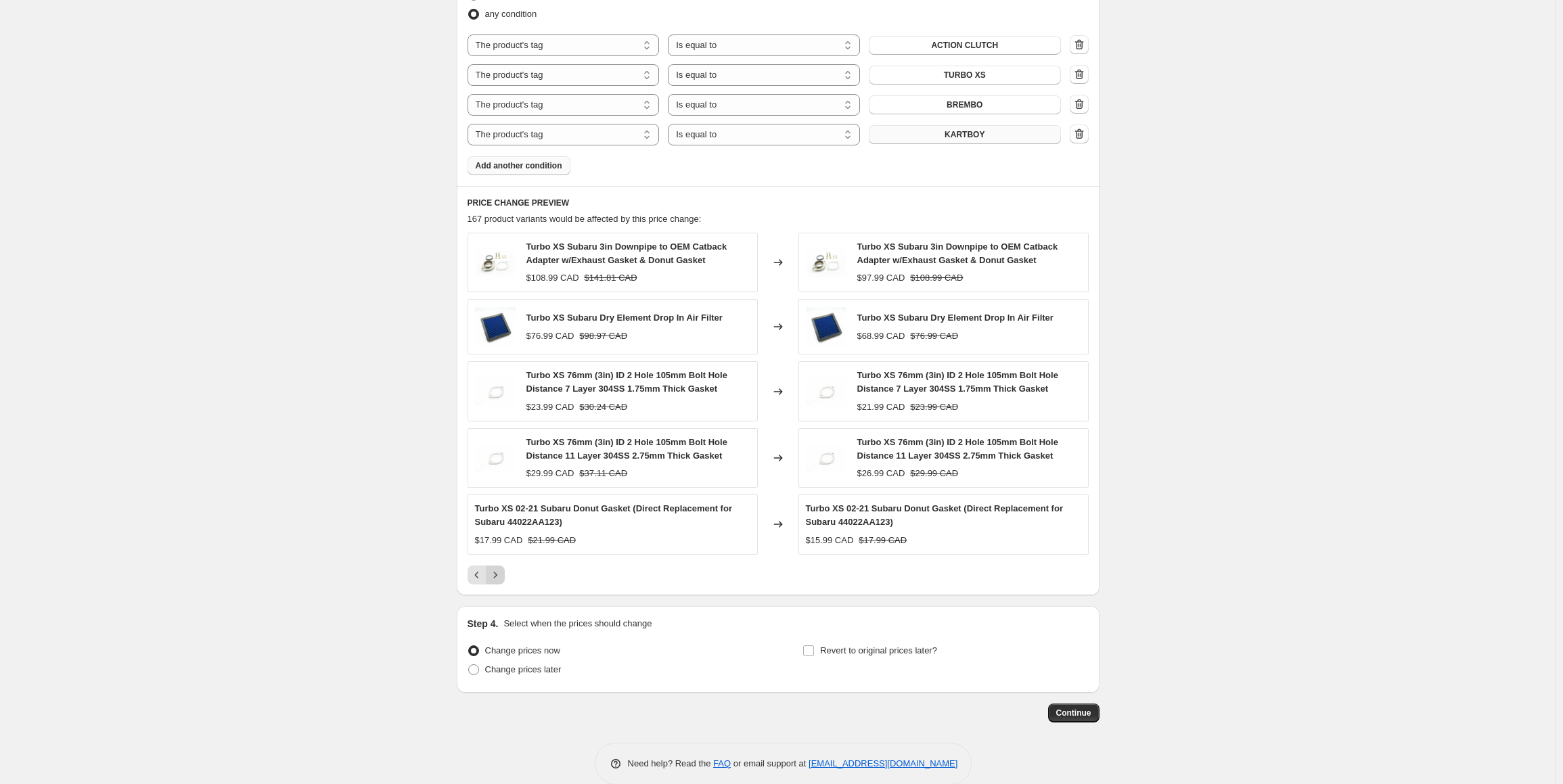
click at [501, 568] on icon "Next" at bounding box center [495, 575] width 13 height 13
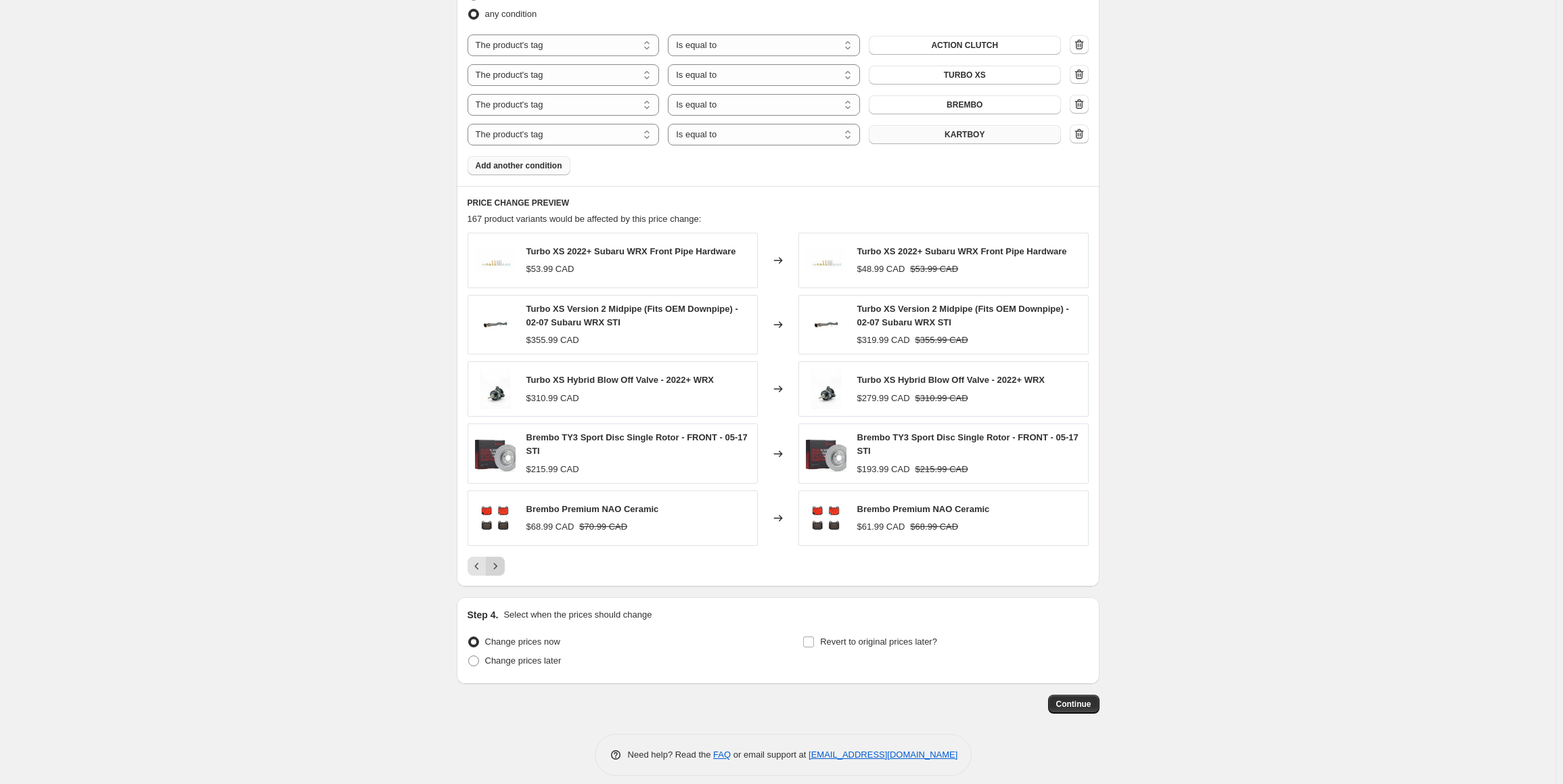
click at [499, 567] on icon "Next" at bounding box center [495, 566] width 13 height 13
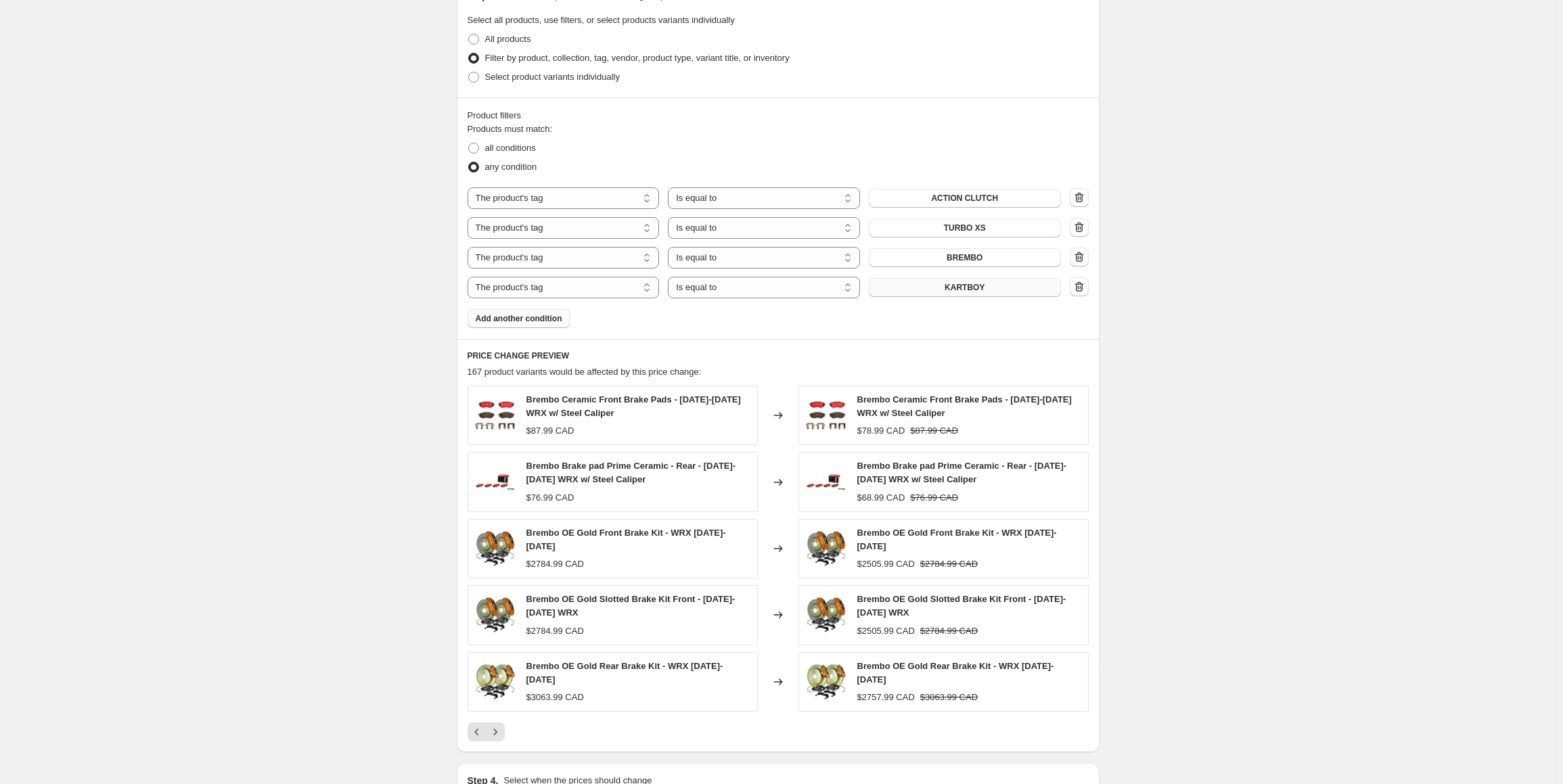
scroll to position [819, 0]
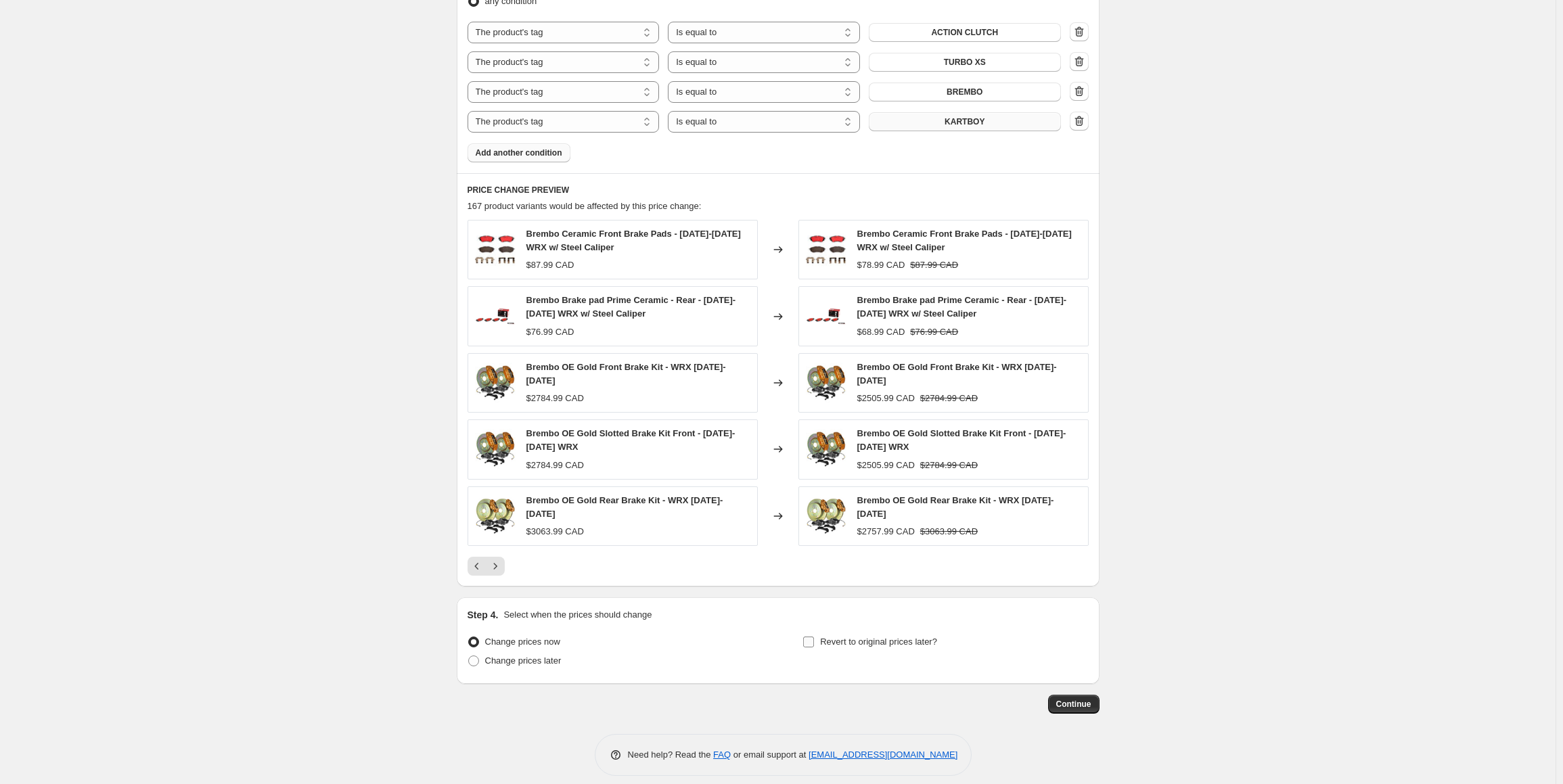
click at [815, 636] on span at bounding box center [808, 642] width 12 height 12
click at [814, 636] on input "Revert to original prices later?" at bounding box center [808, 642] width 11 height 11
checkbox input "true"
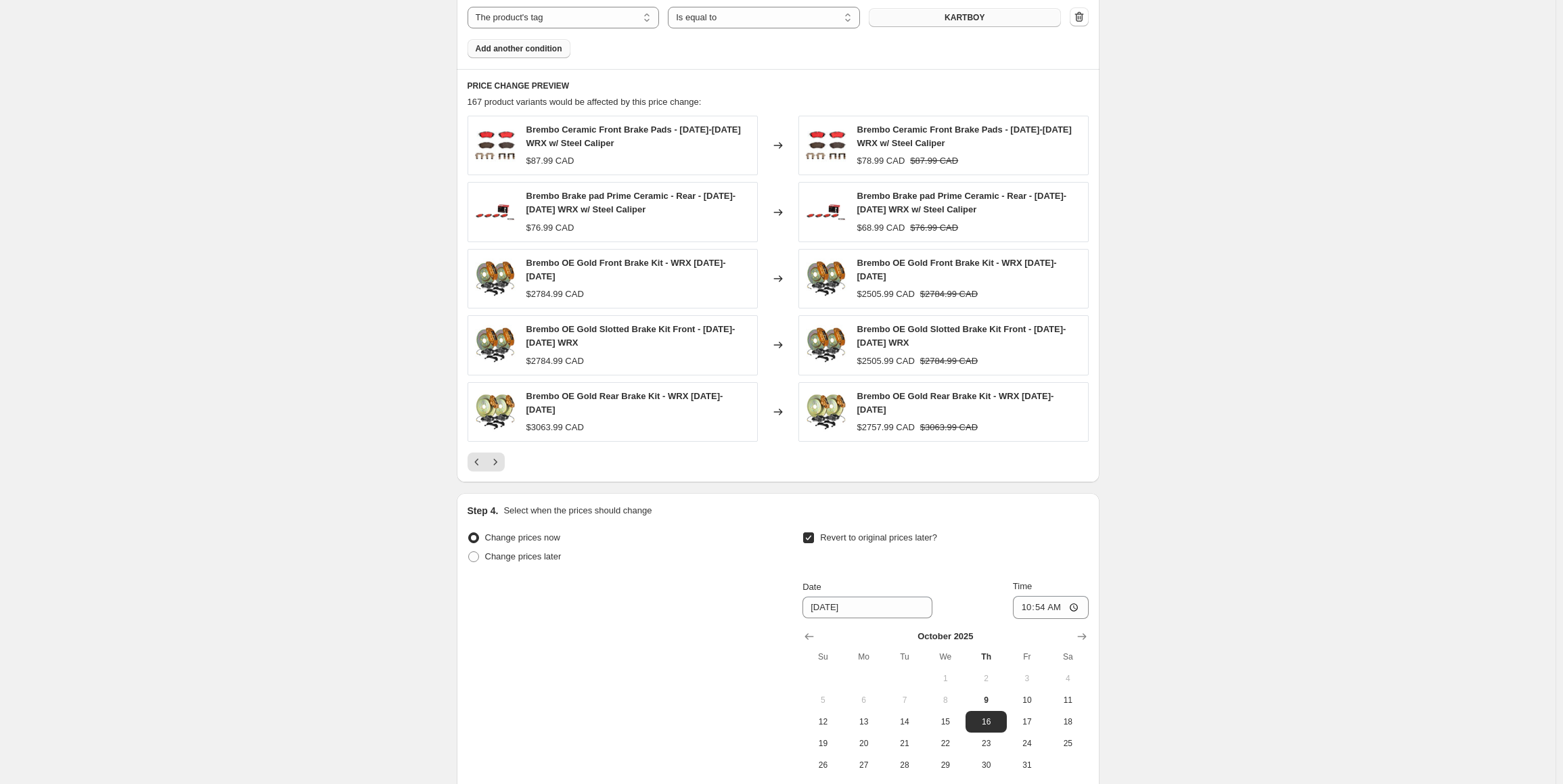
scroll to position [1050, 0]
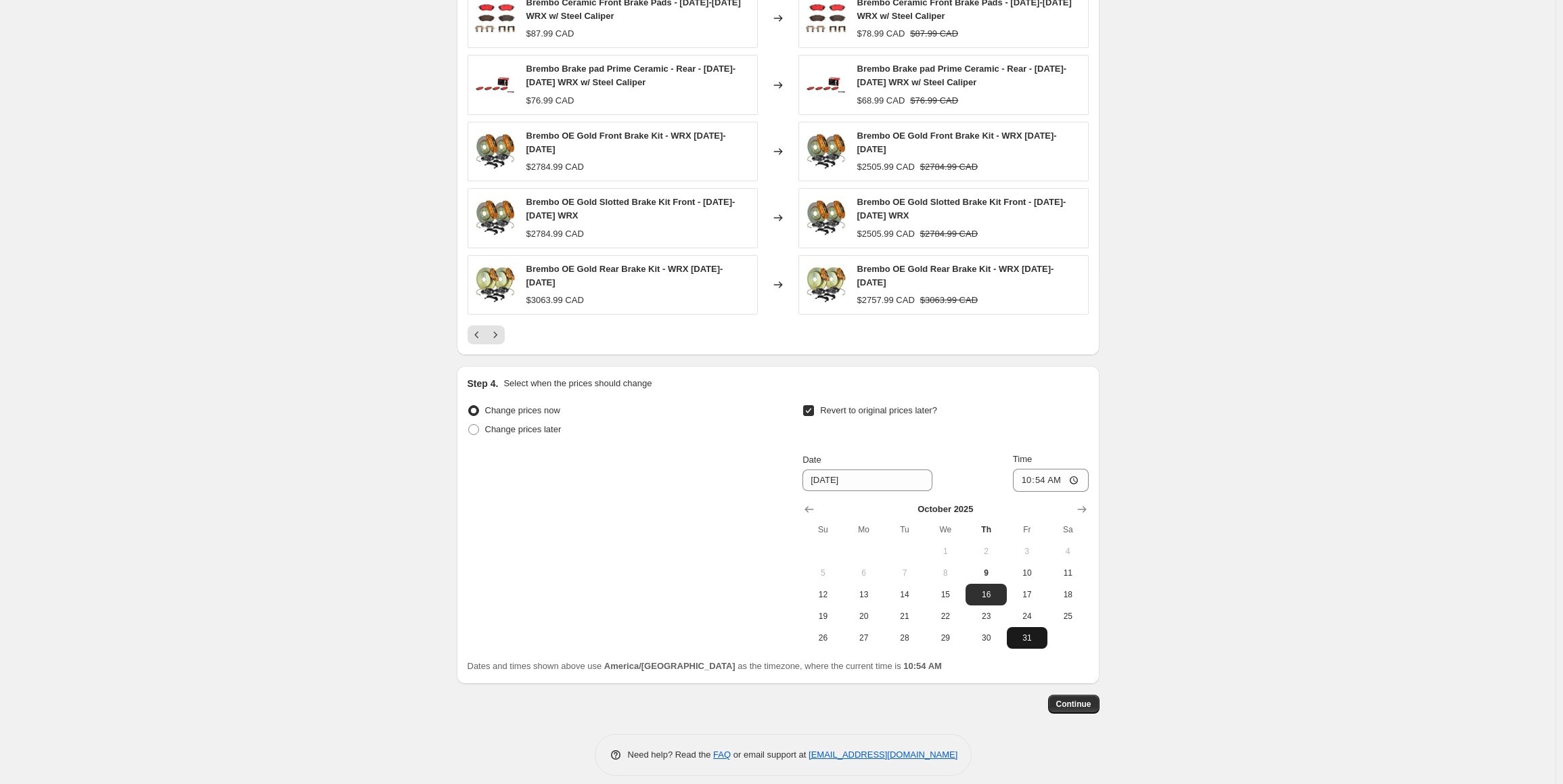
click at [1025, 632] on span "31" at bounding box center [1027, 637] width 30 height 11
type input "[DATE]"
click at [1032, 470] on input "10:54" at bounding box center [1051, 480] width 76 height 23
type input "23:59"
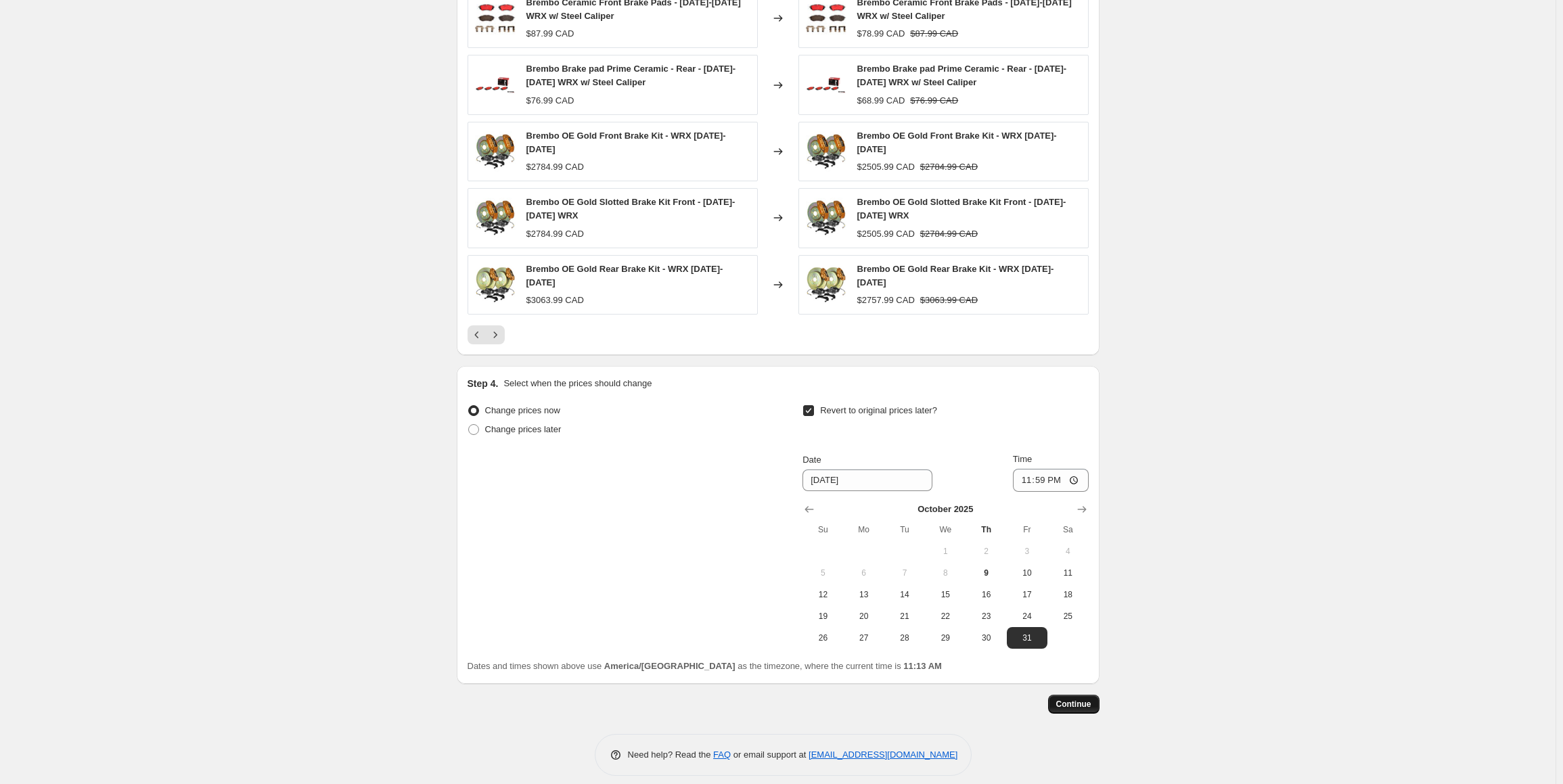
click at [1079, 699] on span "Continue" at bounding box center [1074, 704] width 35 height 11
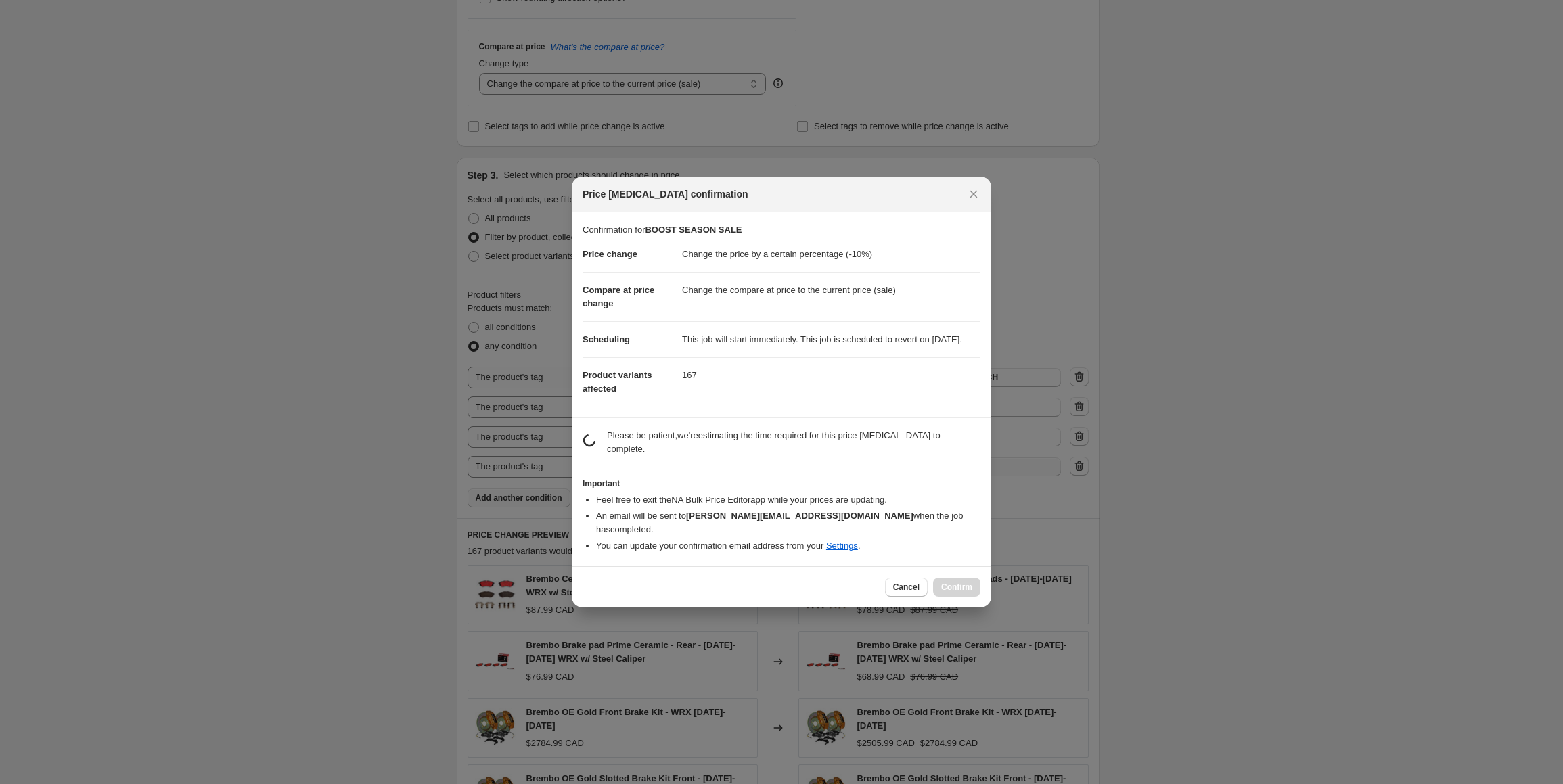
scroll to position [0, 0]
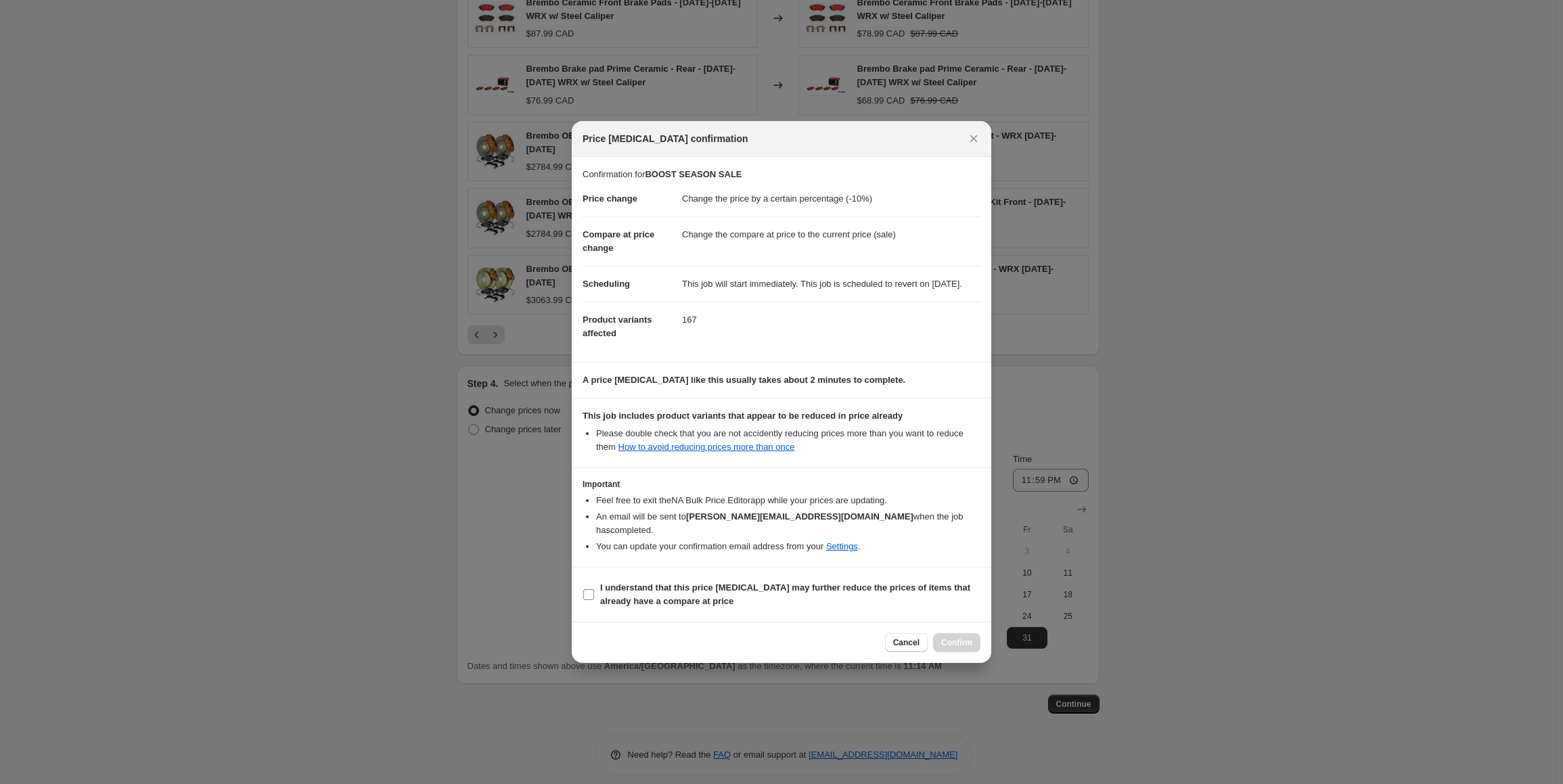
click at [593, 593] on input "I understand that this price [MEDICAL_DATA] may further reduce the prices of it…" at bounding box center [588, 594] width 11 height 11
checkbox input "true"
click at [963, 641] on span "Confirm" at bounding box center [957, 642] width 31 height 11
